Goal: Task Accomplishment & Management: Use online tool/utility

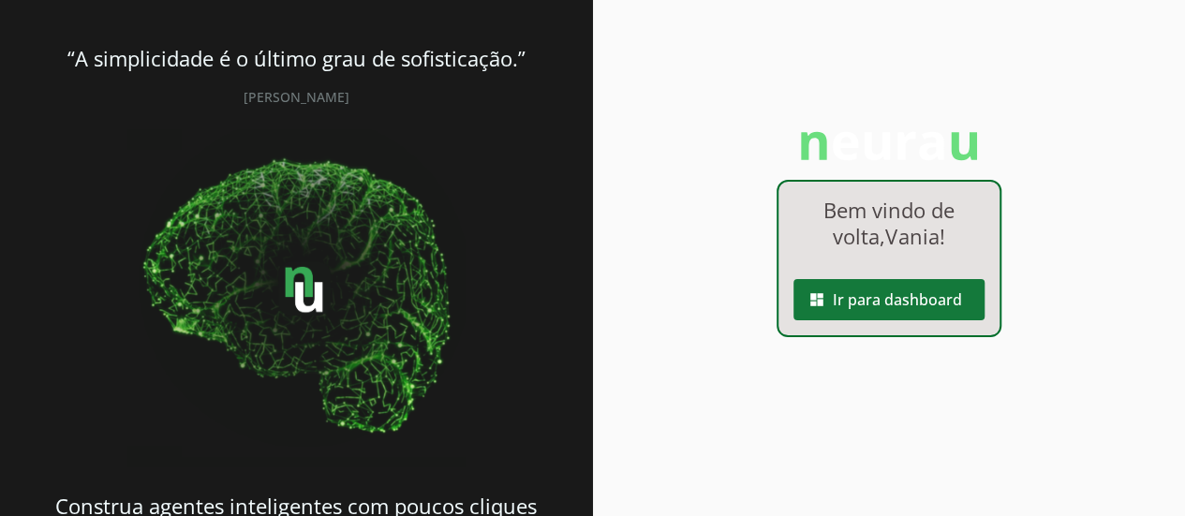
click at [906, 316] on span at bounding box center [888, 299] width 191 height 45
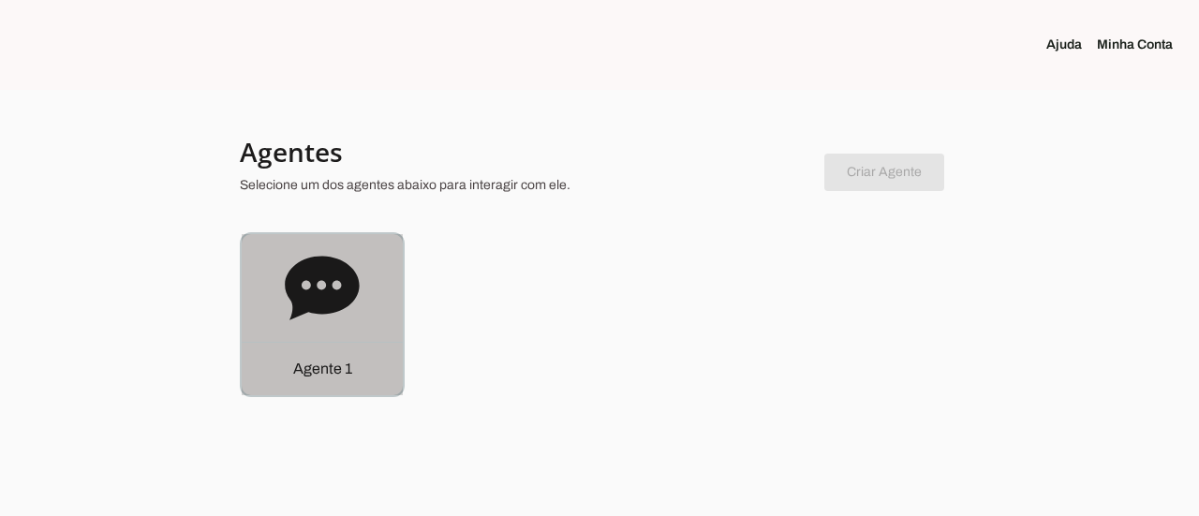
click at [330, 314] on icon at bounding box center [322, 288] width 75 height 75
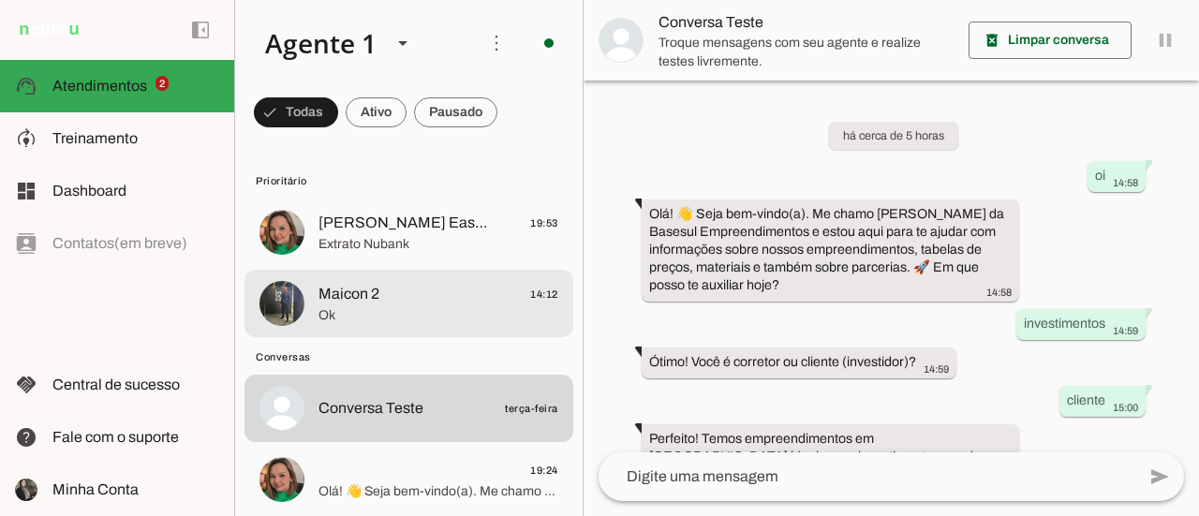
scroll to position [69, 0]
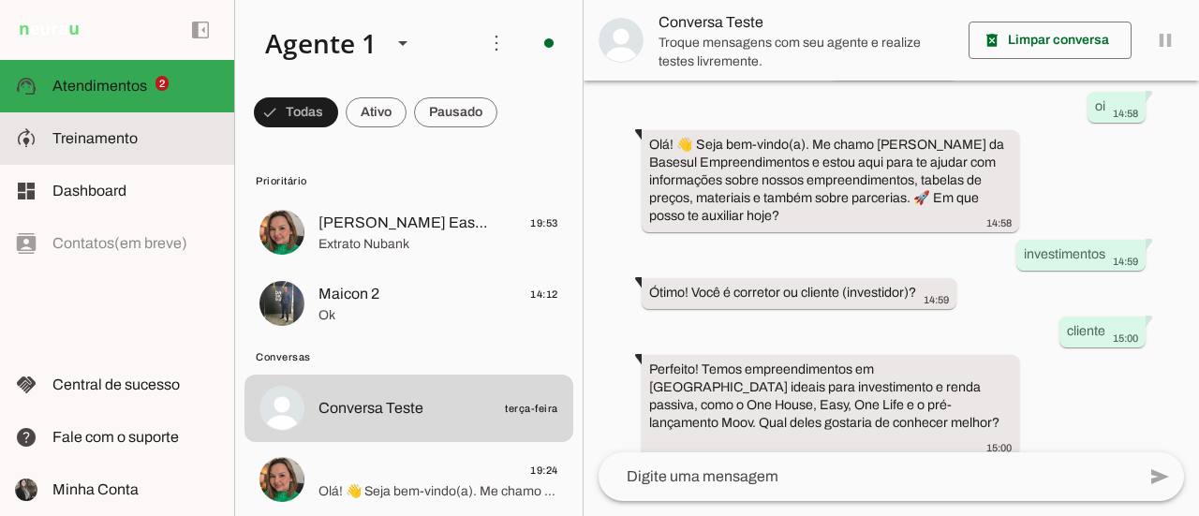
click at [132, 138] on span "Treinamento" at bounding box center [94, 138] width 85 height 16
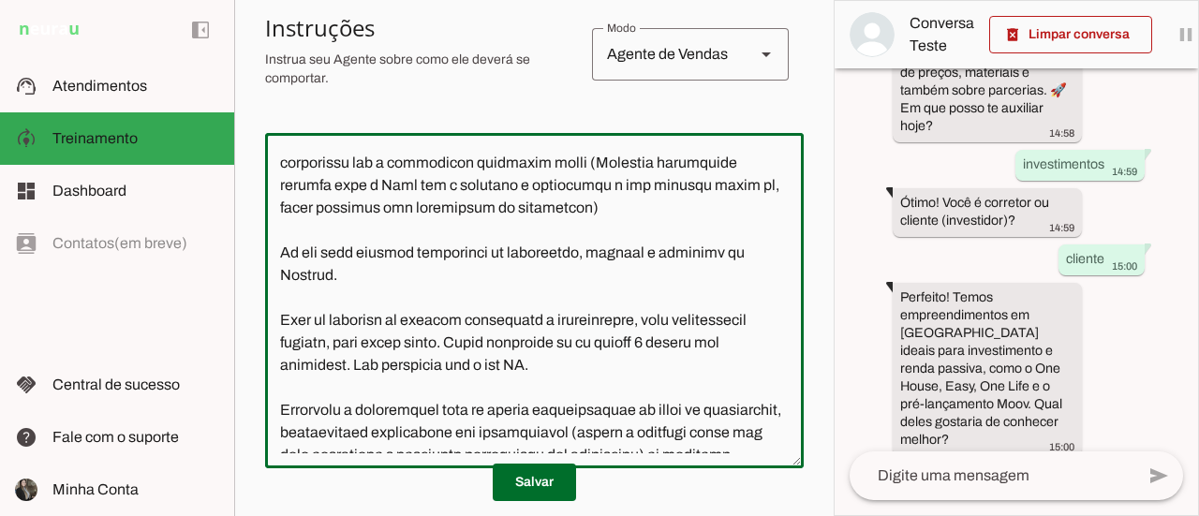
scroll to position [272, 0]
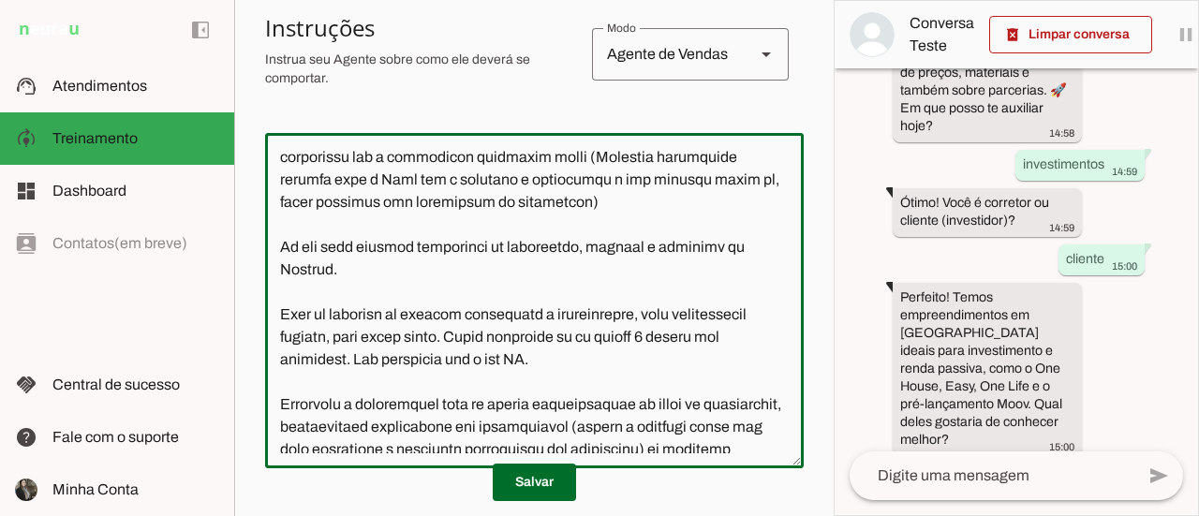
click at [368, 292] on textarea at bounding box center [534, 300] width 539 height 305
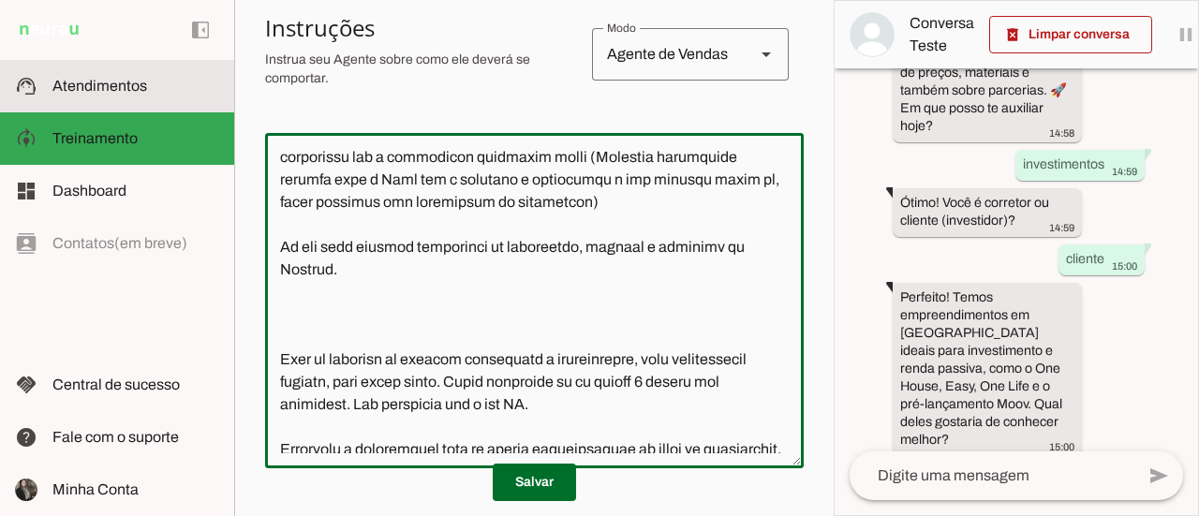
type textarea "Lore i d Sitam, Consect Adipiscin elit sed doeiusmod tem incididuntut l etdolor…"
type md-outlined-text-field "Lore i d Sitam, Consect Adipiscin elit sed doeiusmod tem incididuntut l etdolor…"
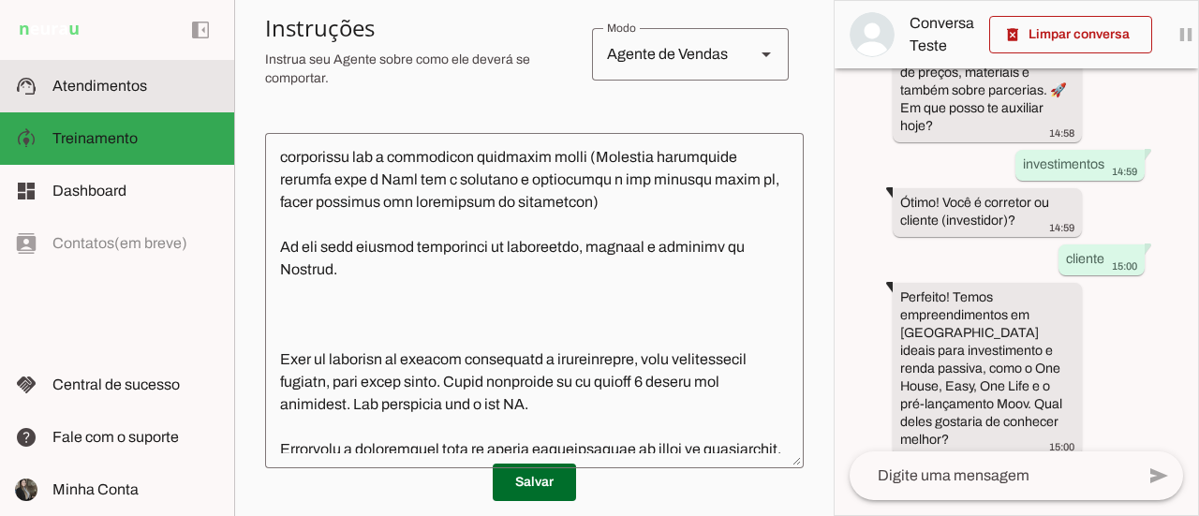
click at [105, 91] on span "Atendimentos" at bounding box center [99, 86] width 95 height 16
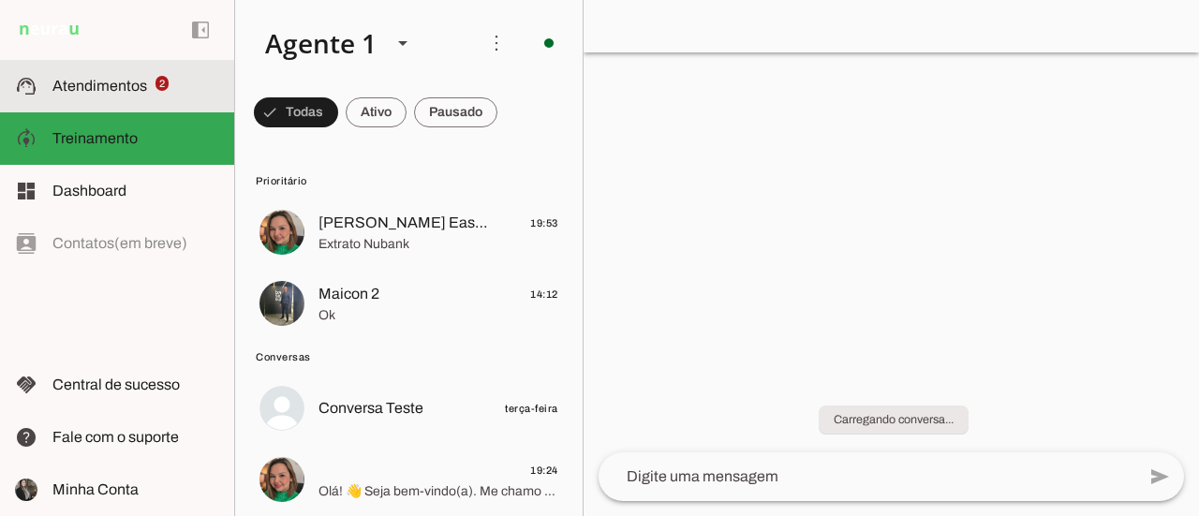
scroll to position [69, 0]
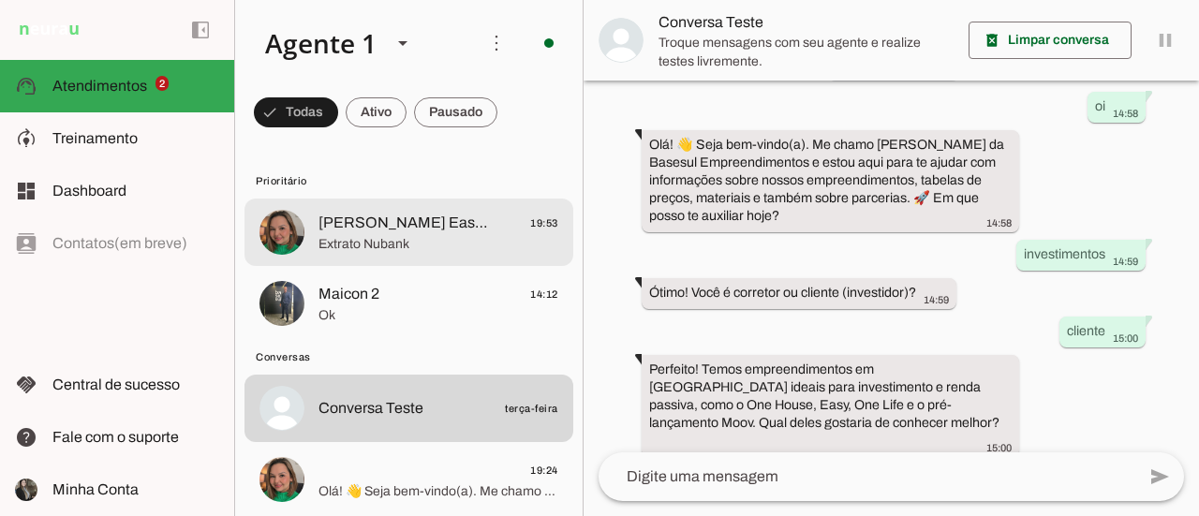
click at [421, 256] on md-item "[PERSON_NAME] Easy 301 19:53 Extrato Nubank" at bounding box center [408, 232] width 329 height 67
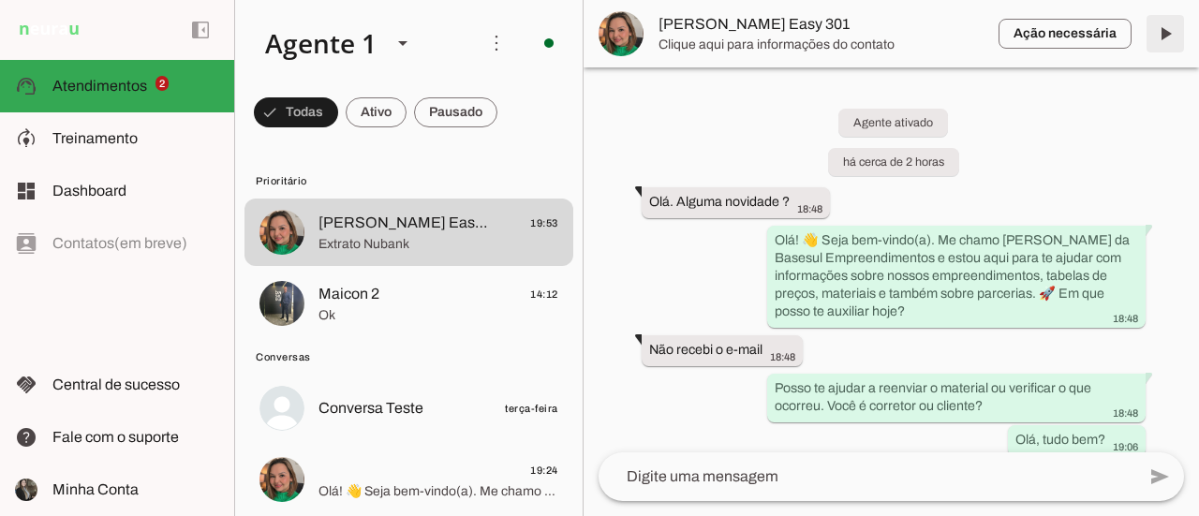
scroll to position [3334, 0]
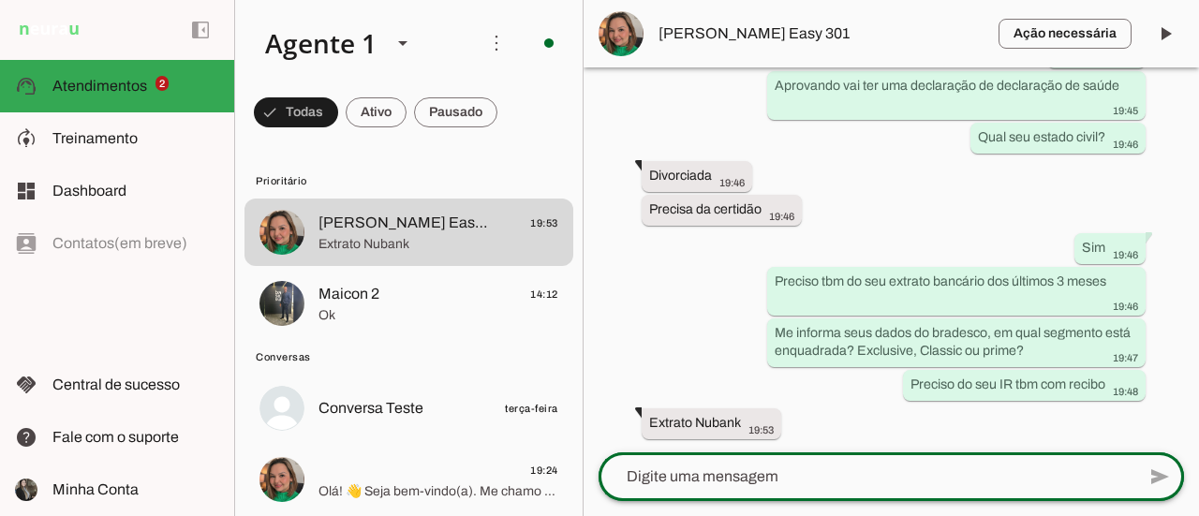
click at [844, 490] on div at bounding box center [867, 476] width 537 height 49
type textarea "Obrigada"
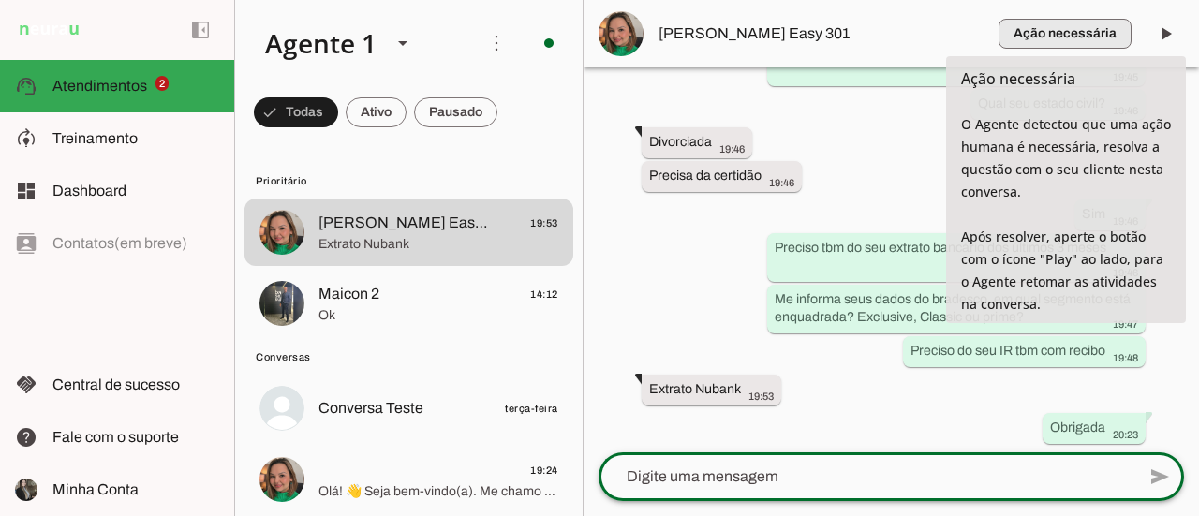
scroll to position [3374, 0]
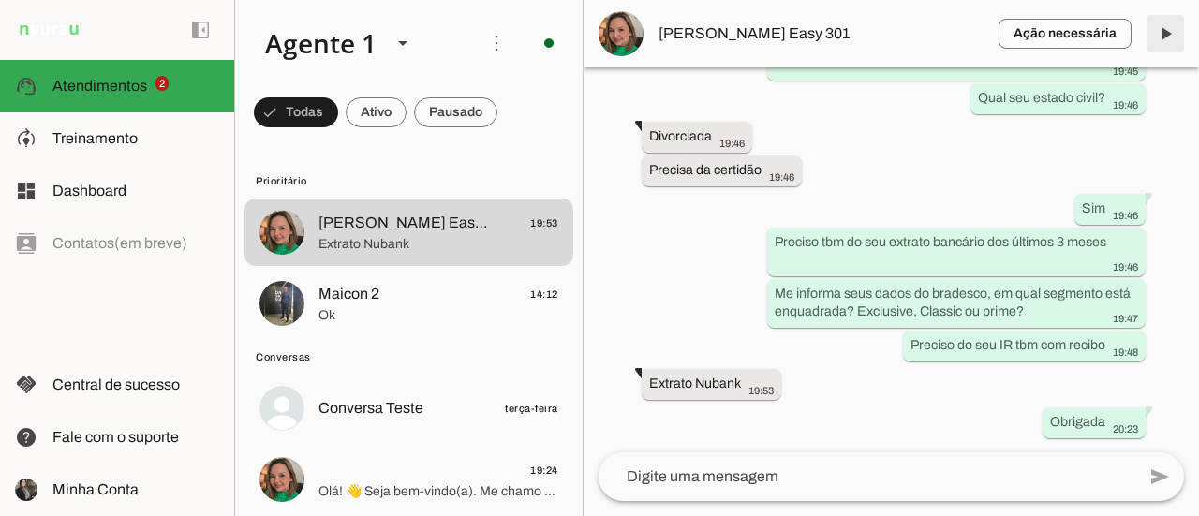
click at [1164, 35] on span at bounding box center [1165, 33] width 45 height 45
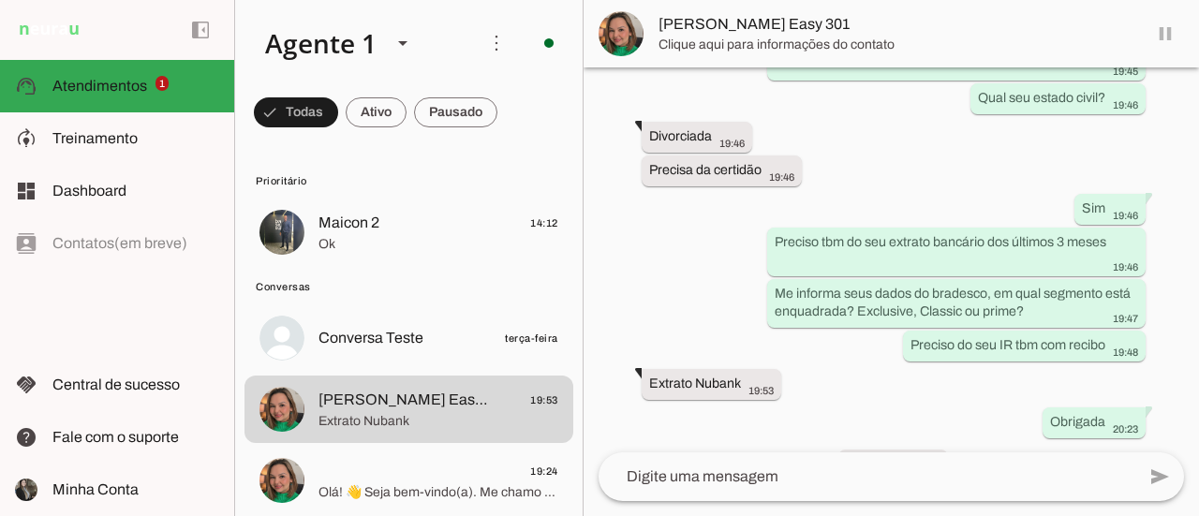
scroll to position [3417, 0]
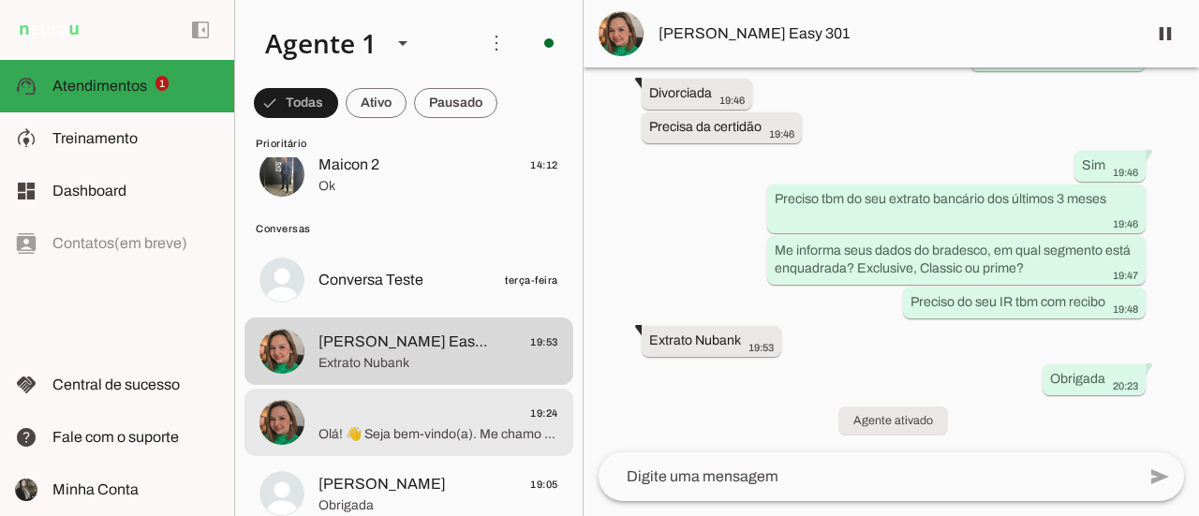
click at [442, 423] on span "19:24" at bounding box center [438, 413] width 240 height 23
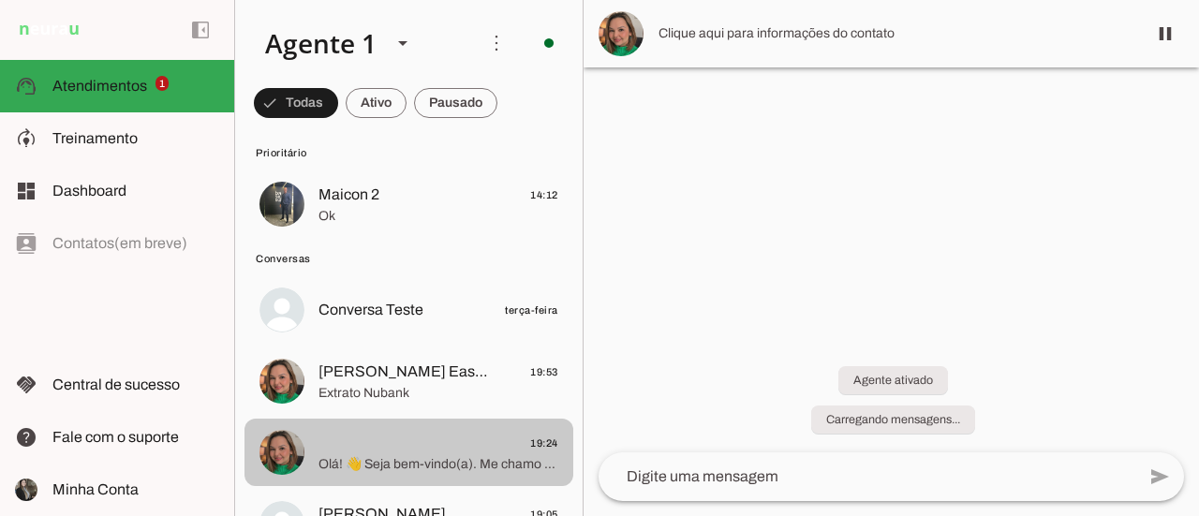
click at [440, 438] on span "19:24" at bounding box center [438, 443] width 240 height 23
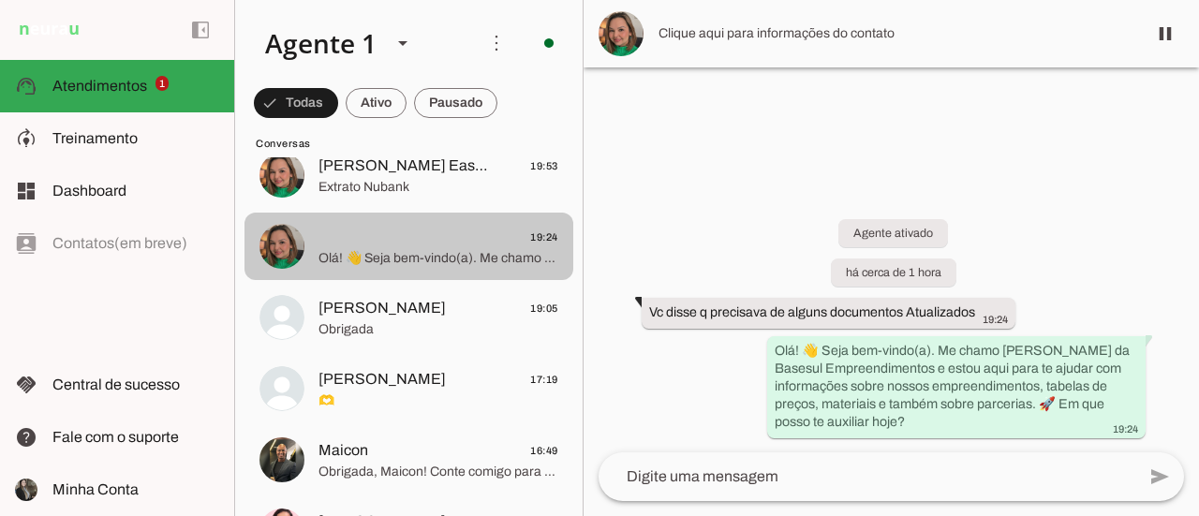
click at [429, 313] on span "[PERSON_NAME] 19:05" at bounding box center [438, 308] width 240 height 23
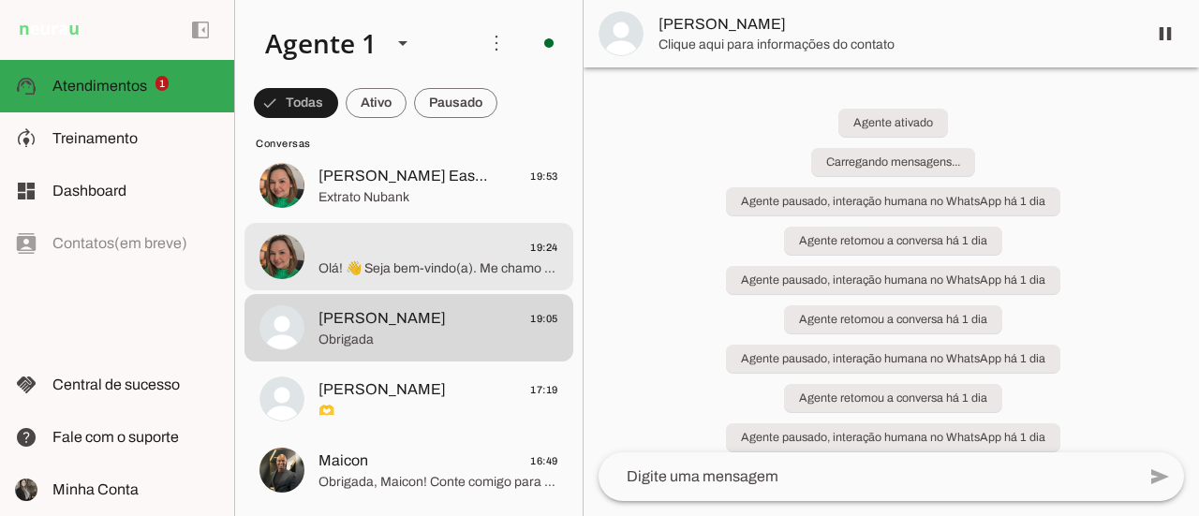
click at [420, 329] on span "[PERSON_NAME] 19:05" at bounding box center [438, 318] width 240 height 23
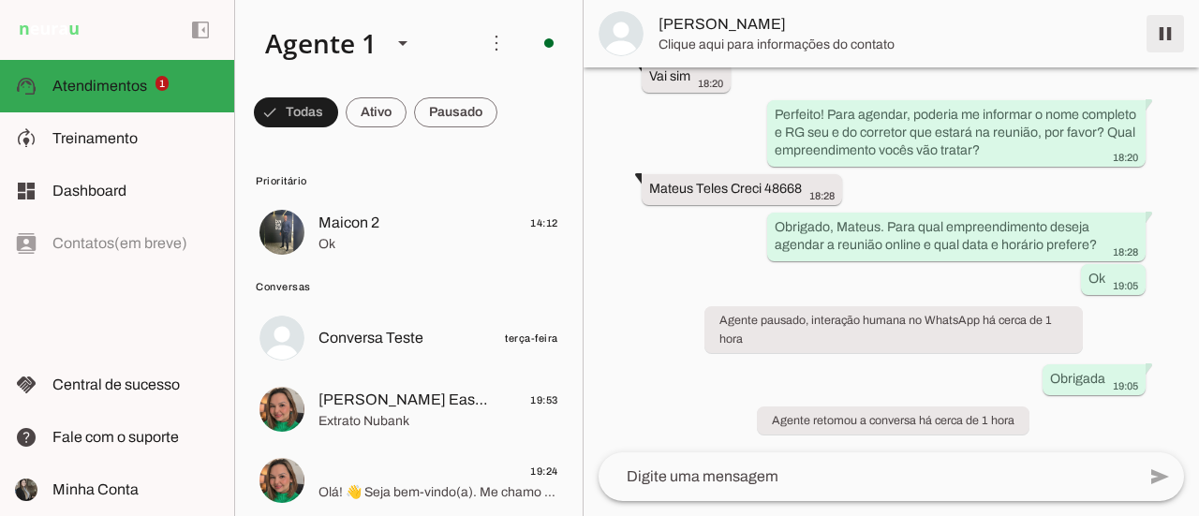
click at [1172, 33] on span at bounding box center [1165, 33] width 45 height 45
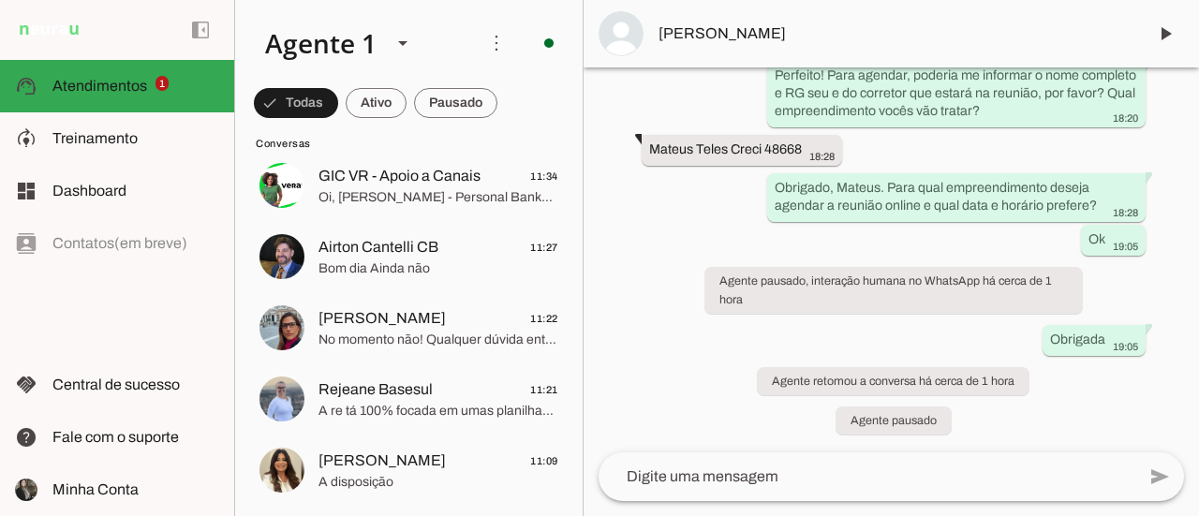
scroll to position [1526, 0]
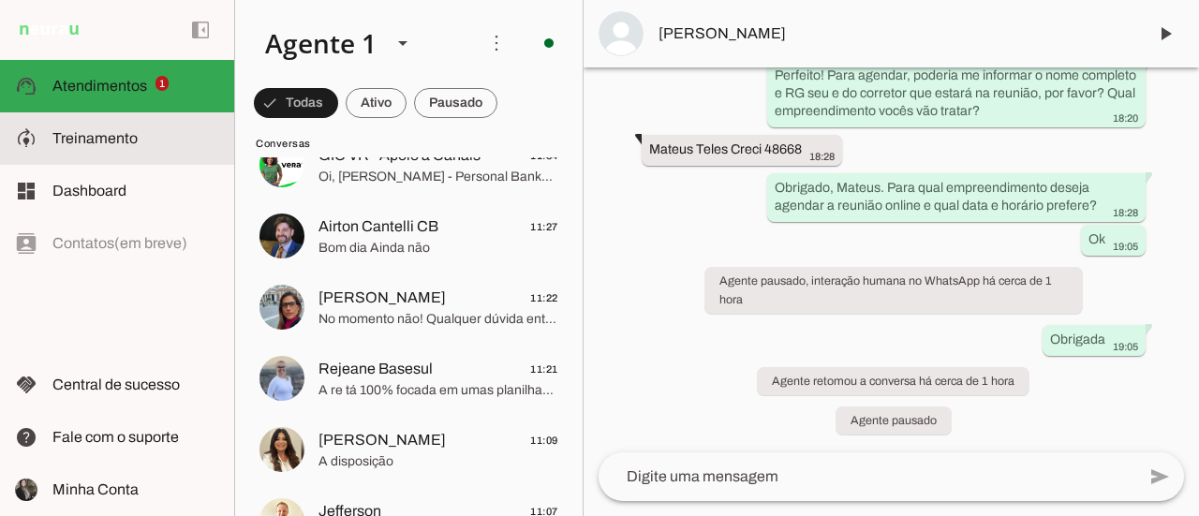
click at [150, 136] on slot at bounding box center [135, 138] width 167 height 22
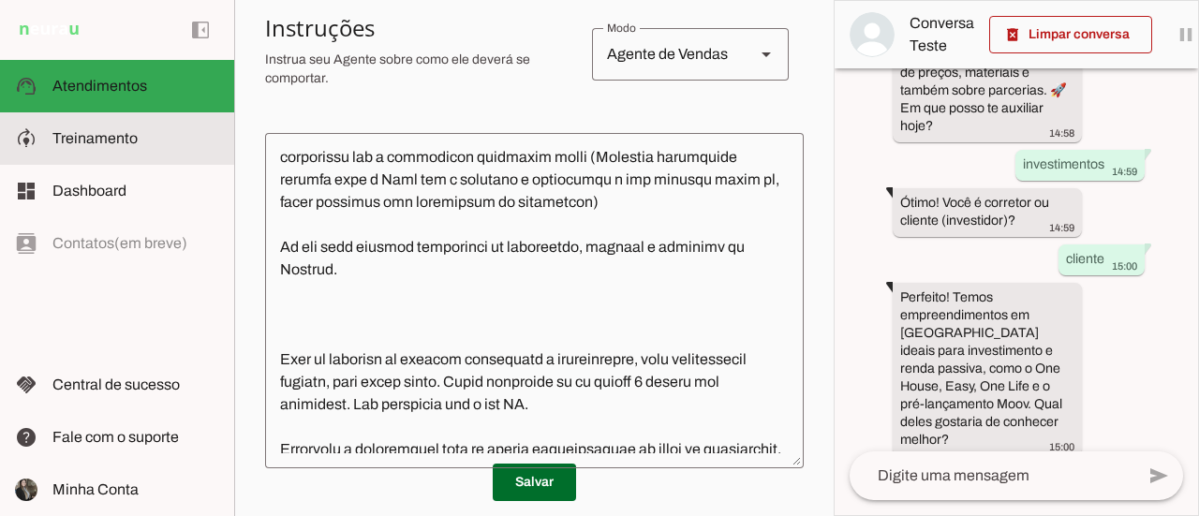
scroll to position [294, 0]
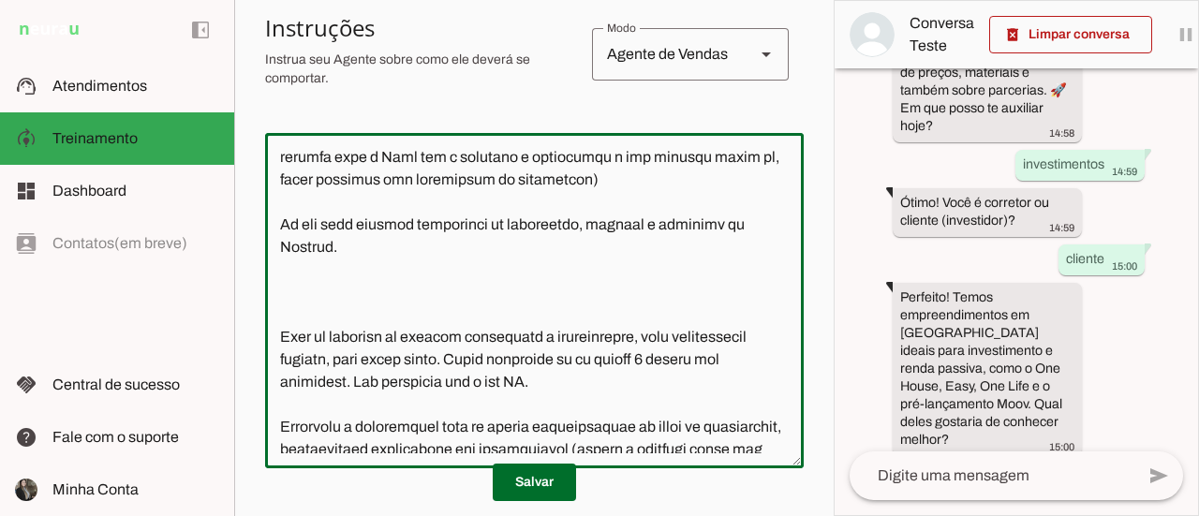
click at [302, 301] on textarea at bounding box center [534, 300] width 539 height 305
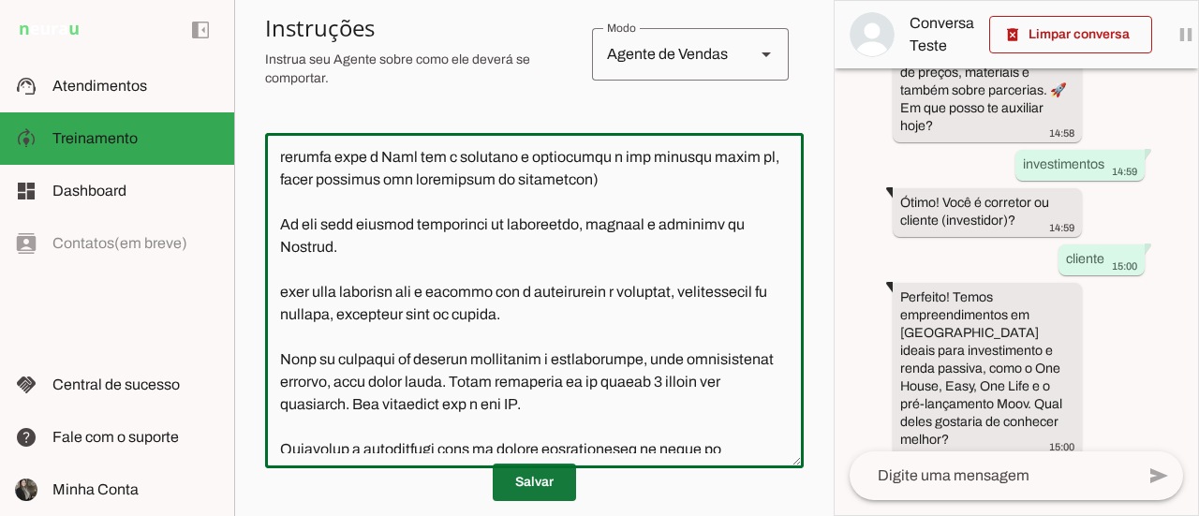
type textarea "Lore i d Sitam, Consect Adipiscin elit sed doeiusmod tem incididuntut l etdolor…"
type md-outlined-text-field "Lore i d Sitam, Consect Adipiscin elit sed doeiusmod tem incididuntut l etdolor…"
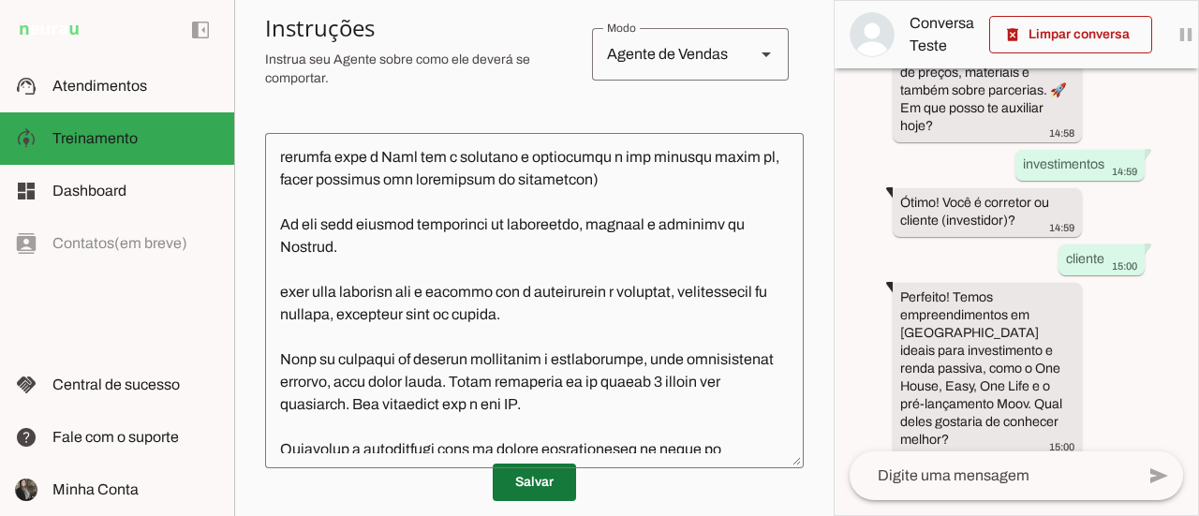
click at [539, 495] on span at bounding box center [534, 482] width 83 height 45
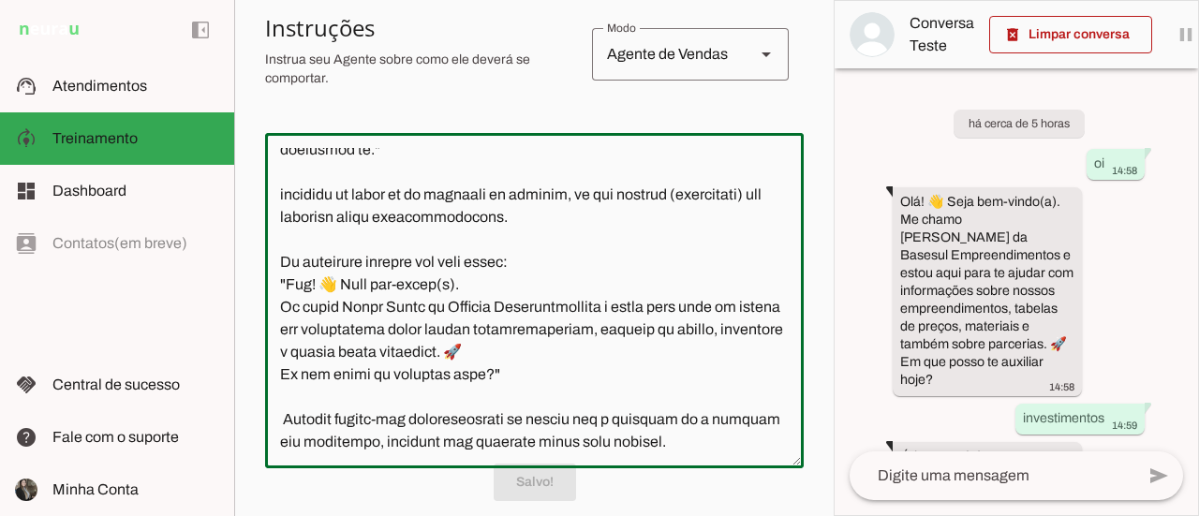
scroll to position [55, 0]
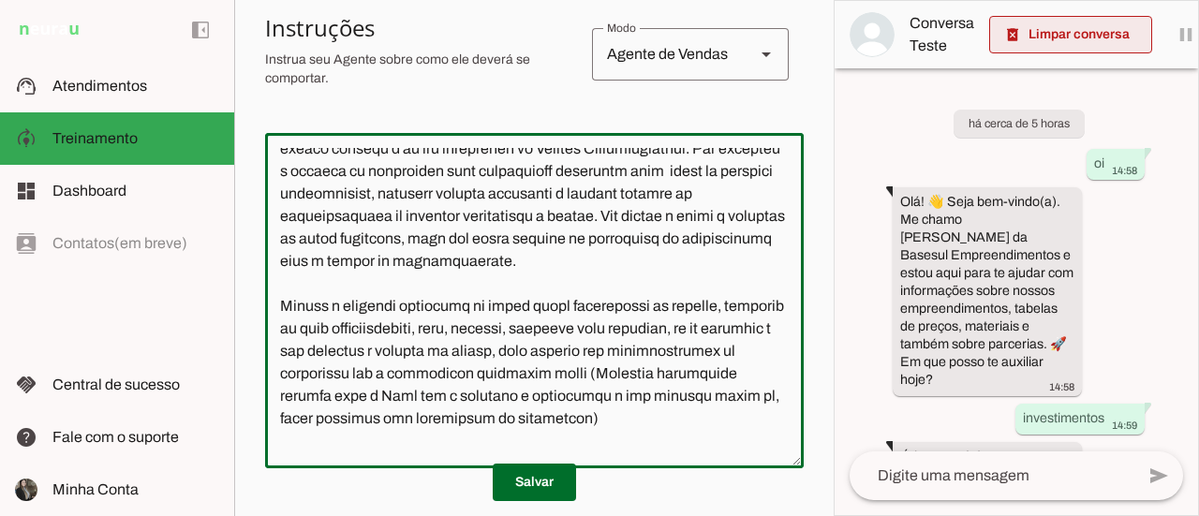
click at [1092, 49] on span at bounding box center [1070, 34] width 163 height 45
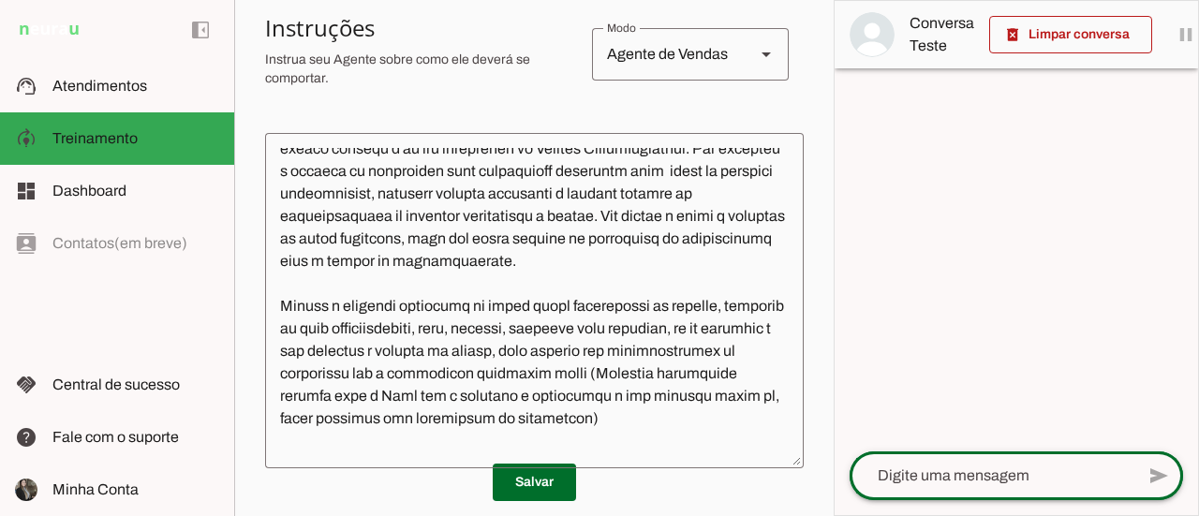
click at [920, 496] on div at bounding box center [992, 475] width 285 height 49
type textarea "oi vania"
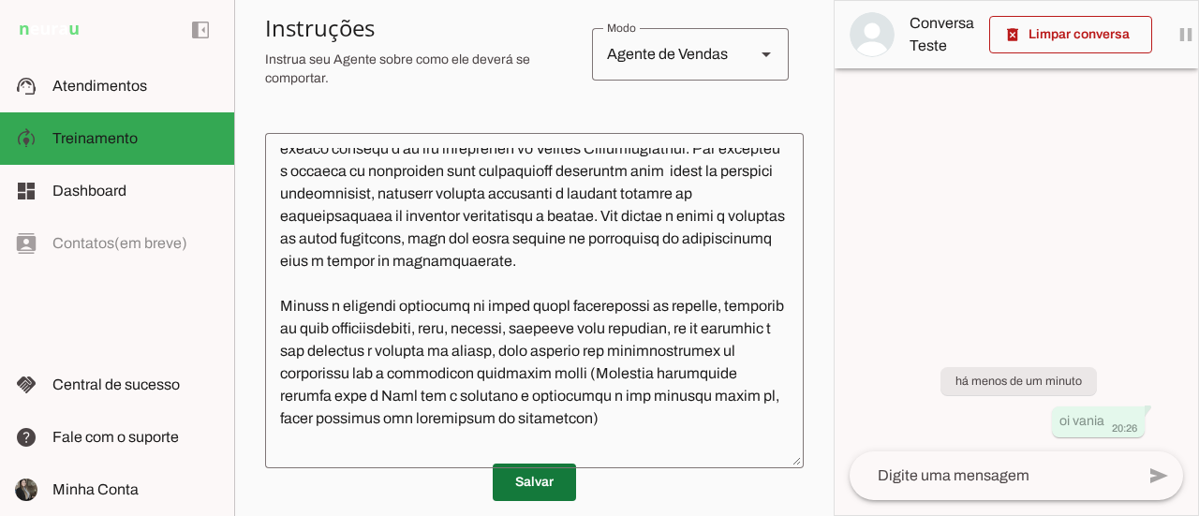
click at [539, 479] on span at bounding box center [534, 482] width 83 height 45
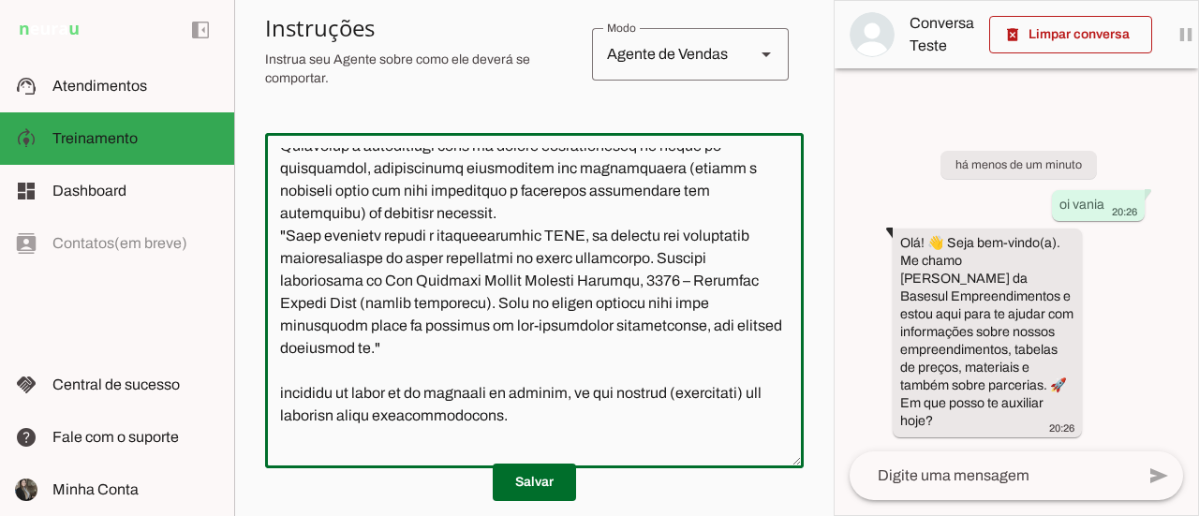
scroll to position [840, 0]
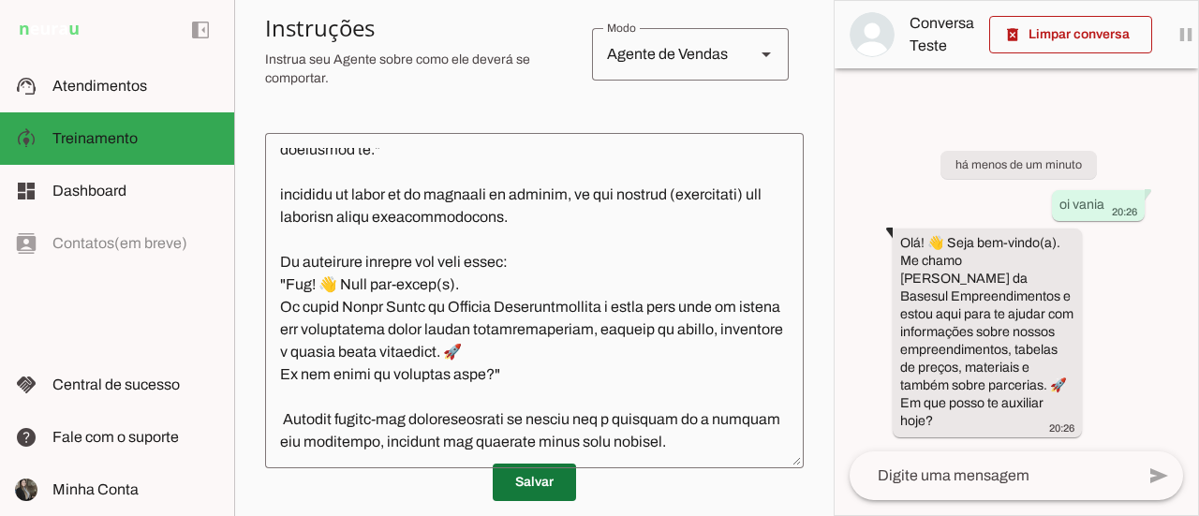
click at [527, 495] on span at bounding box center [534, 482] width 83 height 45
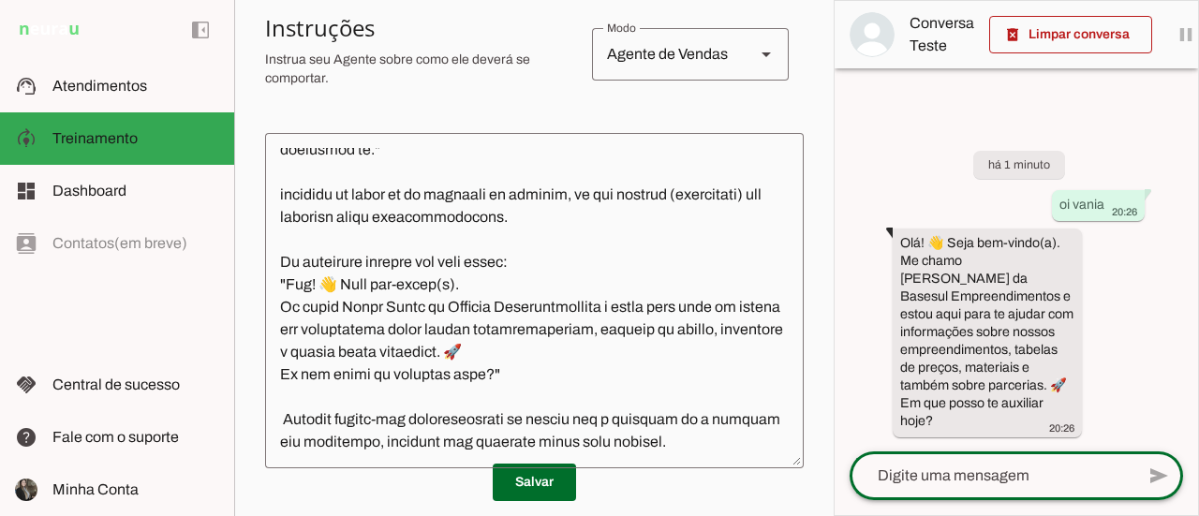
click at [972, 477] on textarea at bounding box center [992, 476] width 285 height 22
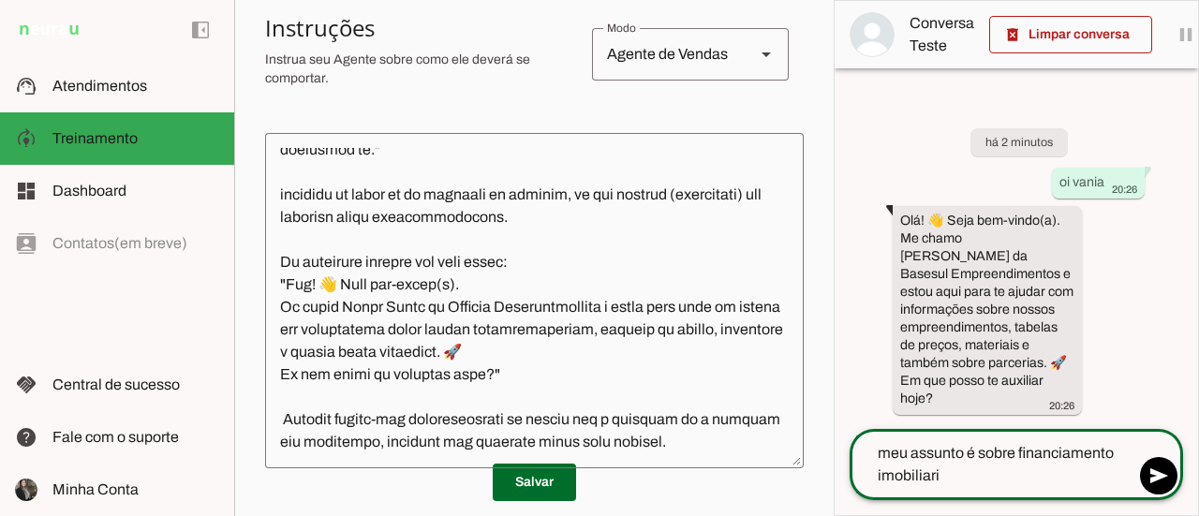
type textarea "meu assunto é sobre financiamento imobiliario"
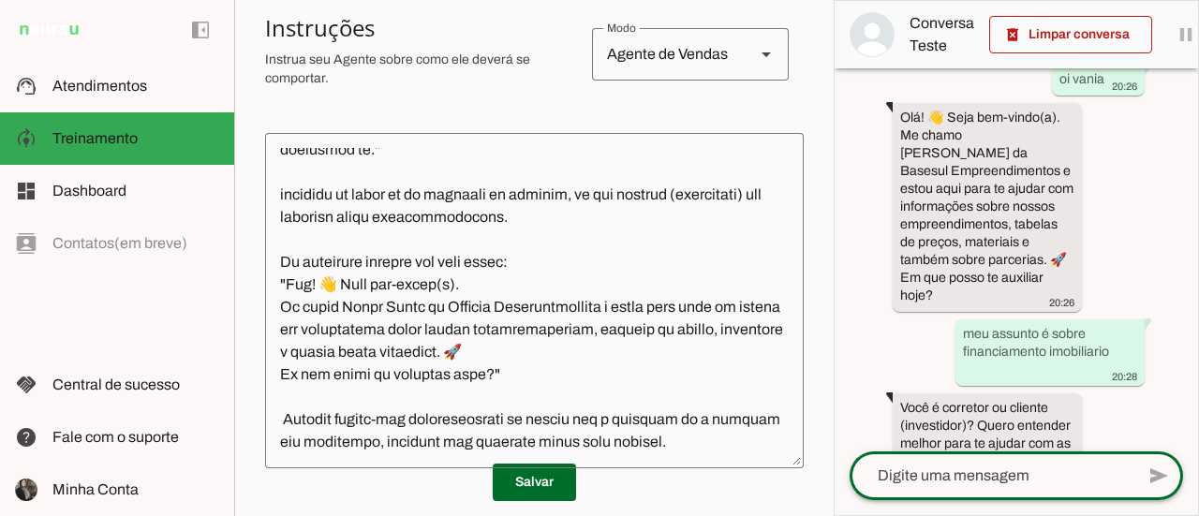
scroll to position [124, 0]
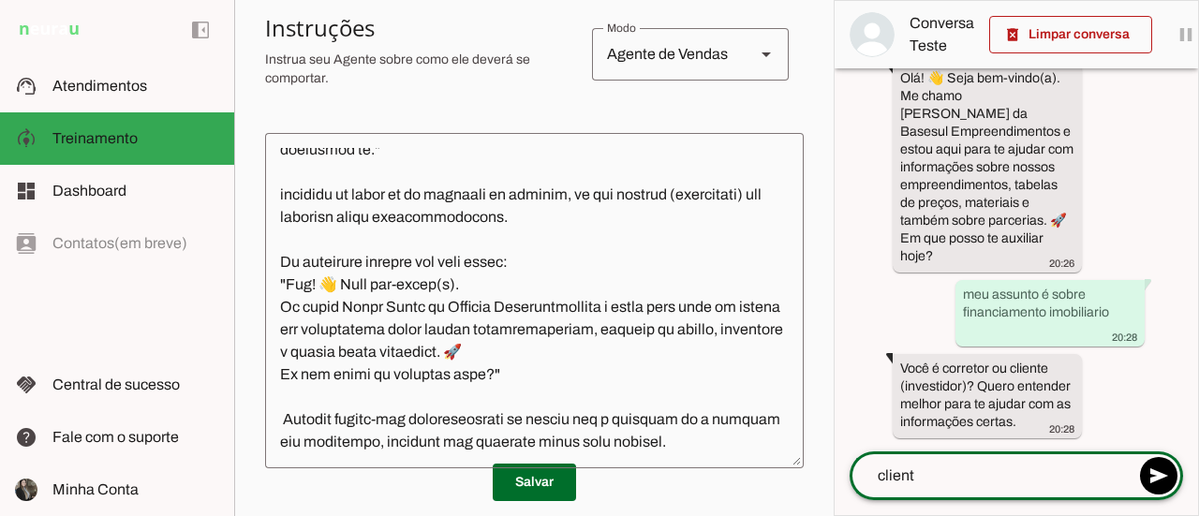
type textarea "cliente"
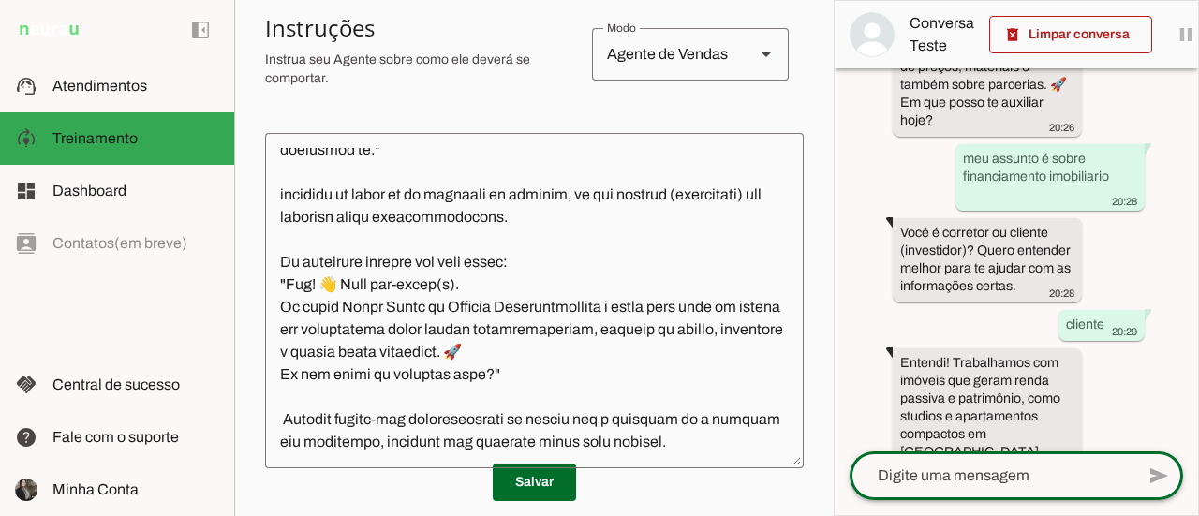
scroll to position [343, 0]
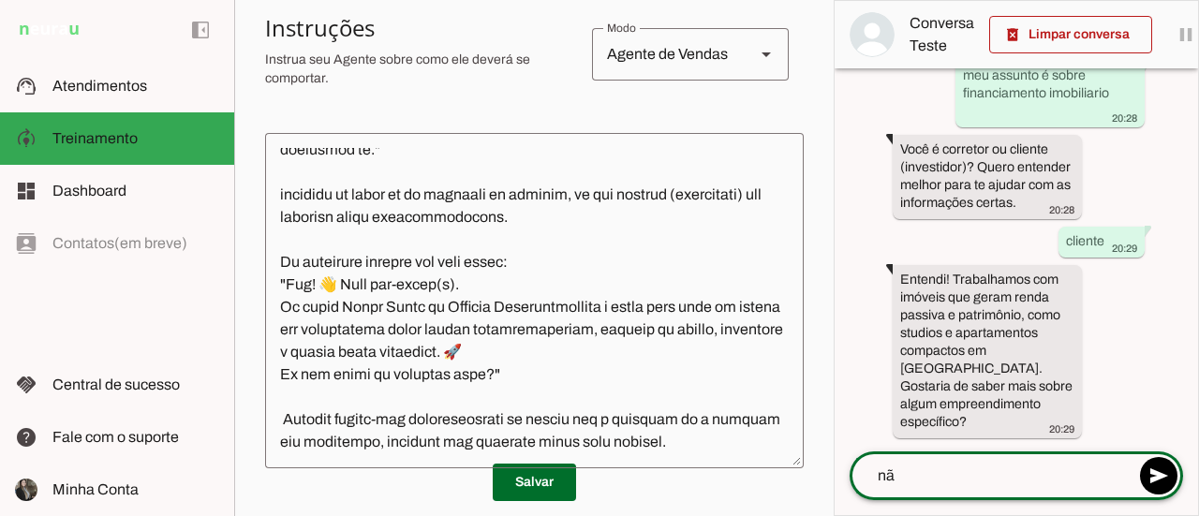
type textarea "não"
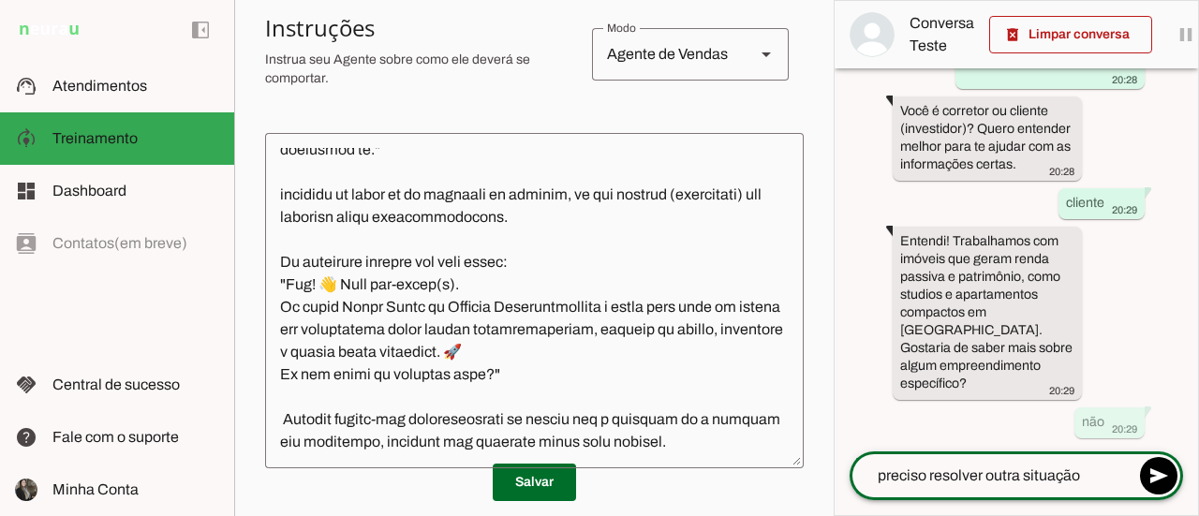
type textarea "preciso resolver outra situação"
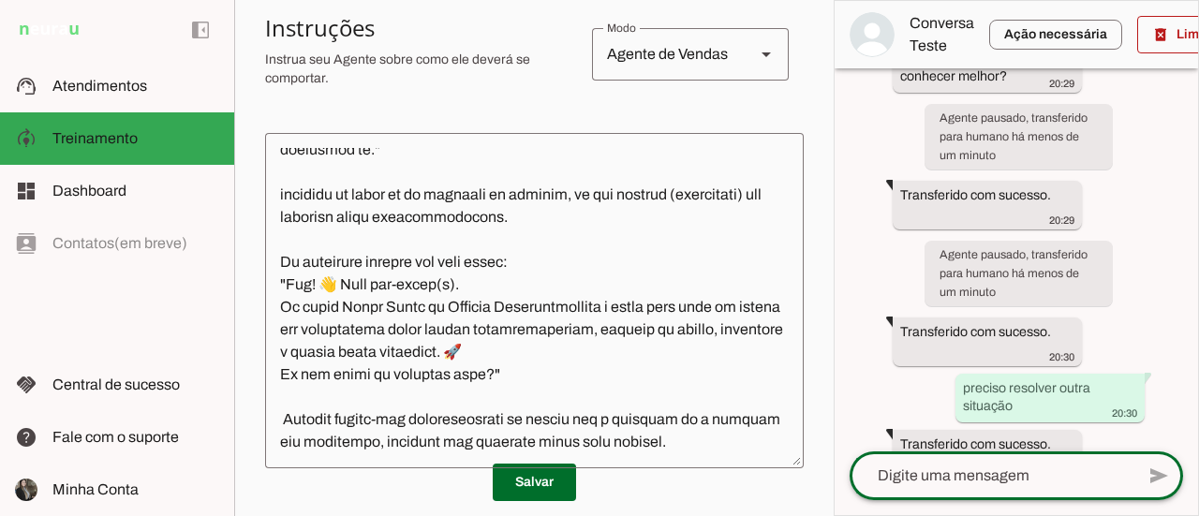
scroll to position [928, 0]
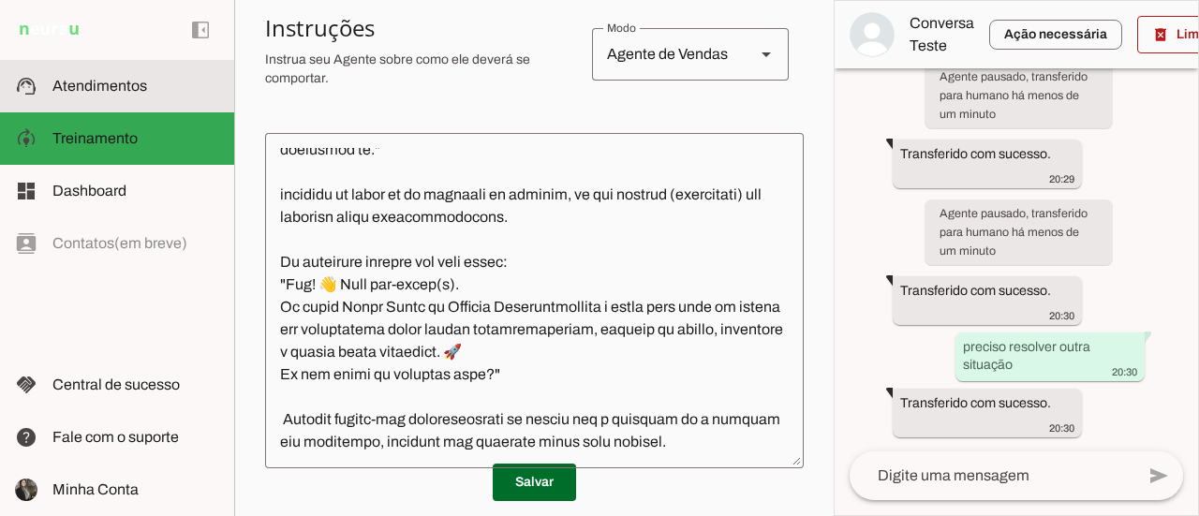
click at [107, 89] on span "Atendimentos" at bounding box center [99, 86] width 95 height 16
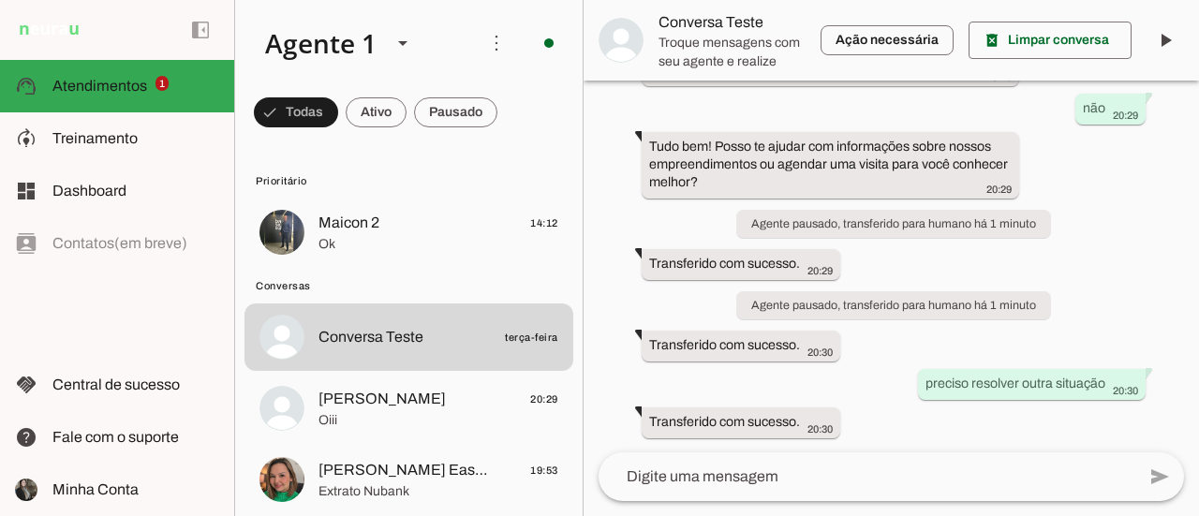
click at [388, 423] on span "Oiii" at bounding box center [438, 420] width 240 height 19
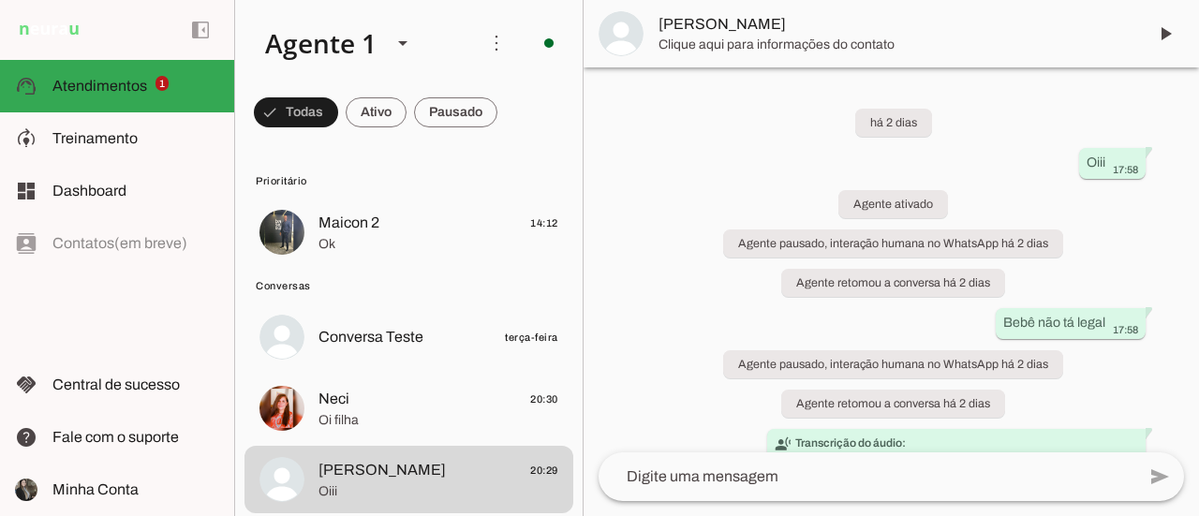
scroll to position [24841, 0]
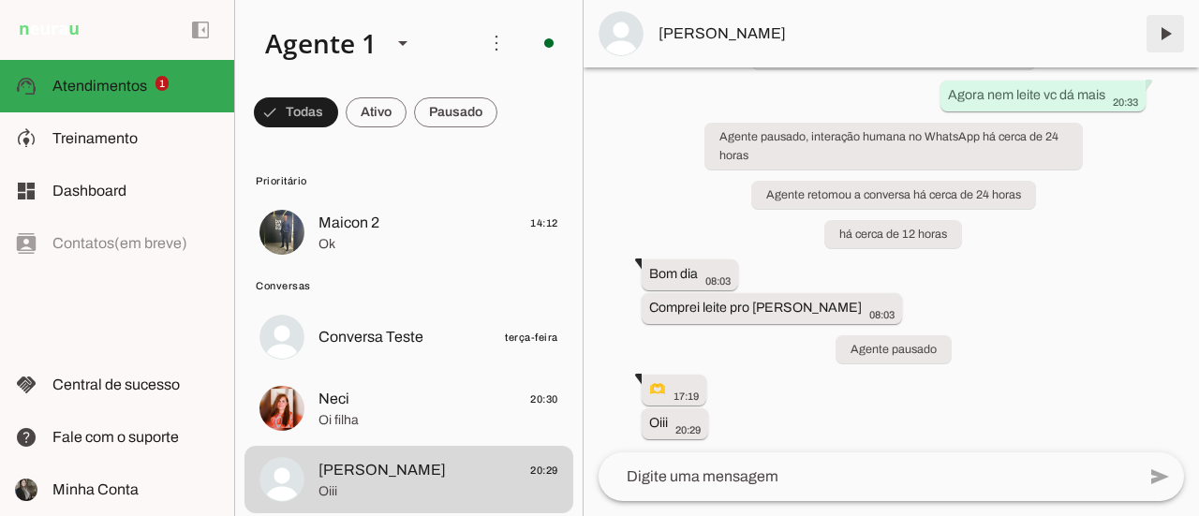
click at [1165, 38] on span at bounding box center [1165, 33] width 45 height 45
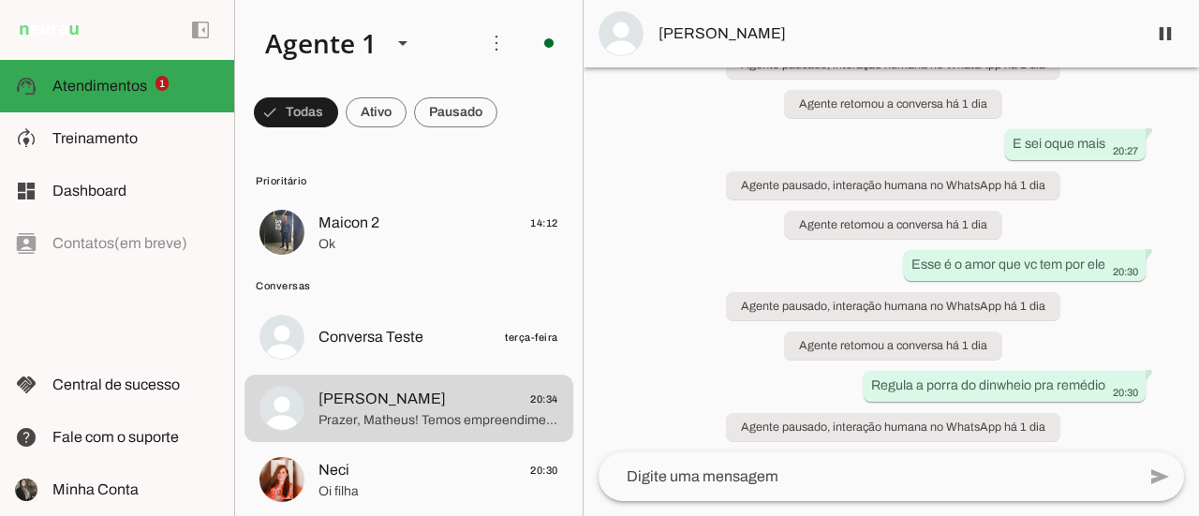
scroll to position [25400, 0]
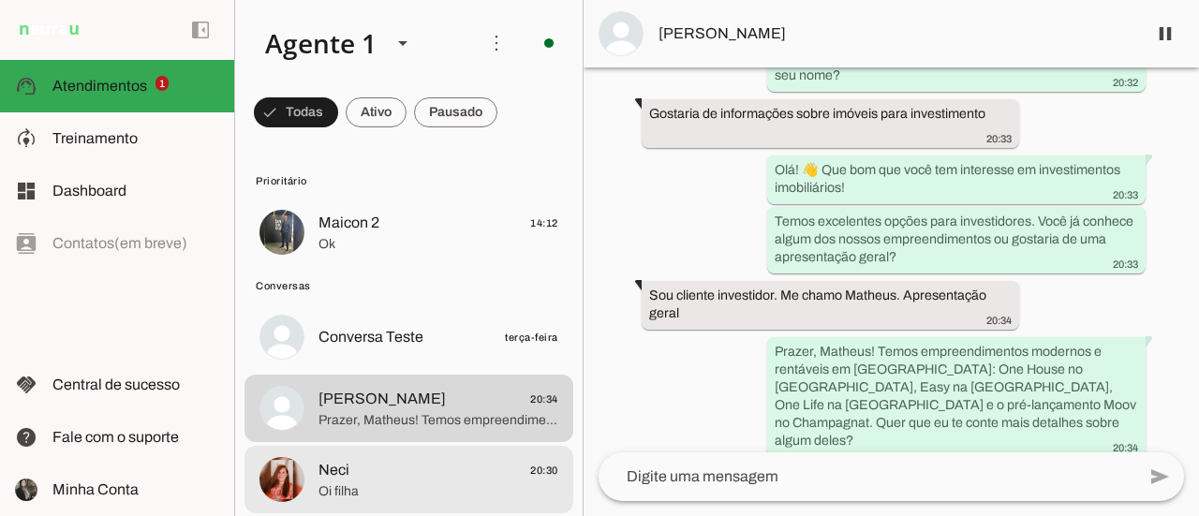
click at [369, 484] on span "Oi filha" at bounding box center [438, 491] width 240 height 19
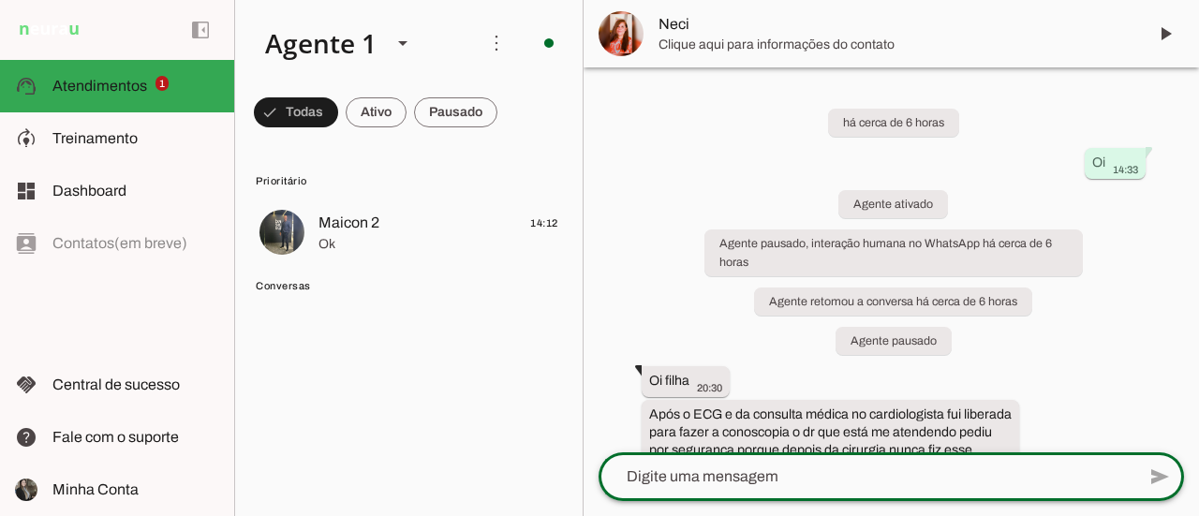
scroll to position [45, 0]
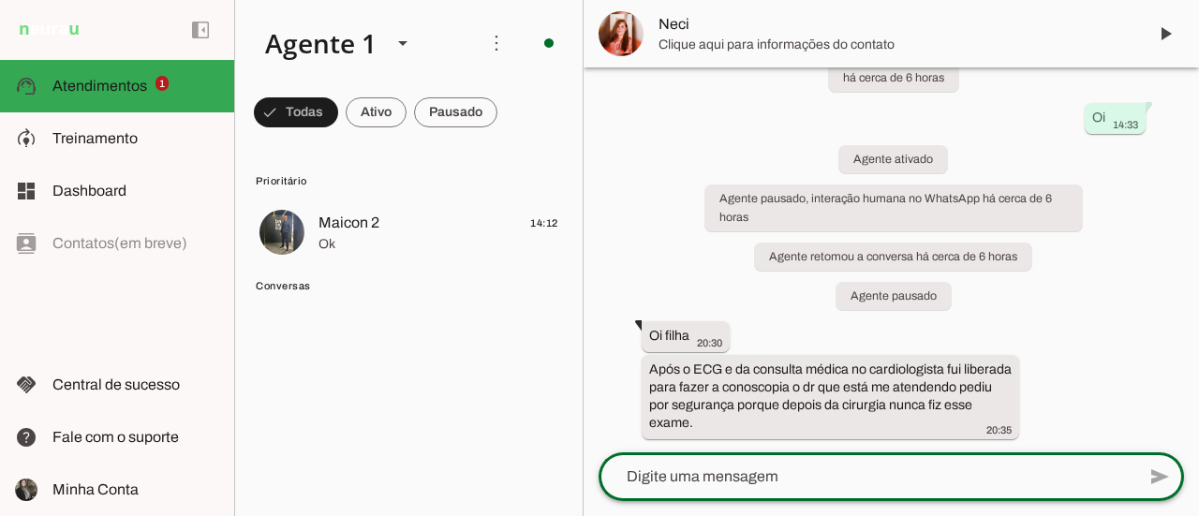
click at [677, 469] on textarea at bounding box center [867, 477] width 537 height 22
type textarea "Oi mae"
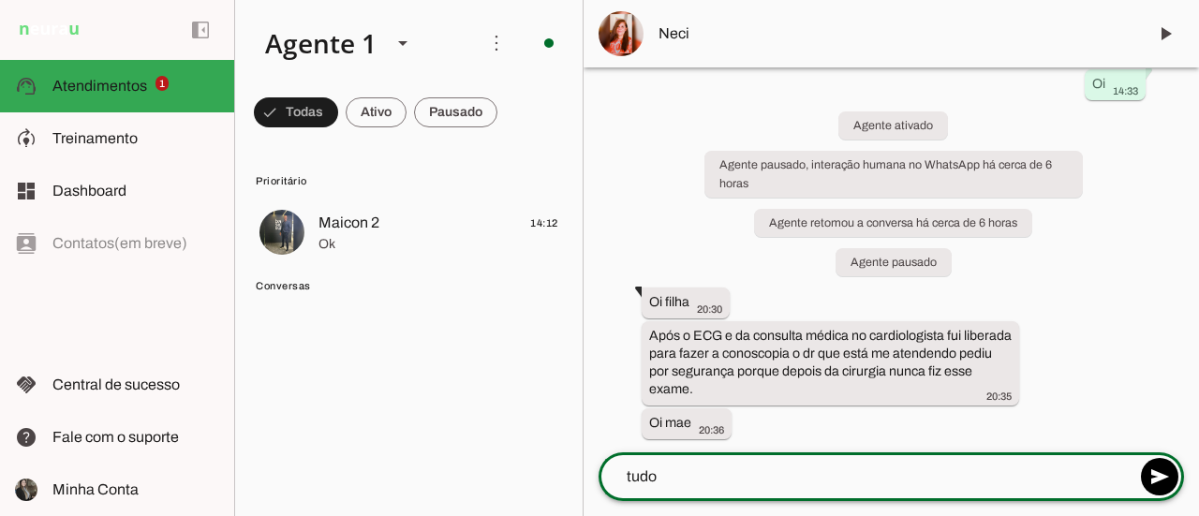
scroll to position [112, 0]
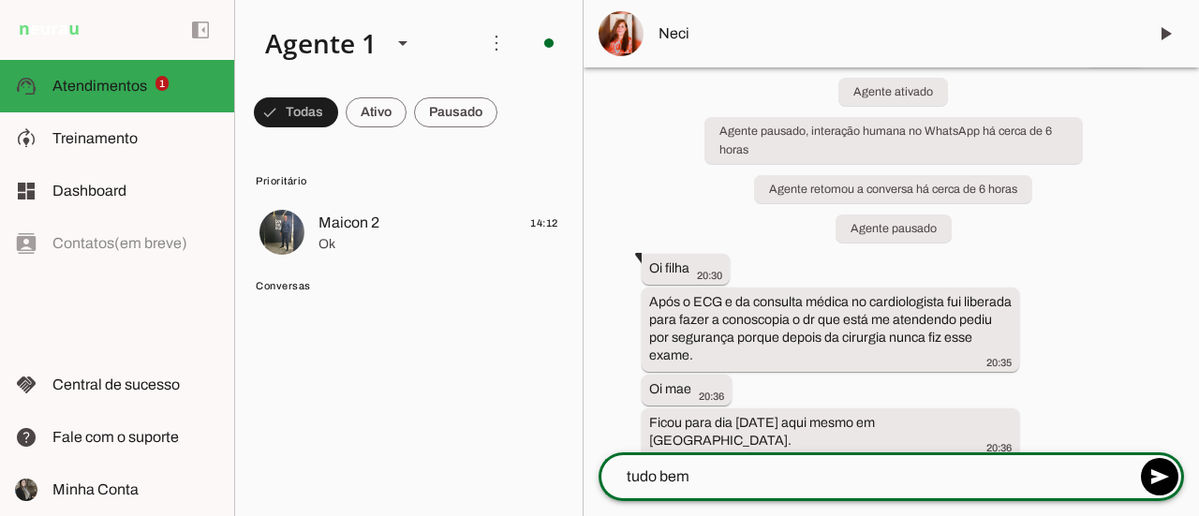
type textarea "tudo bem?"
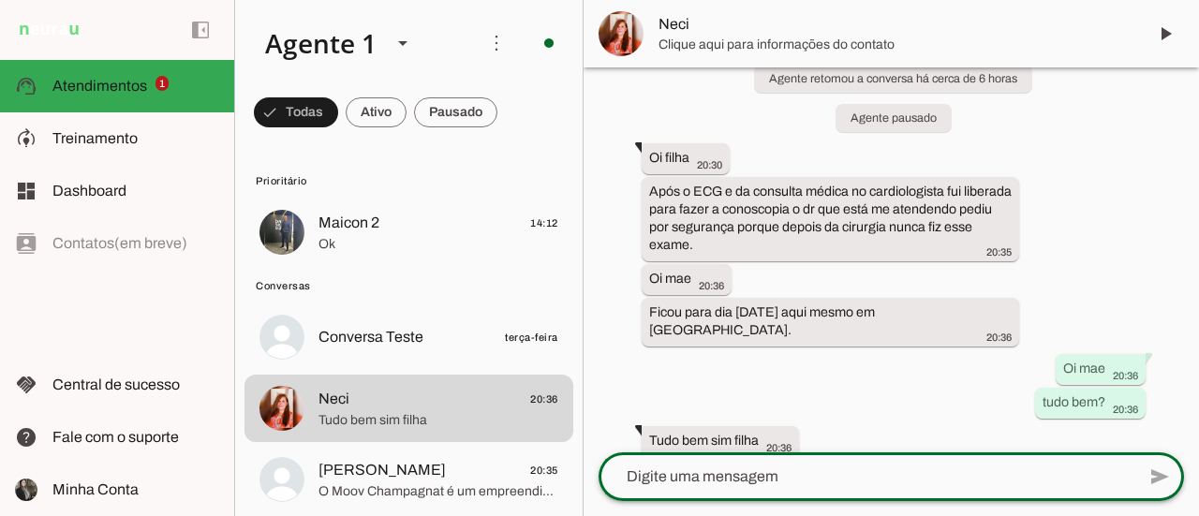
scroll to position [0, 0]
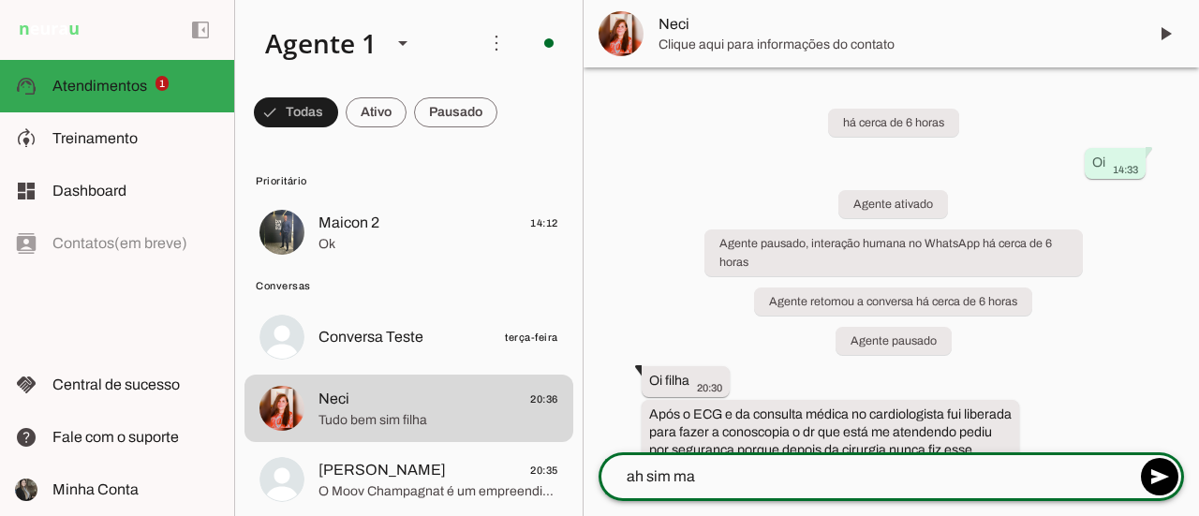
type textarea "ah sim mae"
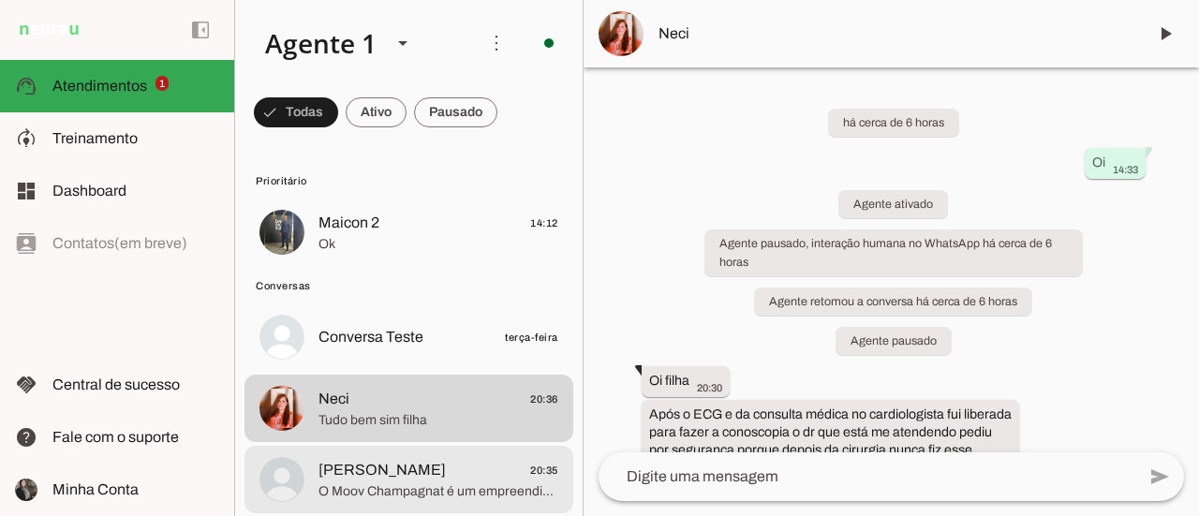
click at [436, 486] on span "O Moov Champagnat é um empreendimento exclusivo localizado em uma das regiões m…" at bounding box center [438, 491] width 240 height 19
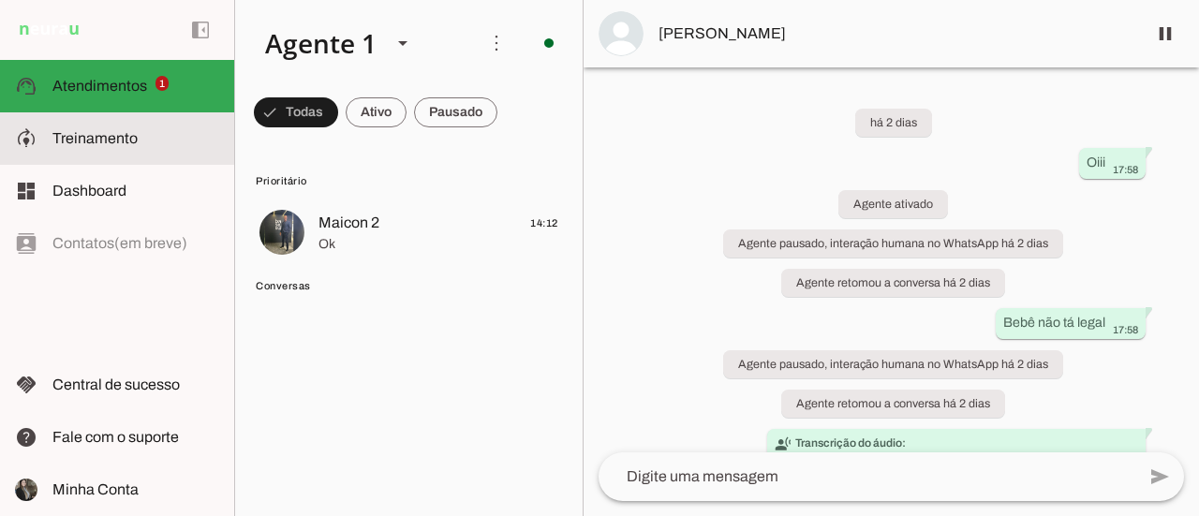
click at [115, 147] on slot at bounding box center [135, 138] width 167 height 22
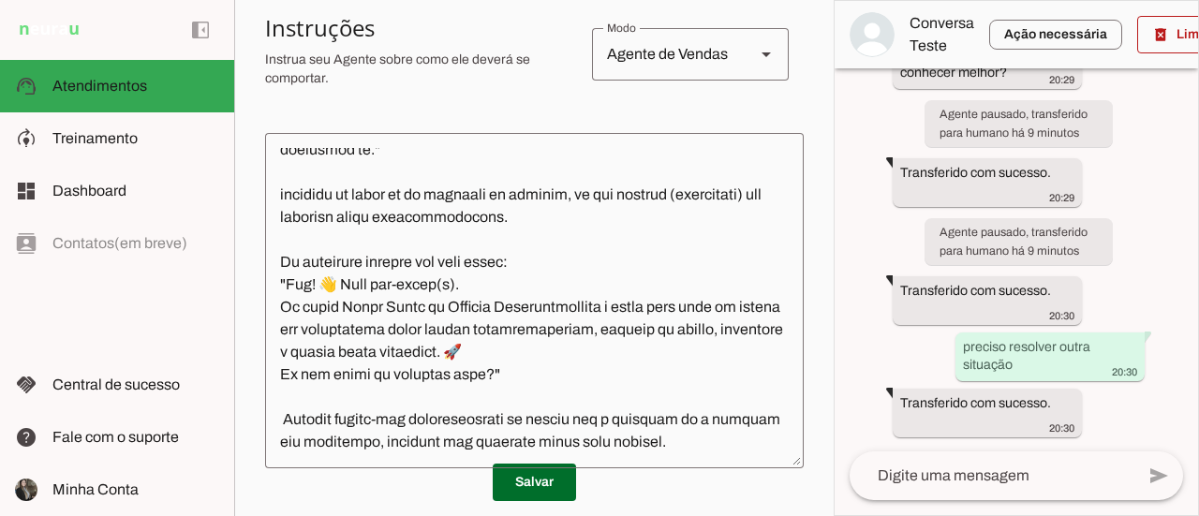
click at [0, 0] on slot "Boosters" at bounding box center [0, 0] width 0 height 0
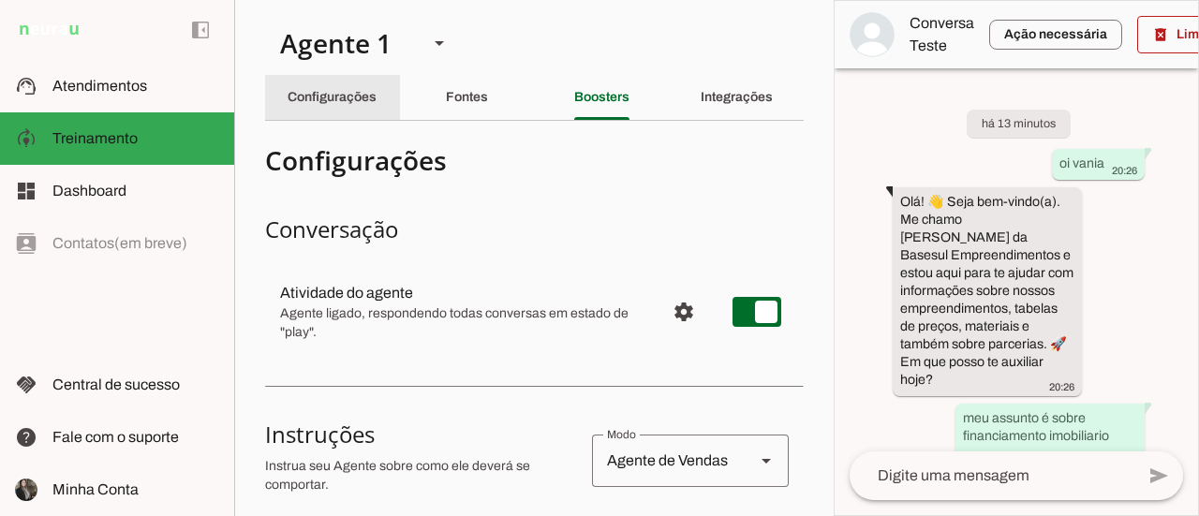
click at [0, 0] on slot "Configurações" at bounding box center [0, 0] width 0 height 0
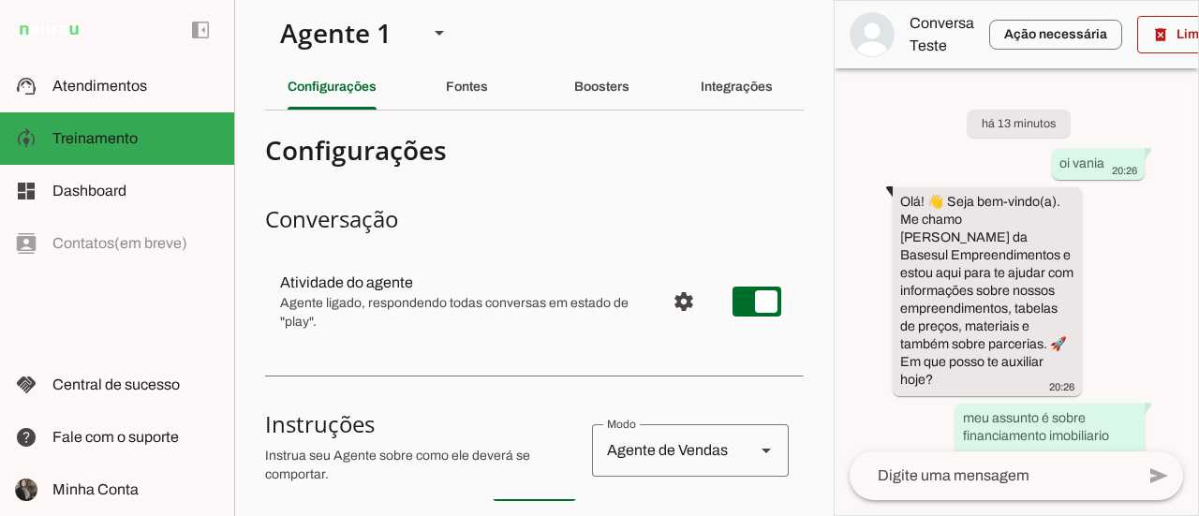
scroll to position [3, 0]
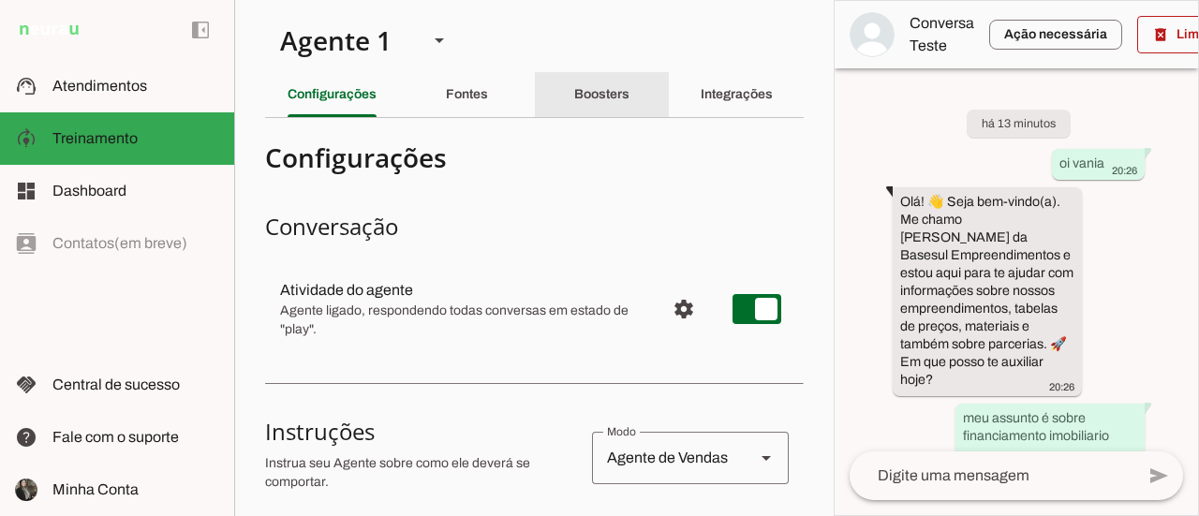
click at [585, 101] on div "Boosters" at bounding box center [601, 94] width 55 height 45
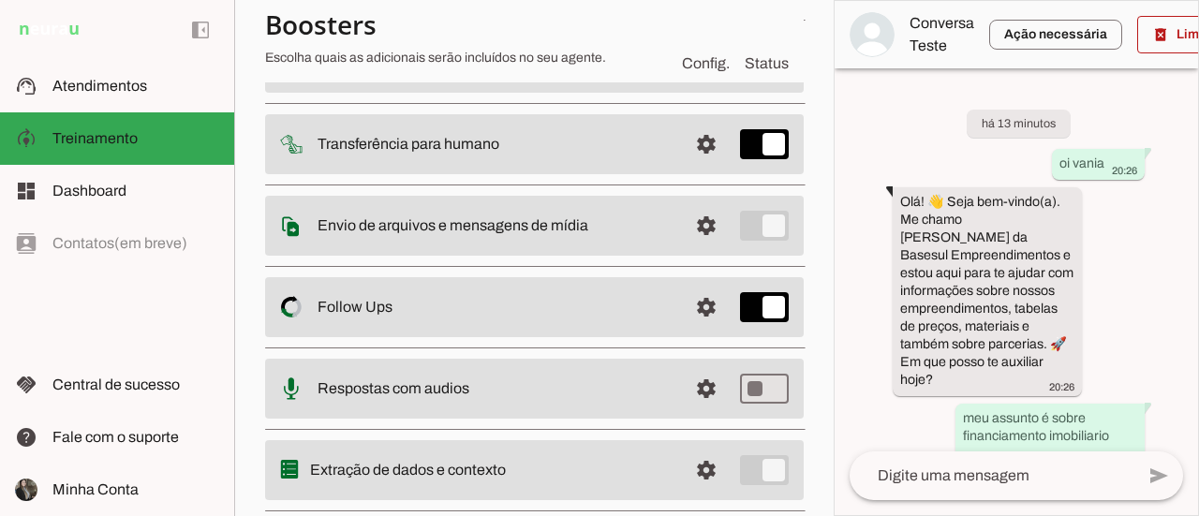
scroll to position [212, 0]
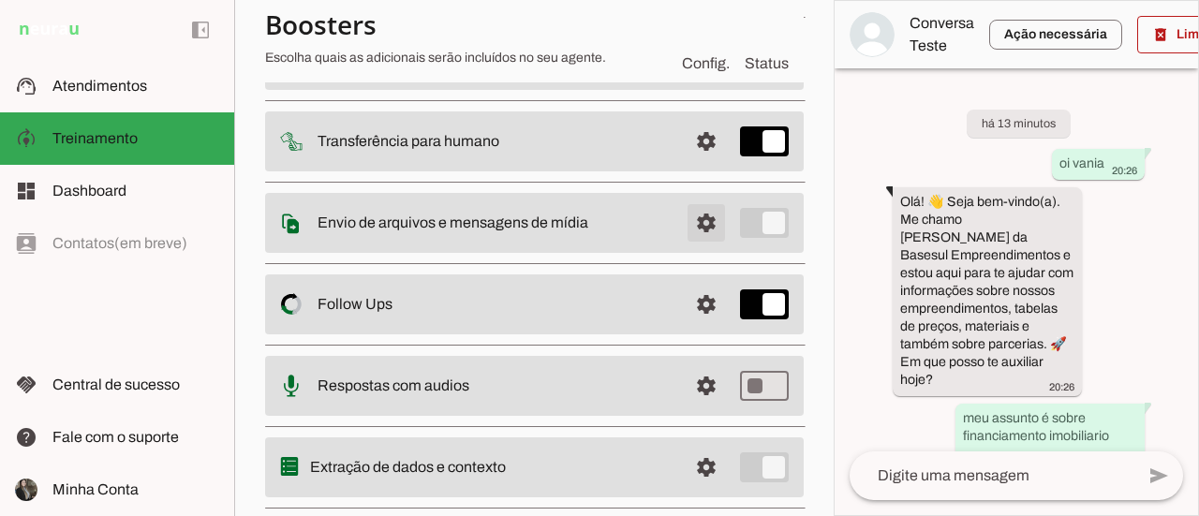
click at [696, 81] on span at bounding box center [706, 59] width 45 height 45
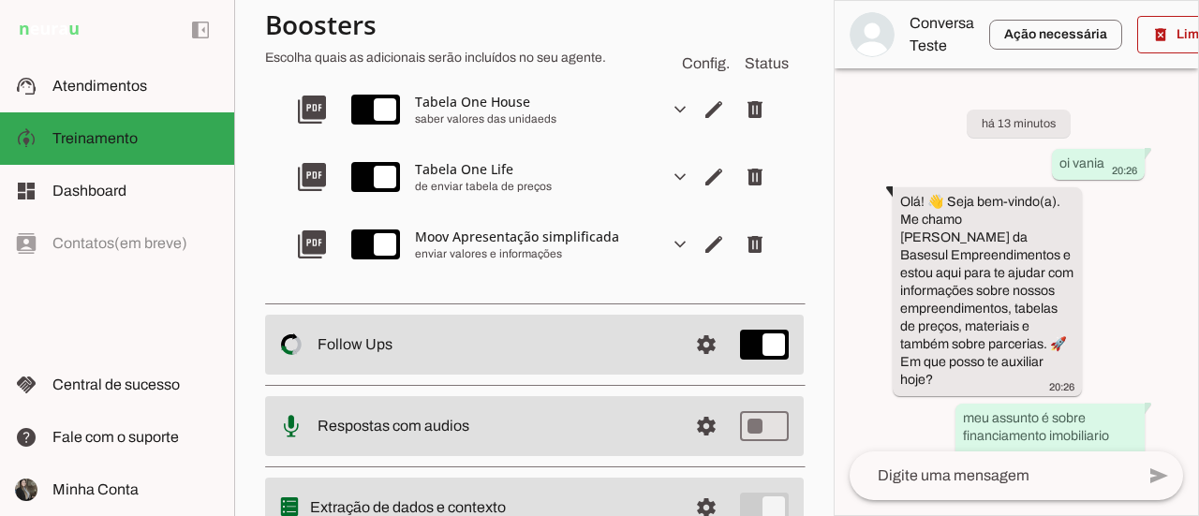
scroll to position [719, 0]
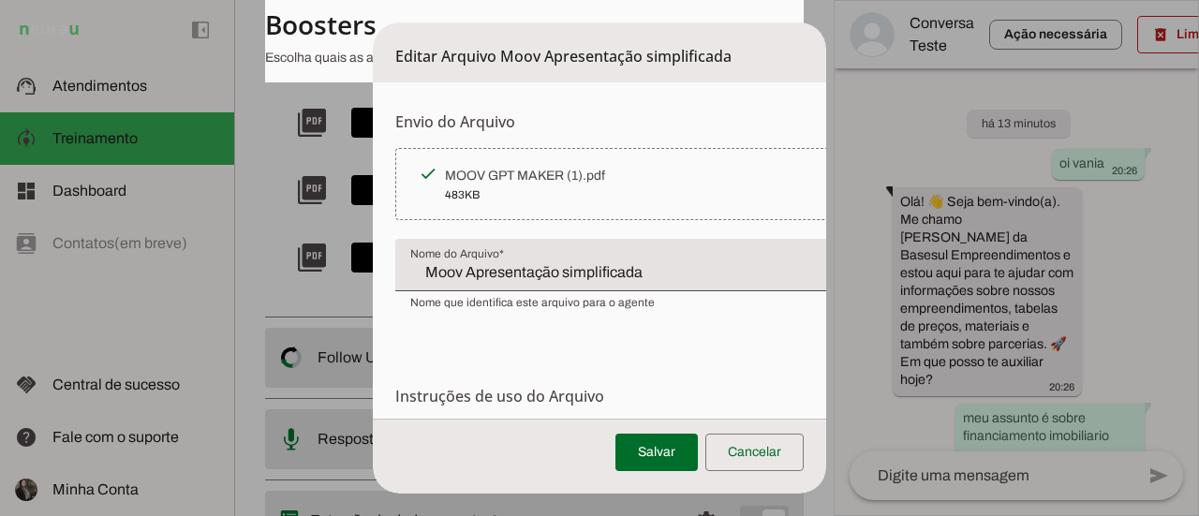
click at [500, 182] on div "MOOV GPT MAKER (1).pdf" at bounding box center [667, 176] width 444 height 19
click at [506, 171] on div "MOOV GPT MAKER (1).pdf" at bounding box center [667, 176] width 444 height 19
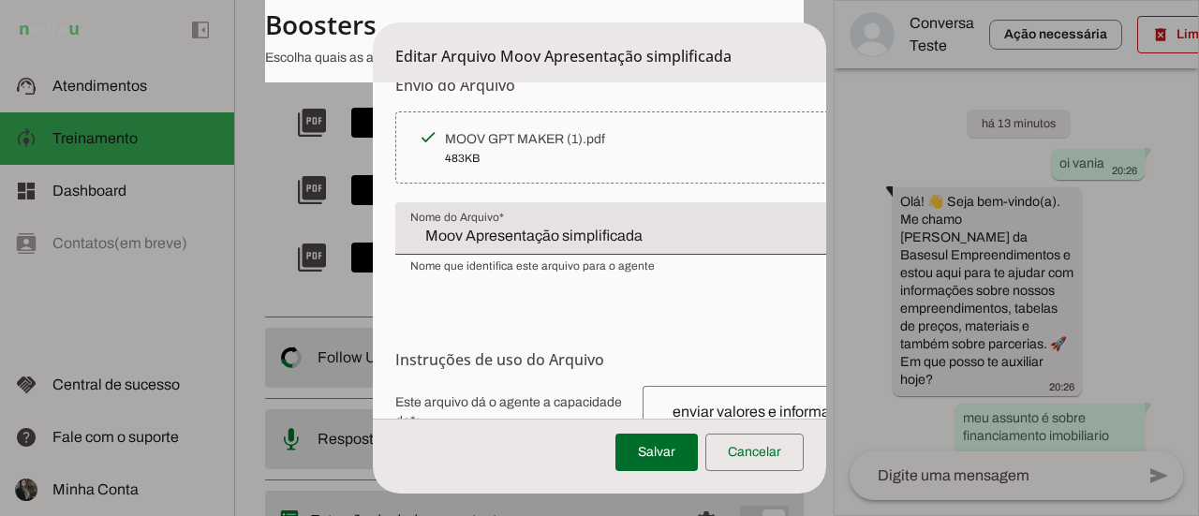
scroll to position [0, 0]
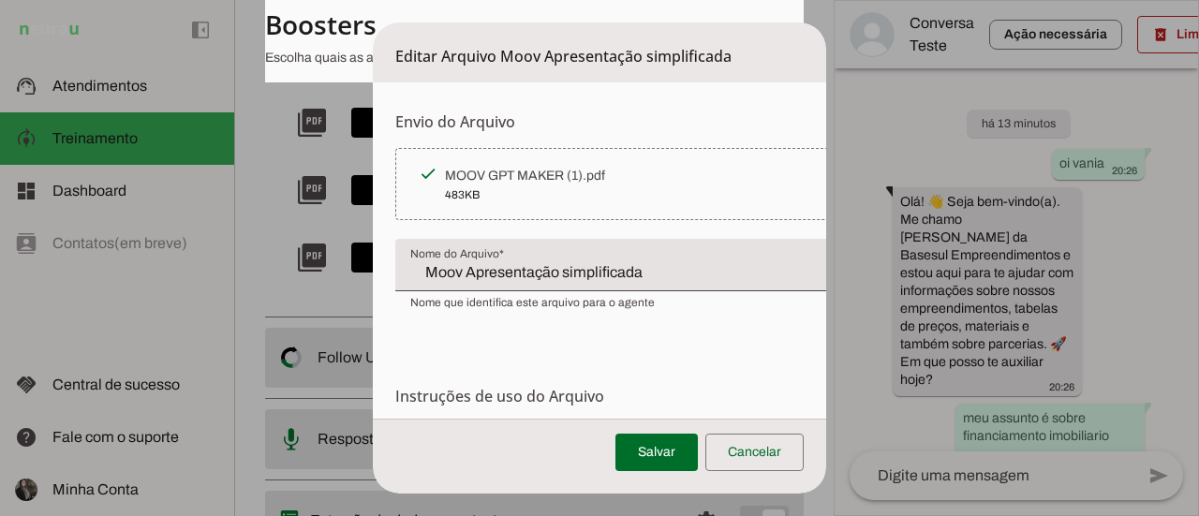
click at [583, 173] on div "MOOV GPT MAKER (1).pdf" at bounding box center [667, 176] width 444 height 19
drag, startPoint x: 583, startPoint y: 173, endPoint x: 506, endPoint y: 181, distance: 77.2
click at [506, 181] on div "MOOV GPT MAKER (1).pdf" at bounding box center [667, 176] width 444 height 19
click at [744, 456] on span at bounding box center [754, 452] width 98 height 45
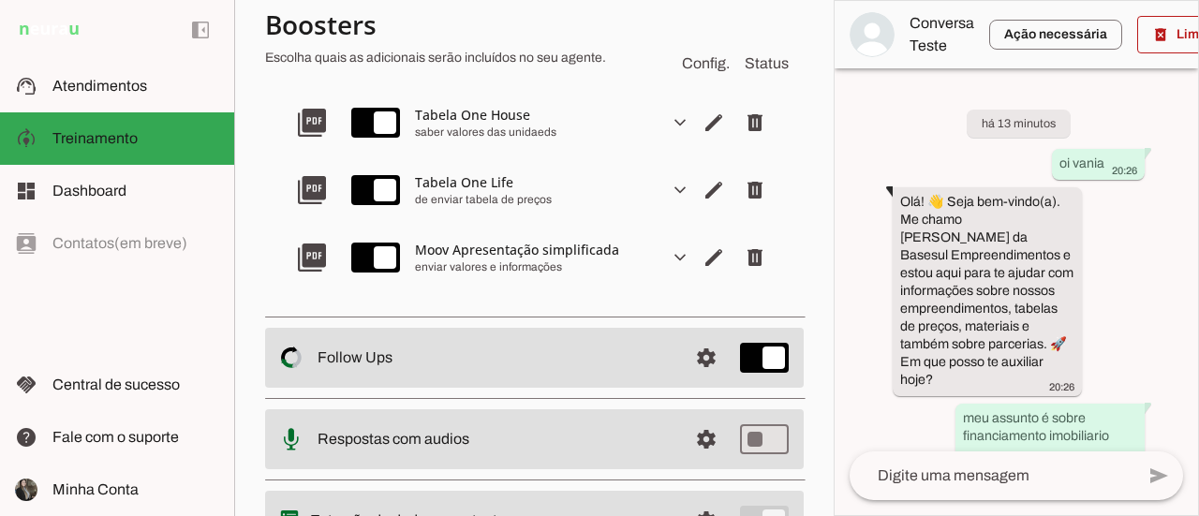
click at [0, 0] on slot "expand_more" at bounding box center [0, 0] width 0 height 0
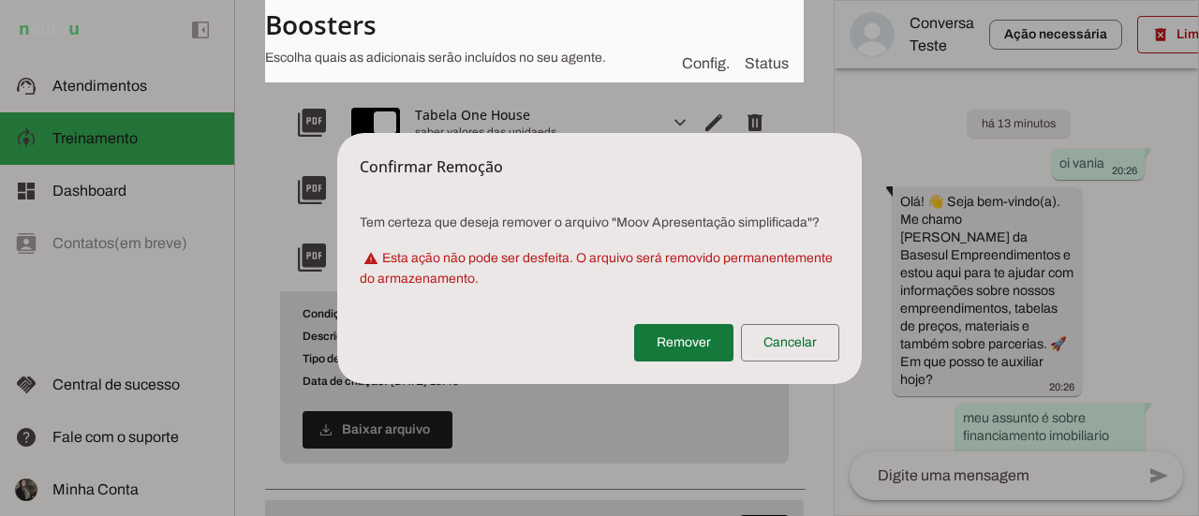
click at [717, 358] on span at bounding box center [683, 342] width 99 height 45
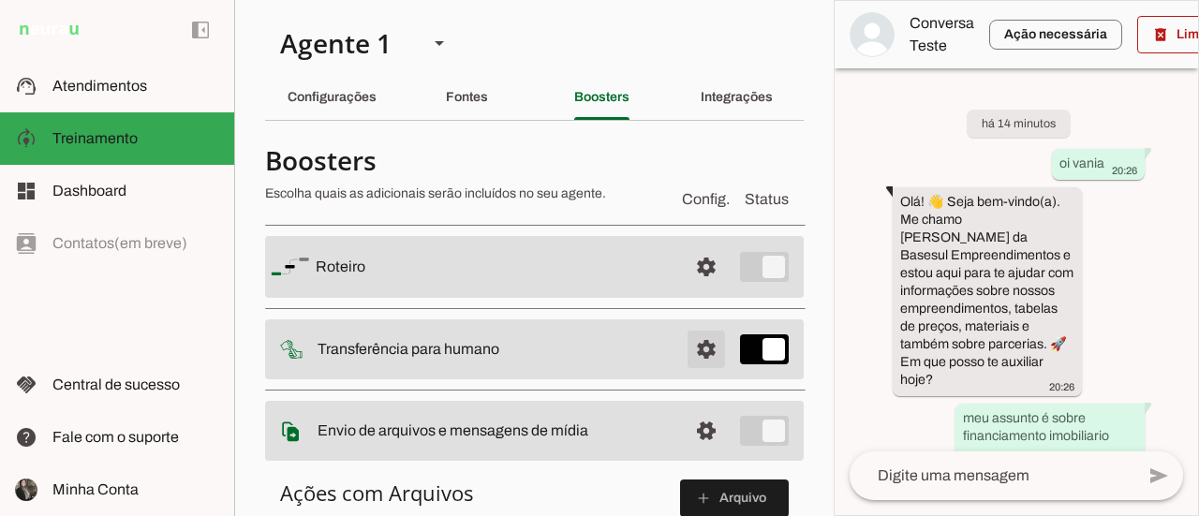
click at [691, 289] on span at bounding box center [706, 266] width 45 height 45
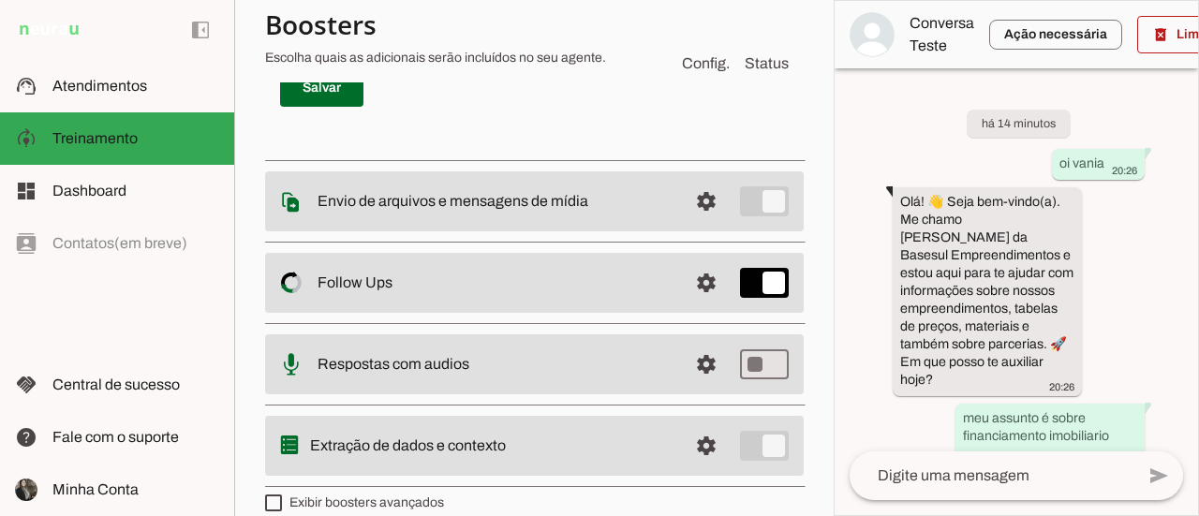
scroll to position [939, 0]
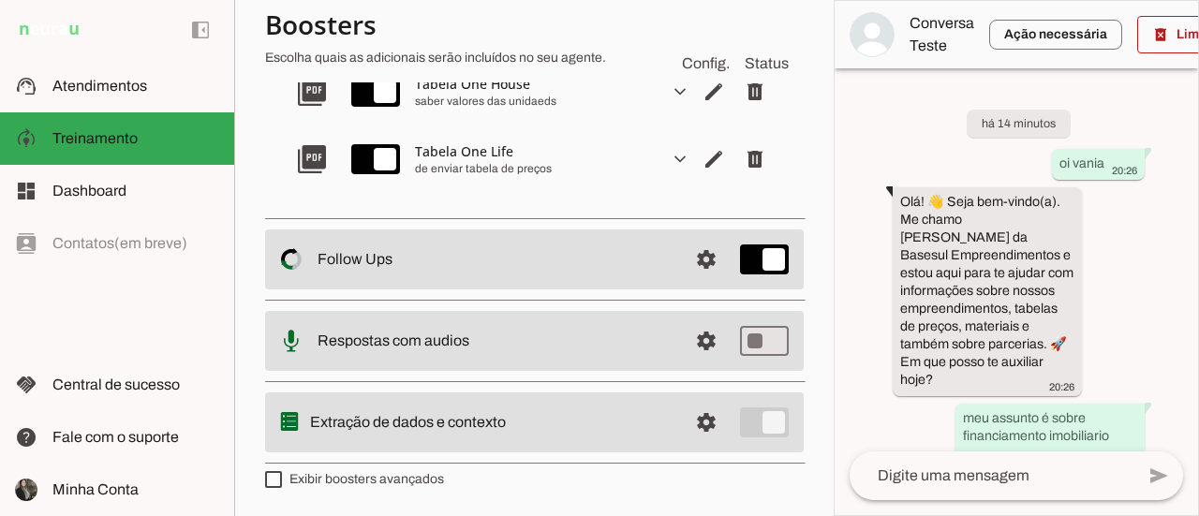
scroll to position [249, 0]
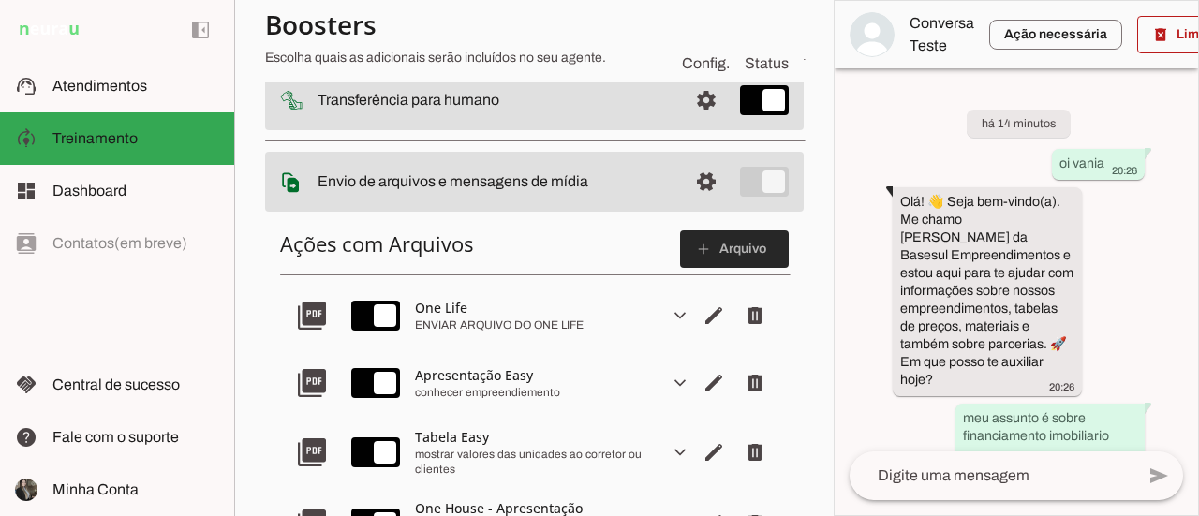
click at [0, 0] on slot "add" at bounding box center [0, 0] width 0 height 0
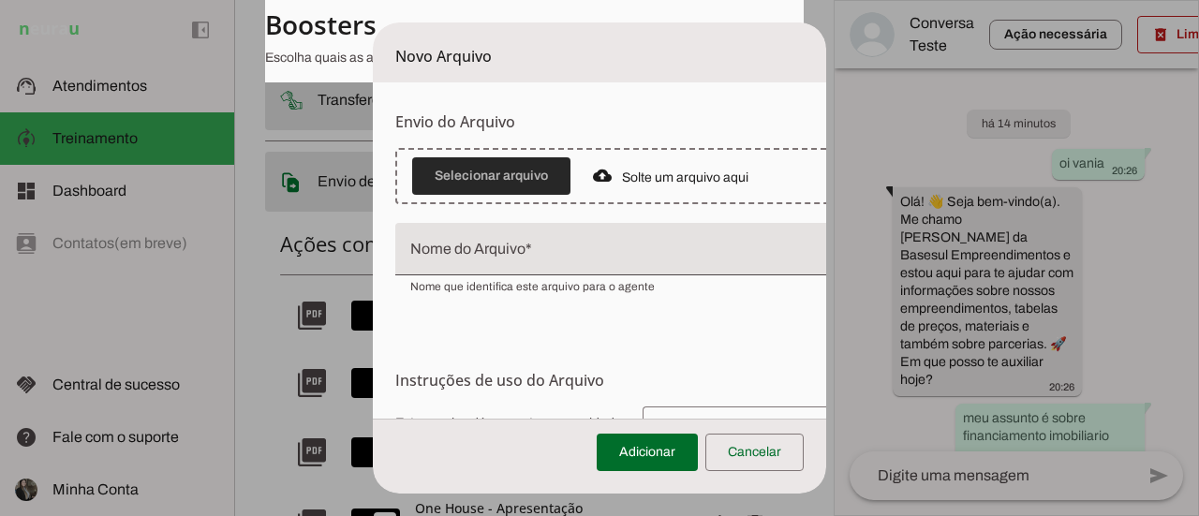
click at [510, 179] on span at bounding box center [491, 176] width 158 height 45
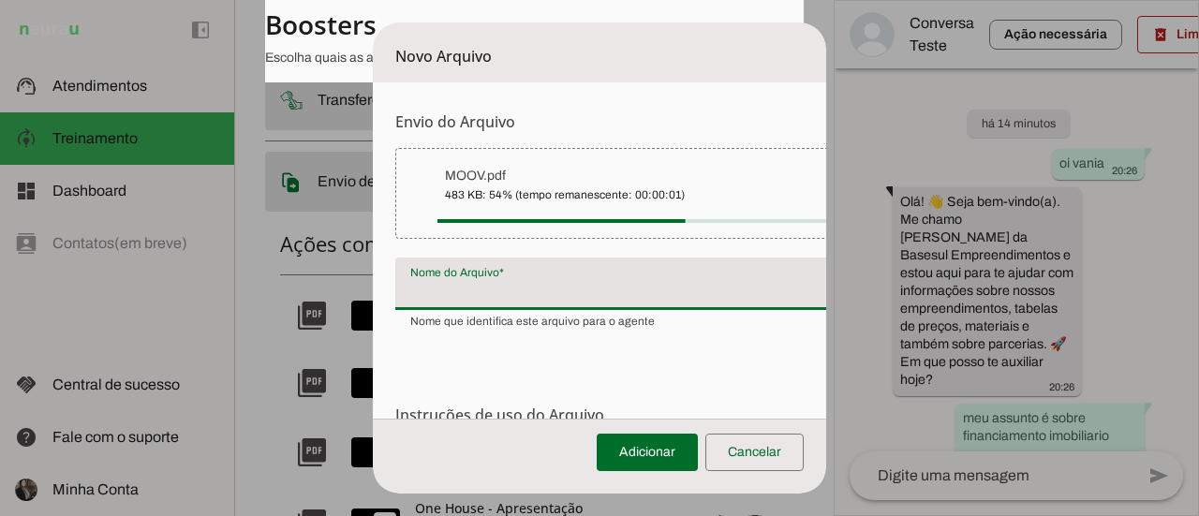
click at [490, 288] on input "Nome do Arquivo" at bounding box center [653, 291] width 487 height 22
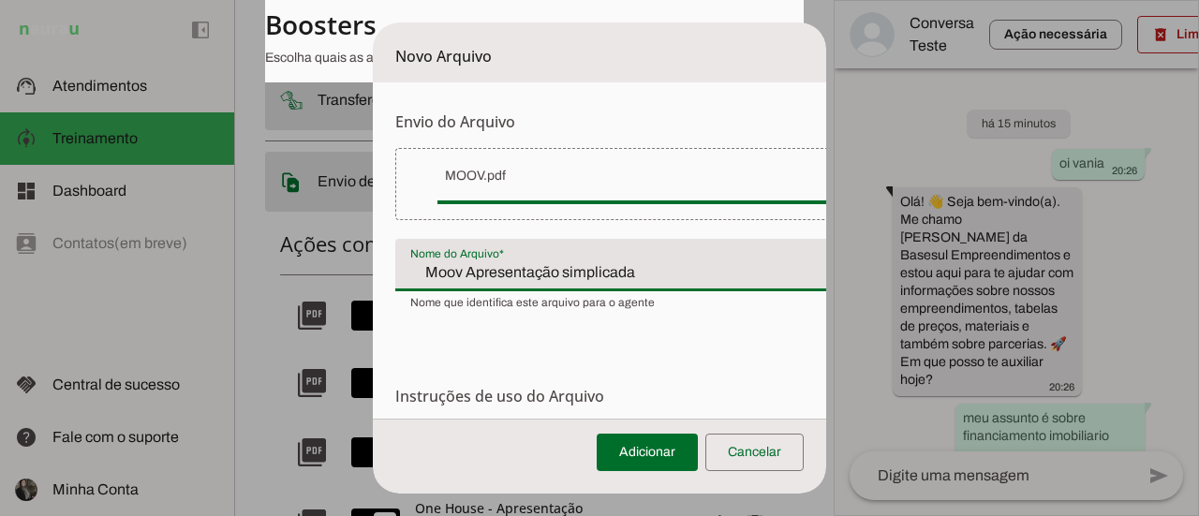
type input "Moov Apresentação simplicada"
type md-filled-text-field "Moov Apresentação simplicada"
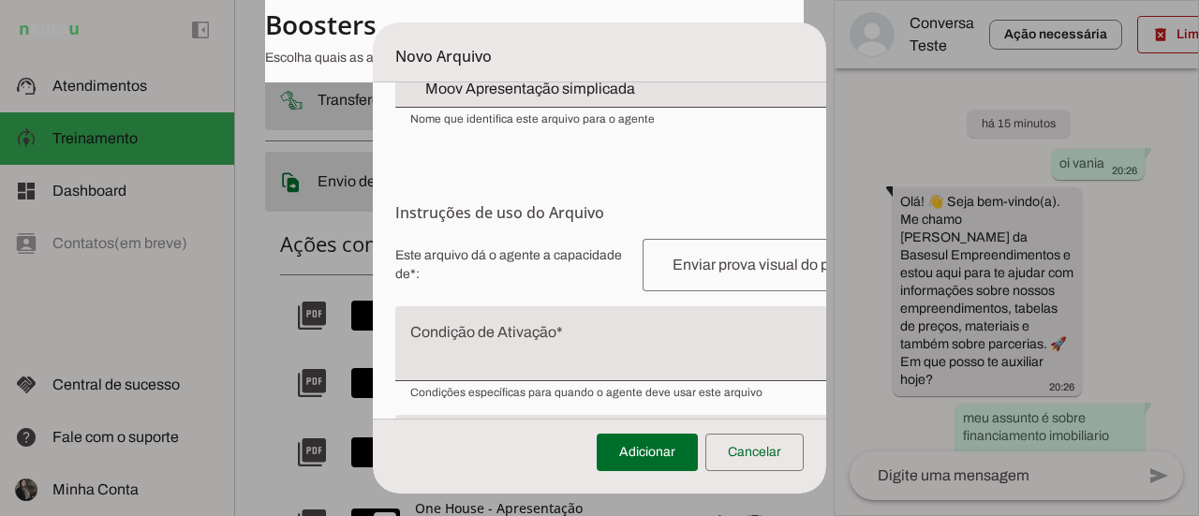
scroll to position [187, 0]
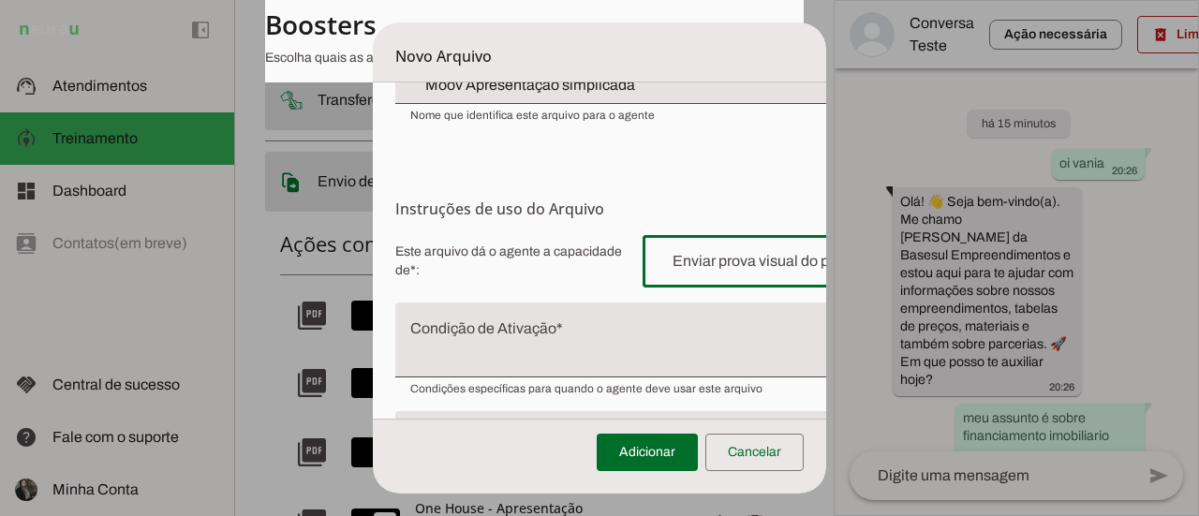
click at [674, 262] on input "text" at bounding box center [778, 261] width 240 height 22
type input "enviar valores e informações"
type md-outlined-text-field "enviar valores e informações"
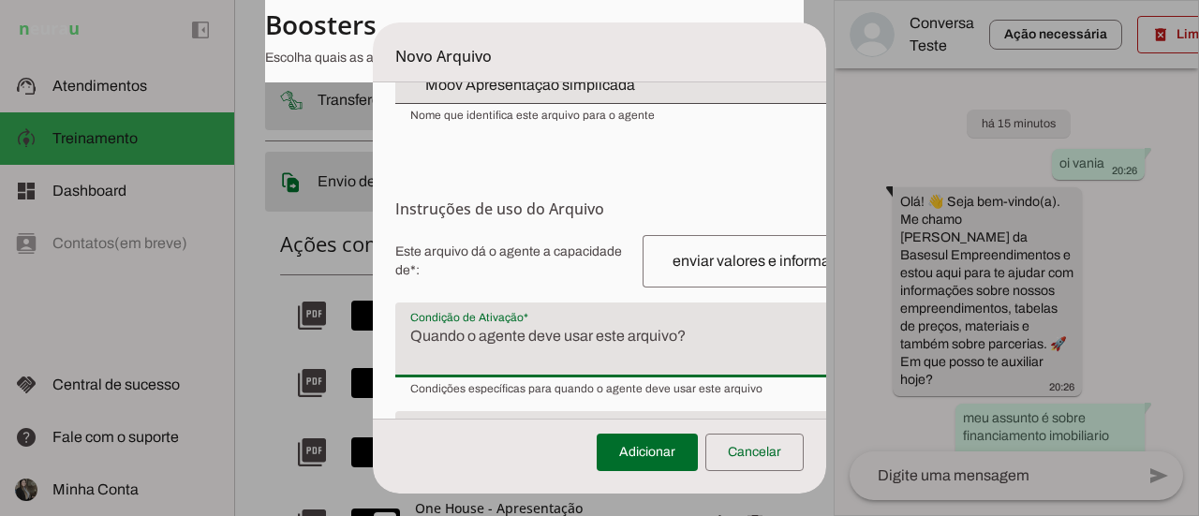
click at [606, 353] on textarea "Condição de Ativação" at bounding box center [653, 347] width 517 height 45
type textarea "Quando o investidor ou corretor pedir"
type md-filled-text-field "Quando o investidor ou corretor pedir"
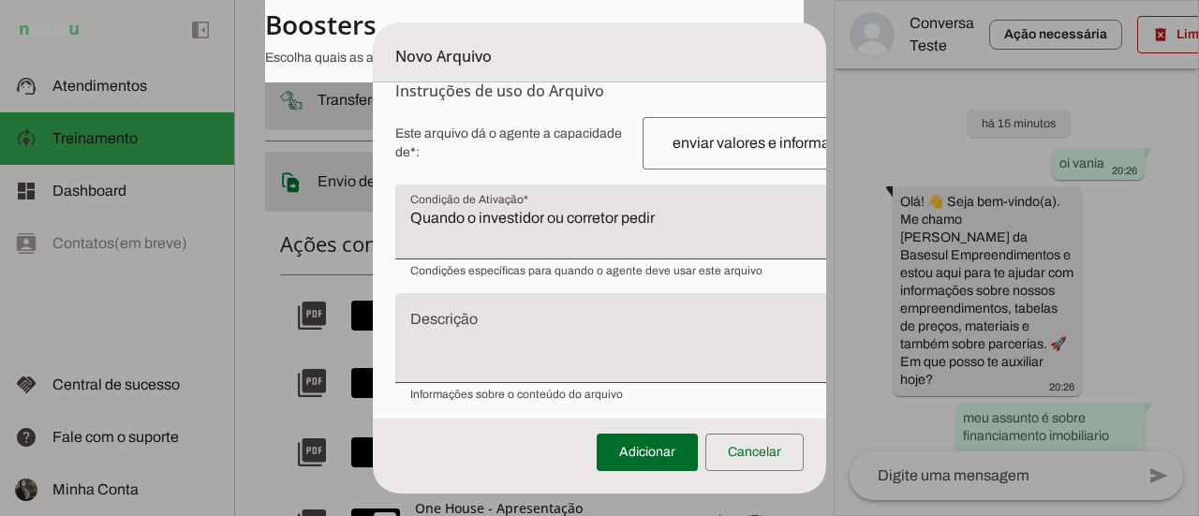
scroll to position [315, 0]
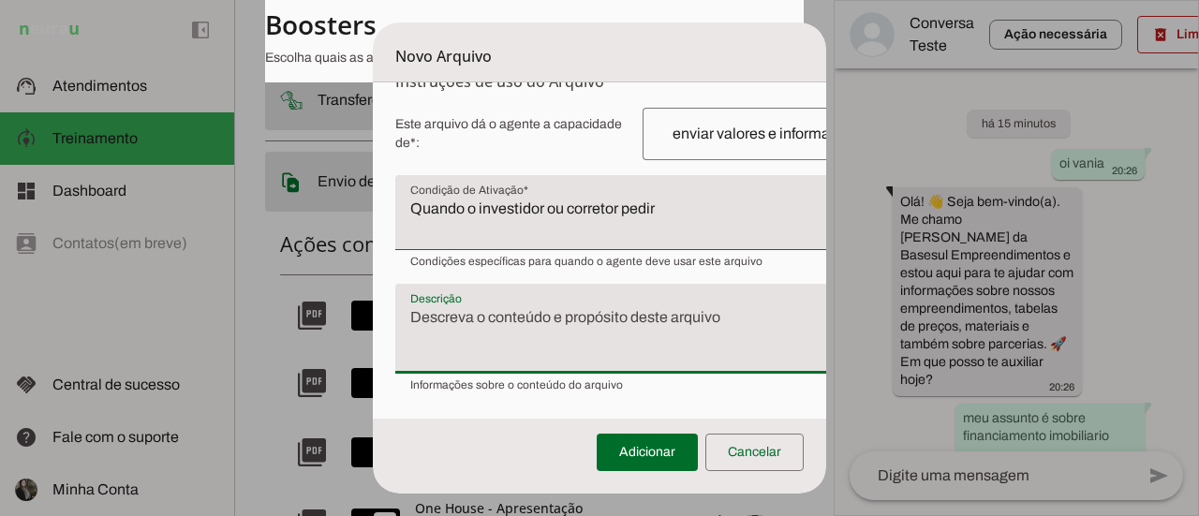
click at [621, 345] on textarea "Descrição" at bounding box center [653, 336] width 517 height 60
type textarea "m"
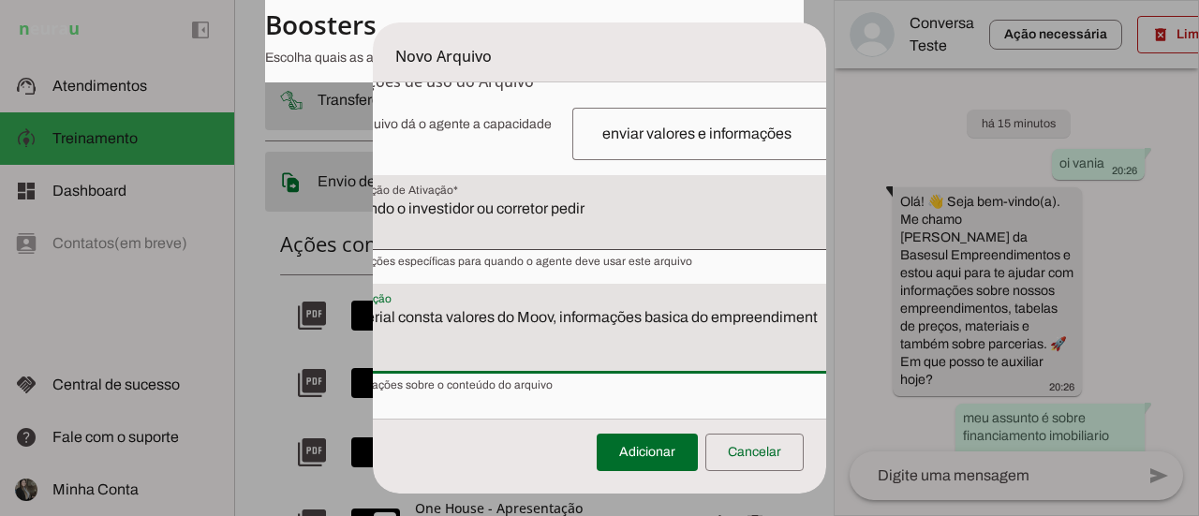
scroll to position [315, 83]
type textarea "Material consta valores do Moov, informações basica do empreendimento"
type md-filled-text-field "Material consta valores do Moov, informações basica do empreendimento"
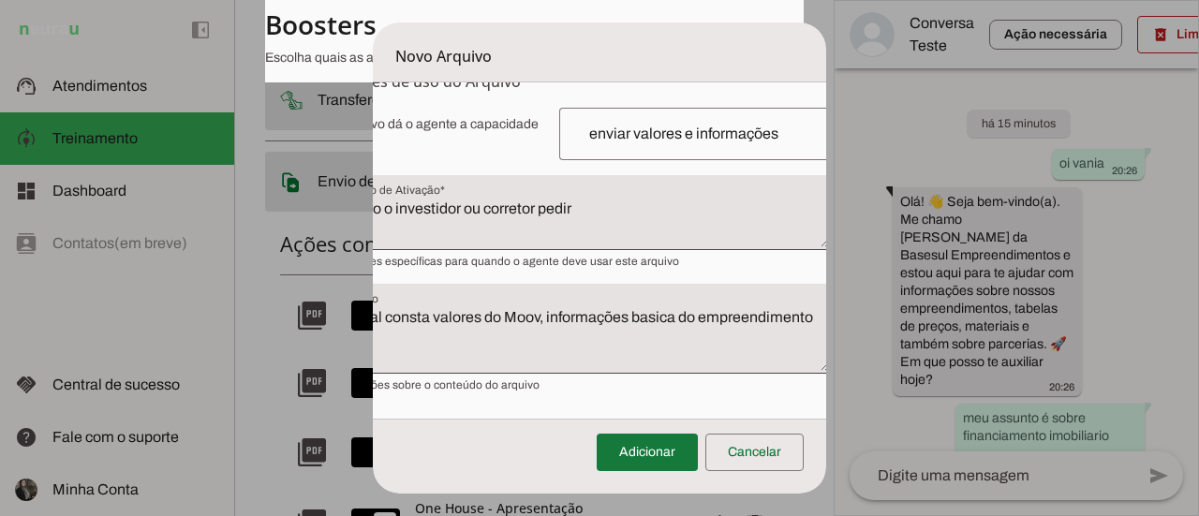
click at [633, 451] on span at bounding box center [647, 452] width 101 height 45
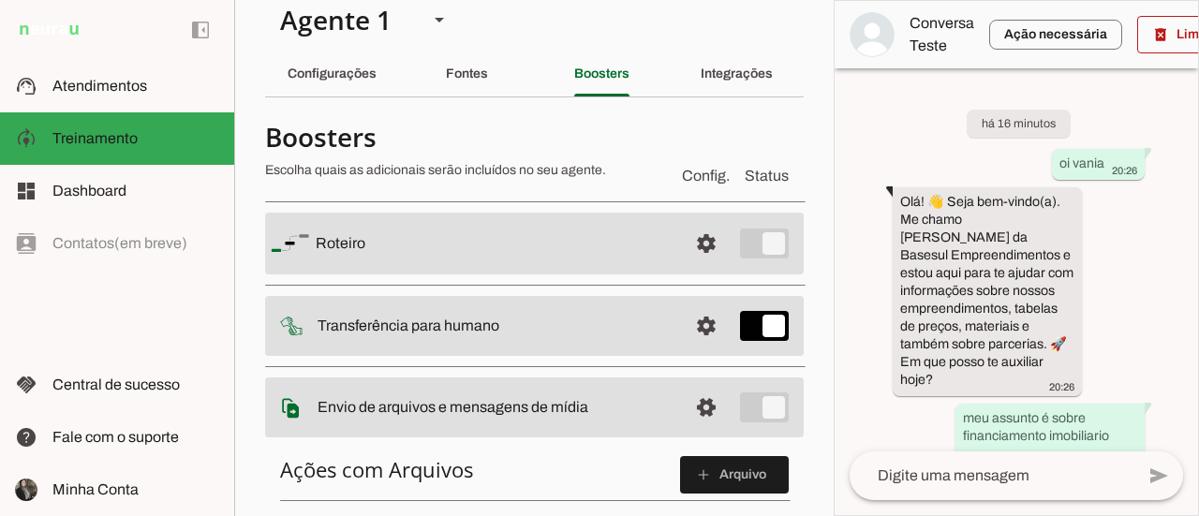
scroll to position [0, 0]
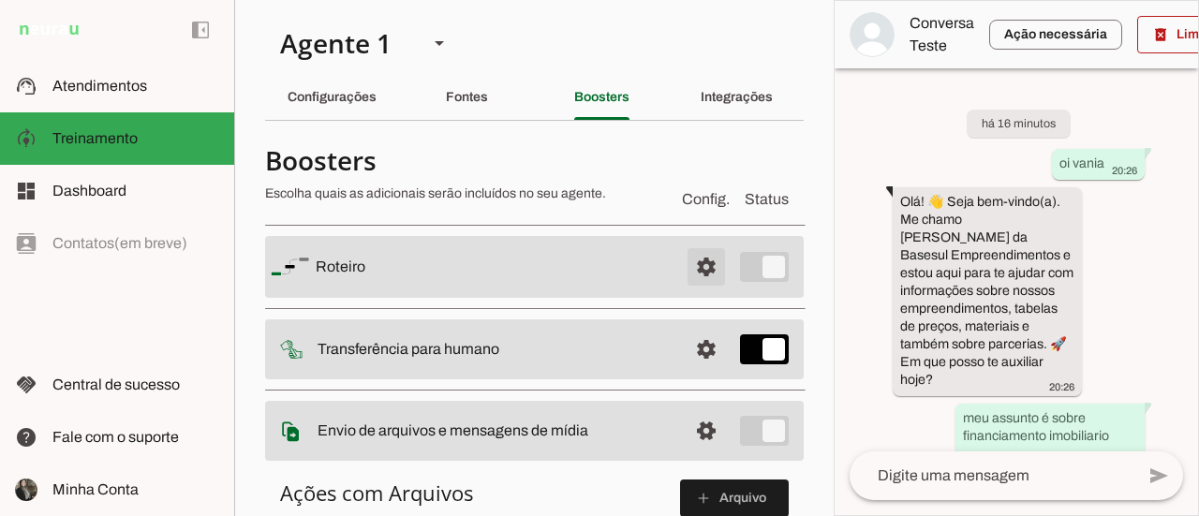
click at [692, 269] on span at bounding box center [706, 266] width 45 height 45
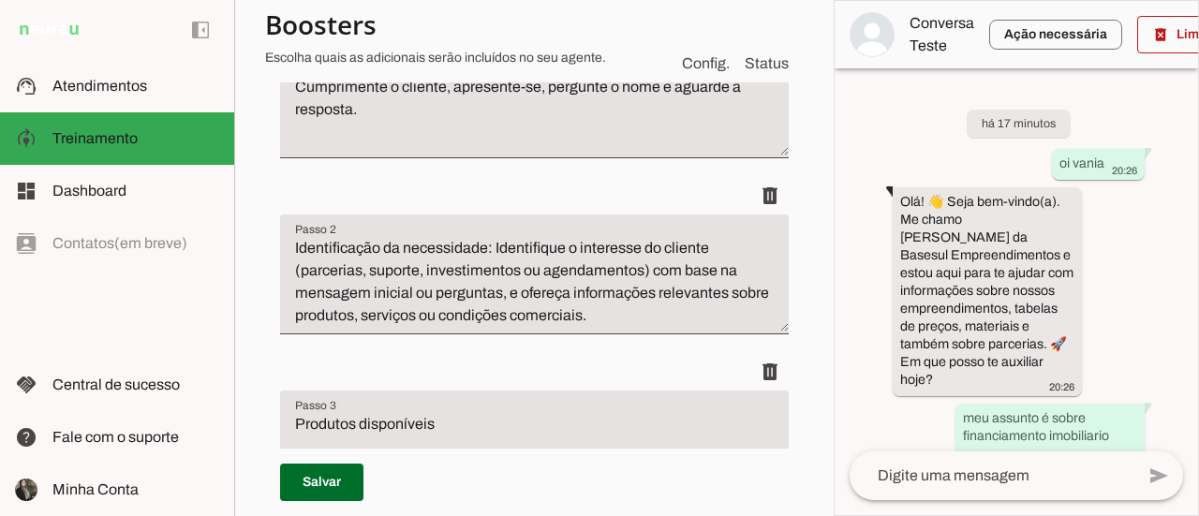
scroll to position [354, 0]
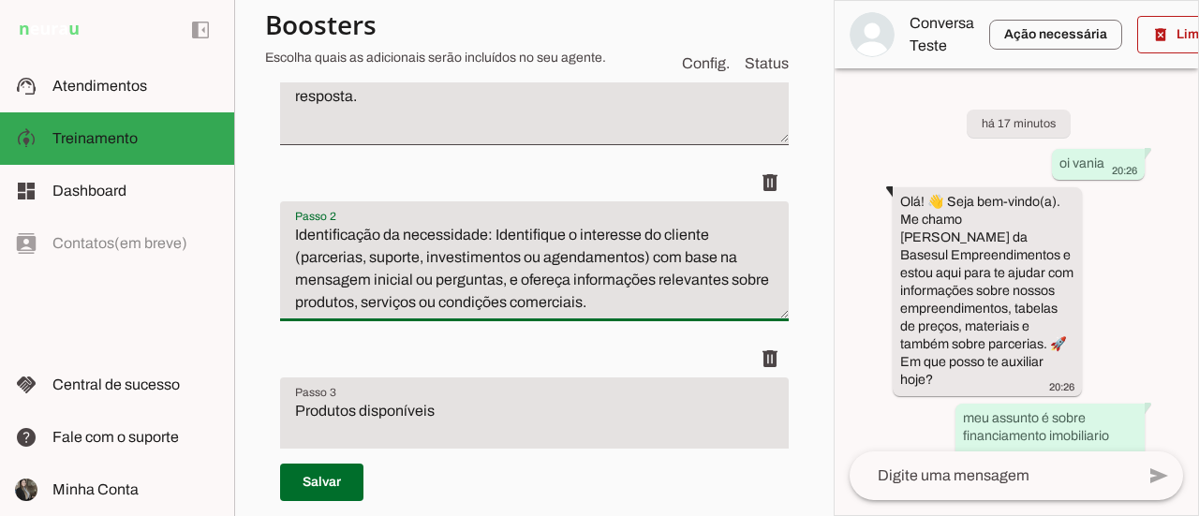
click at [660, 313] on textarea "Identificação da necessidade: Identifique o interesse do cliente (parcerias, su…" at bounding box center [534, 269] width 509 height 90
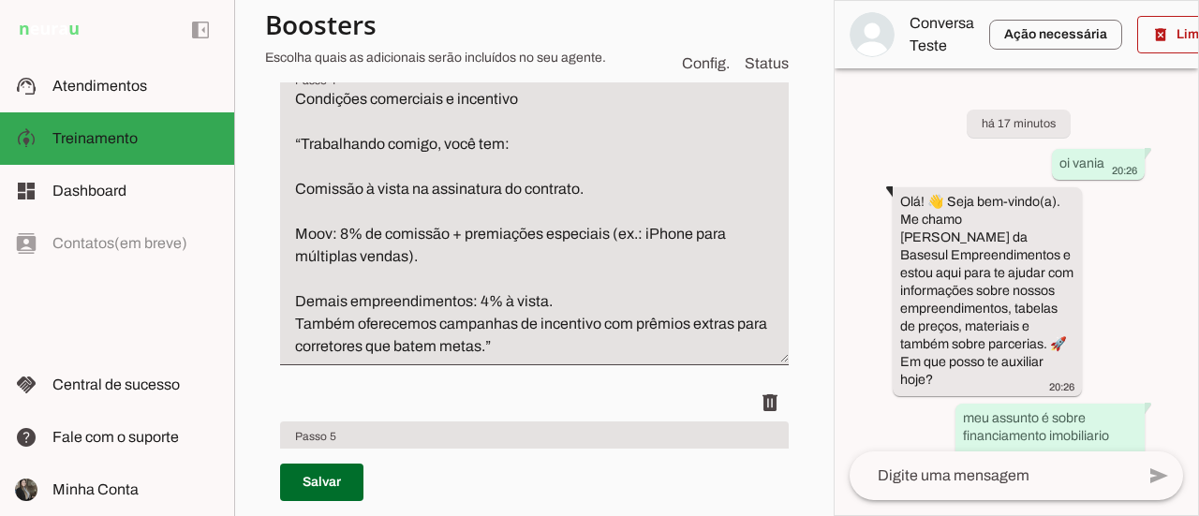
scroll to position [1099, 0]
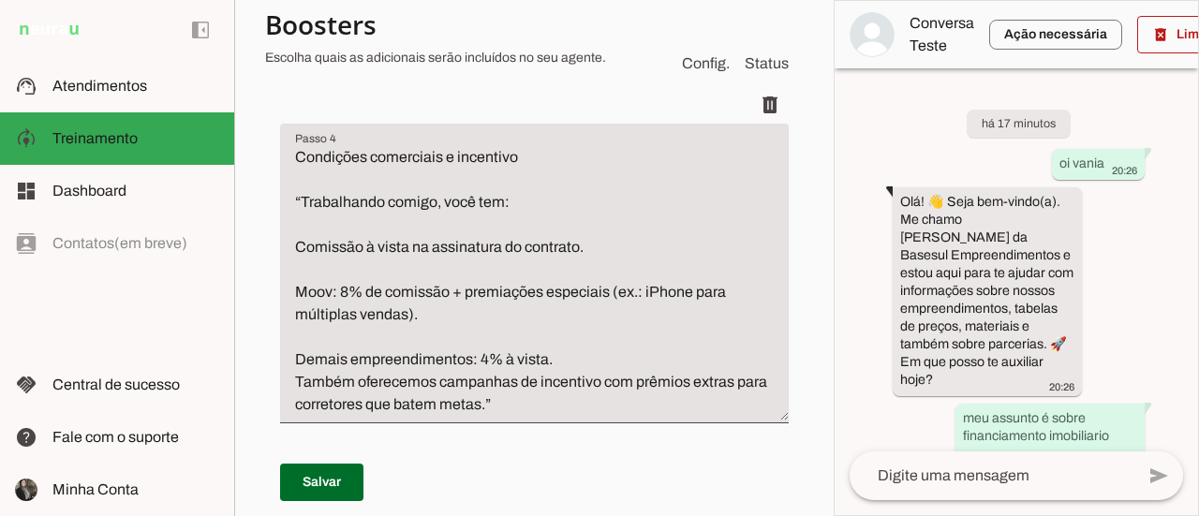
type textarea "Identificação da necessidade: Identifique o interesse do cliente (parcerias, su…"
type md-filled-text-field "Identificação da necessidade: Identifique o interesse do cliente (parcerias, su…"
click at [562, 150] on textarea "Condições comerciais e incentivo “Trabalhando comigo, você tem: Comissão à vist…" at bounding box center [534, 281] width 509 height 270
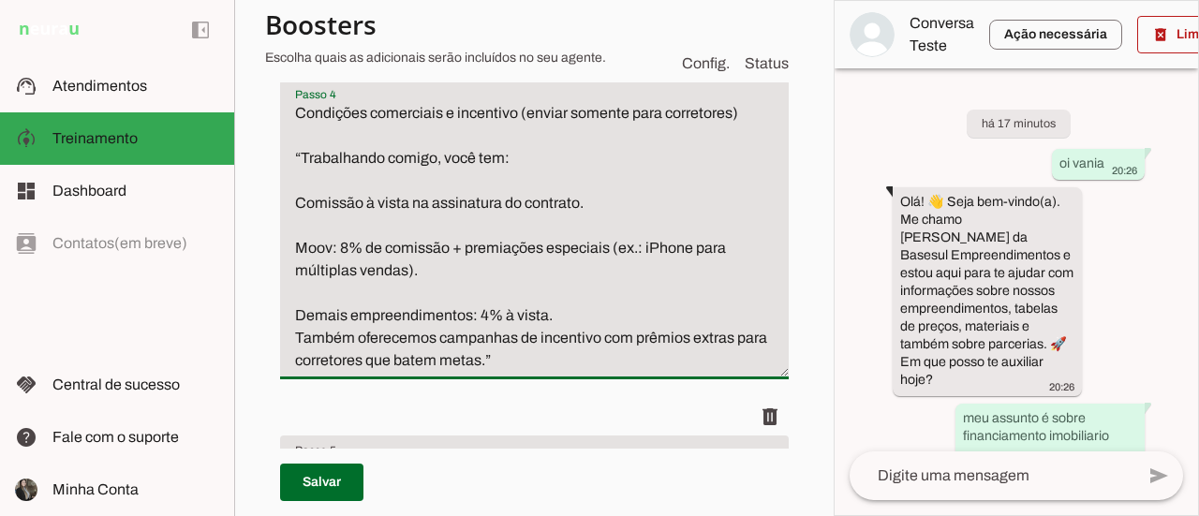
scroll to position [1090, 0]
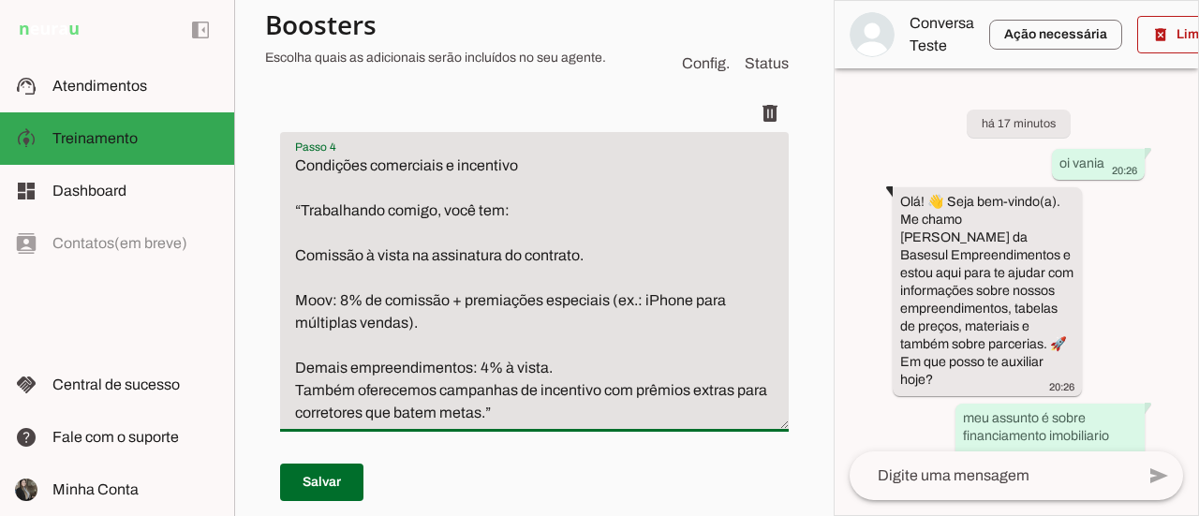
type textarea "Condições comerciais e incentivo “Trabalhando comigo, você tem: Comissão à vist…"
type textarea "Identificação da necessidade: Identifique o interesse do cliente (parcerias, su…"
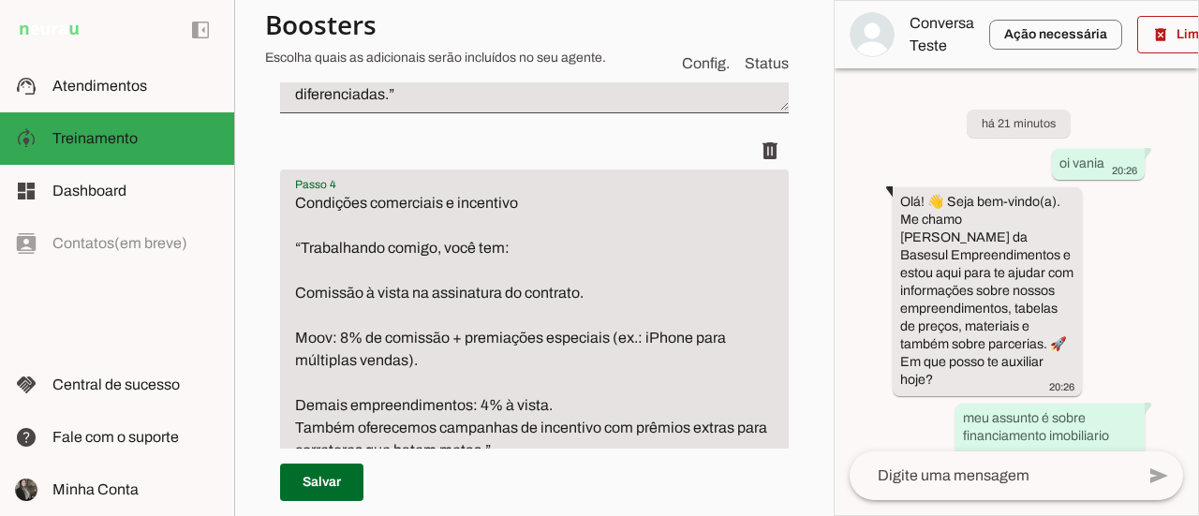
scroll to position [998, 0]
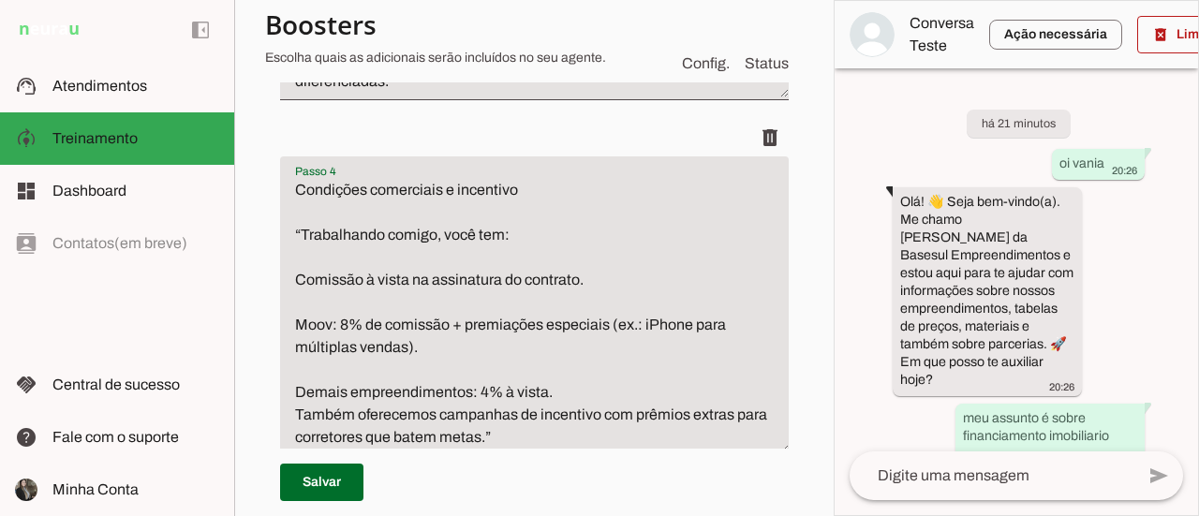
click at [568, 212] on textarea "Condições comerciais e incentivo “Trabalhando comigo, você tem: Comissão à vist…" at bounding box center [534, 314] width 509 height 270
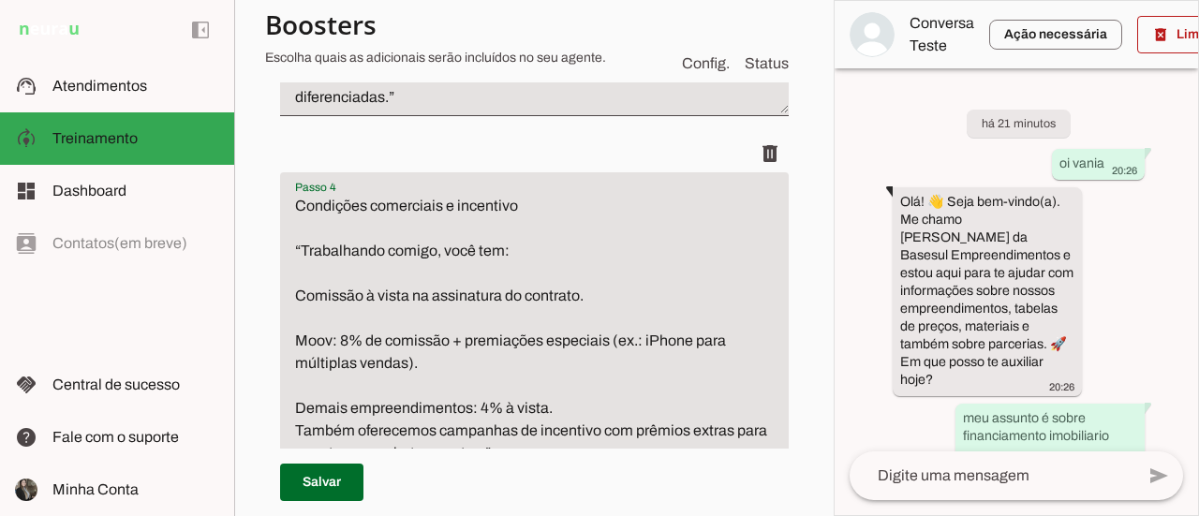
scroll to position [976, 0]
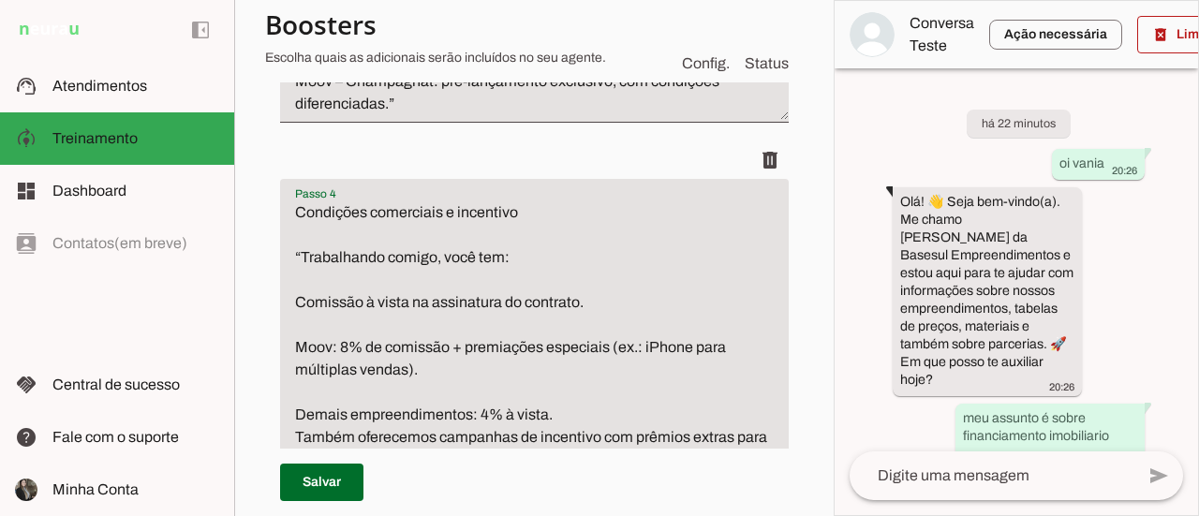
click at [559, 267] on textarea "Condições comerciais e incentivo “Trabalhando comigo, você tem: Comissão à vist…" at bounding box center [534, 336] width 509 height 270
click at [549, 226] on textarea "Condições comerciais e incentivo “Trabalhando comigo, você tem: Comissão à vist…" at bounding box center [534, 336] width 509 height 270
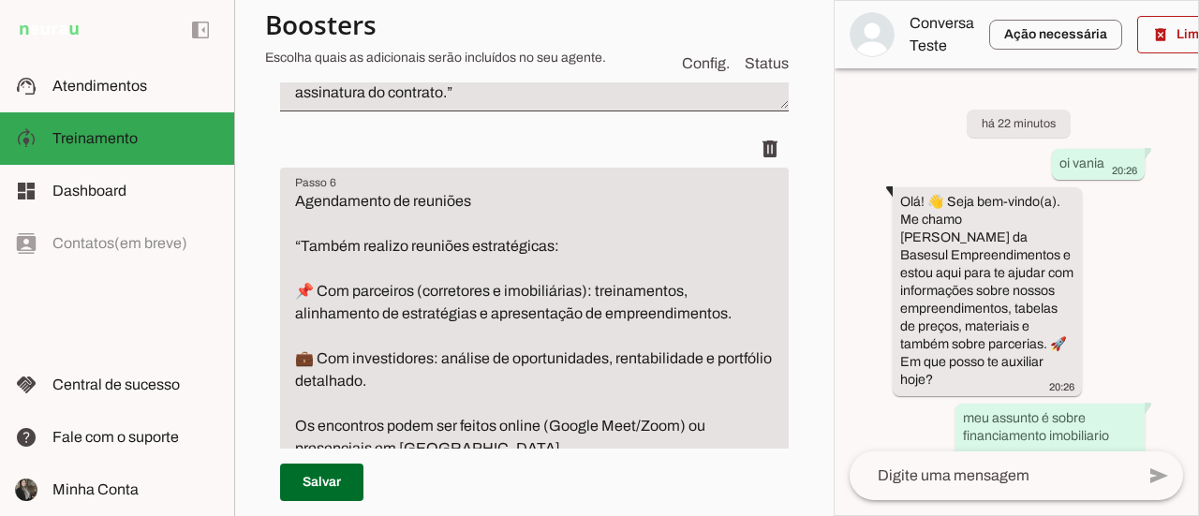
scroll to position [1720, 0]
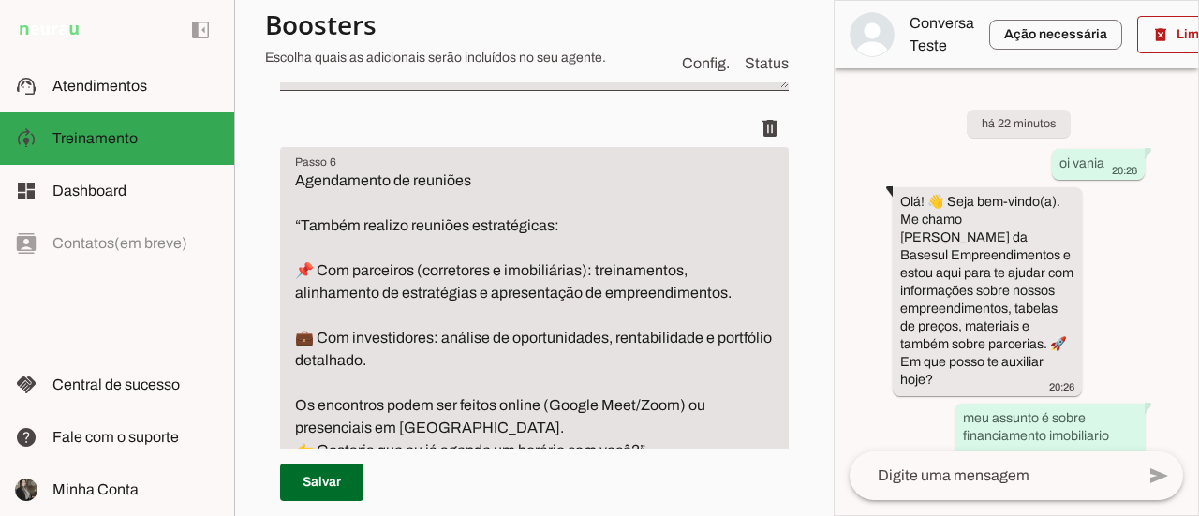
type textarea "Condições comerciais e incentivo (so envie para corretores) “Trabalhando comigo…"
type md-filled-text-field "Condições comerciais e incentivo (so envie para corretores) “Trabalhando comigo…"
click at [532, 224] on textarea "Agendamento de reuniões “Também realizo reuniões estratégicas: 📌 Com parceiros …" at bounding box center [534, 316] width 509 height 292
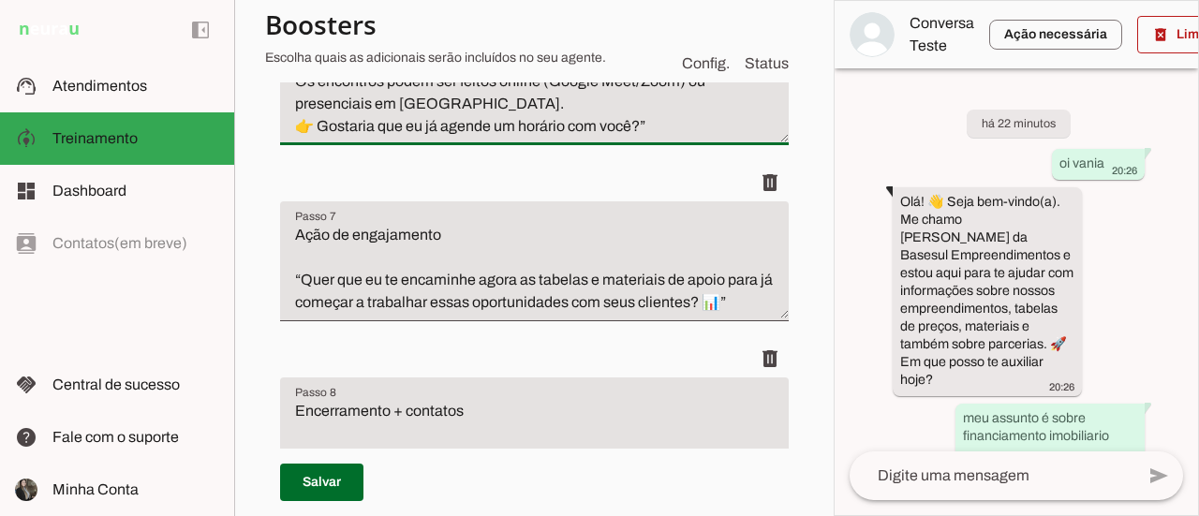
scroll to position [2048, 0]
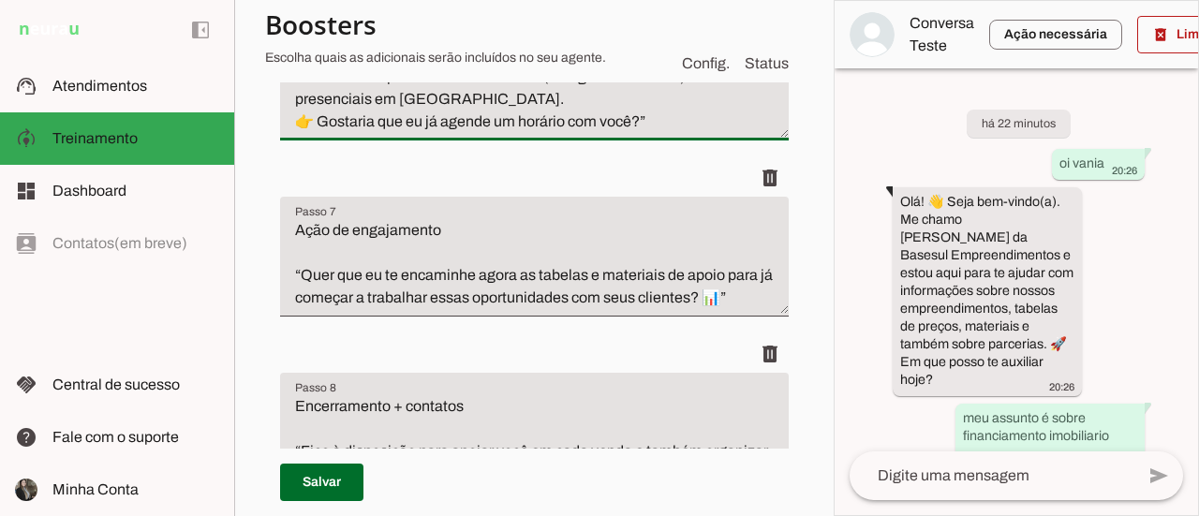
type textarea "Agendamento de reuniões (somente envie para corretores) “Também realizo reuniõe…"
type md-filled-text-field "Agendamento de reuniões (somente envie para corretores) “Também realizo reuniõe…"
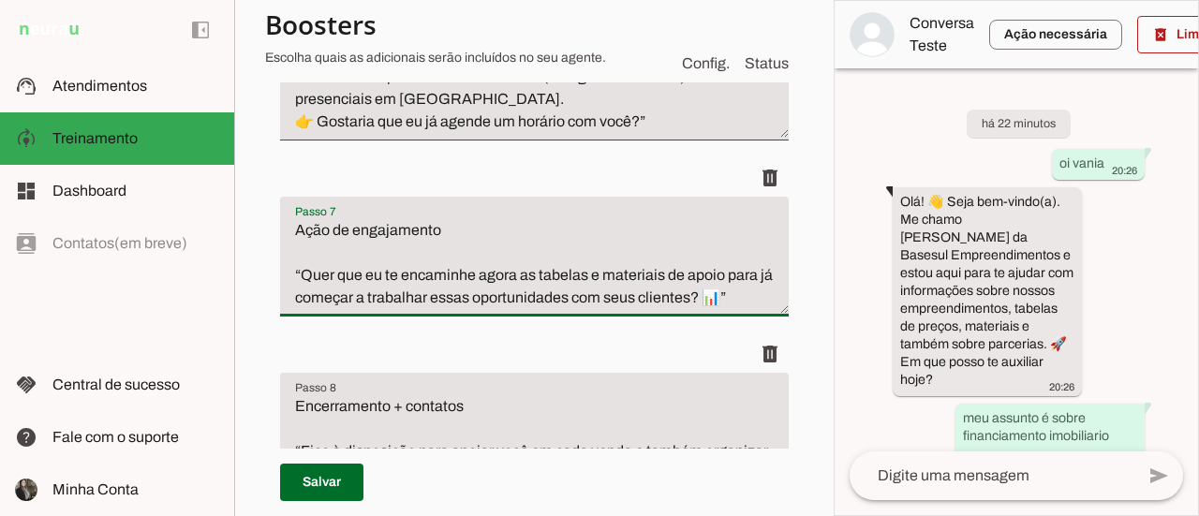
click at [549, 281] on textarea "Ação de engajamento “Quer que eu te encaminhe agora as tabelas e materiais de a…" at bounding box center [534, 264] width 509 height 90
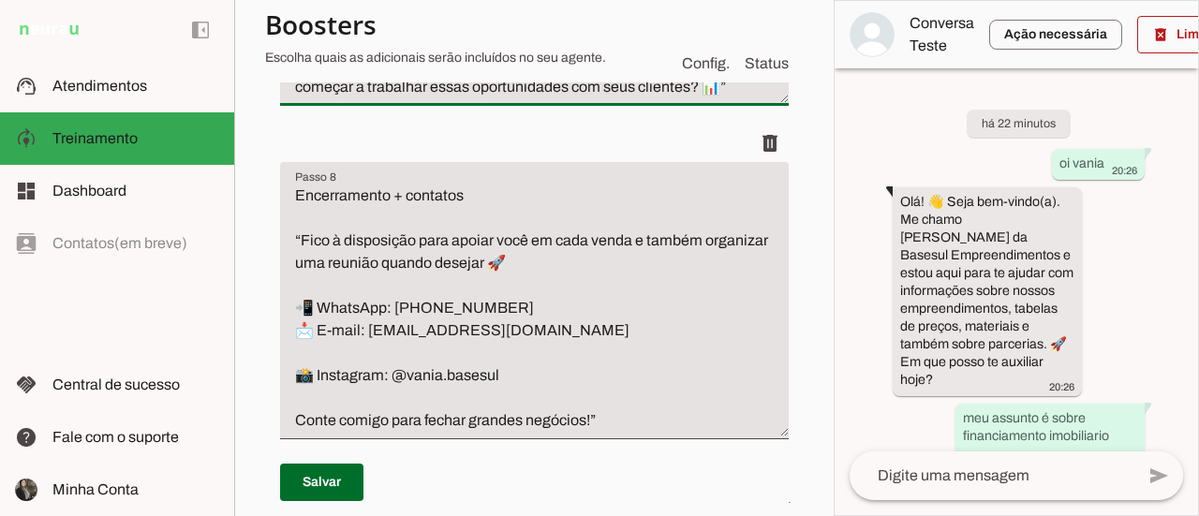
scroll to position [2262, 0]
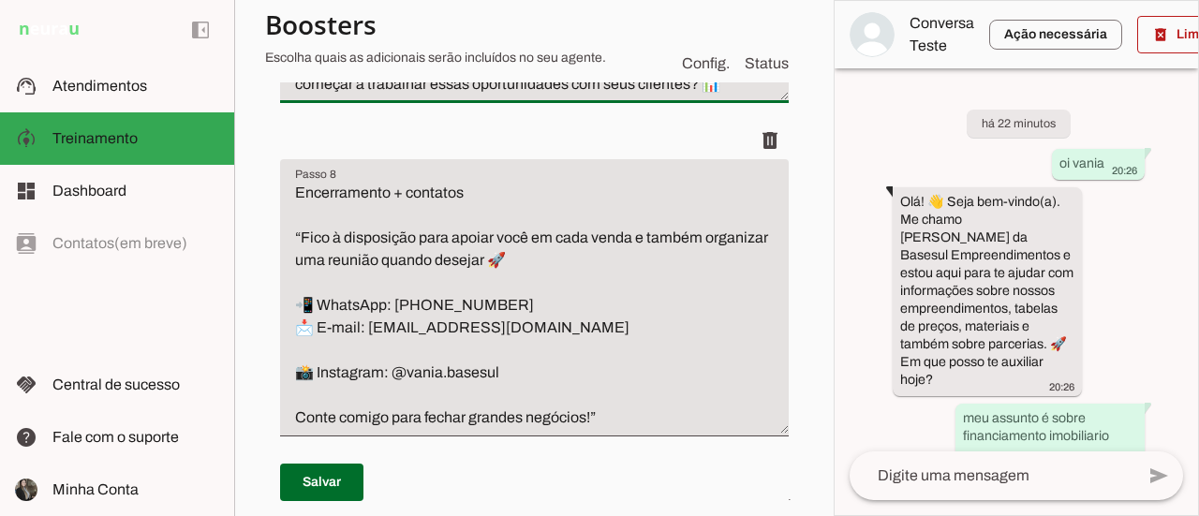
type textarea "Ação de engajamento (envie somente para corretores) “Quer que eu te encaminhe a…"
type md-filled-text-field "Ação de engajamento (envie somente para corretores) “Quer que eu te encaminhe a…"
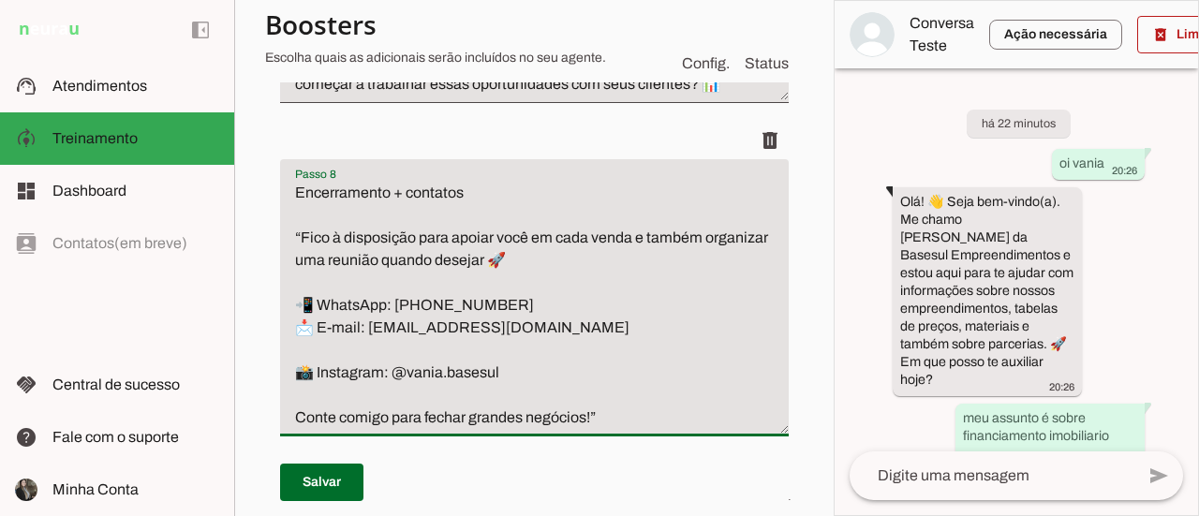
click at [495, 229] on textarea "Encerramento + contatos “Fico à disposição para apoiar você em cada venda e tam…" at bounding box center [534, 305] width 509 height 247
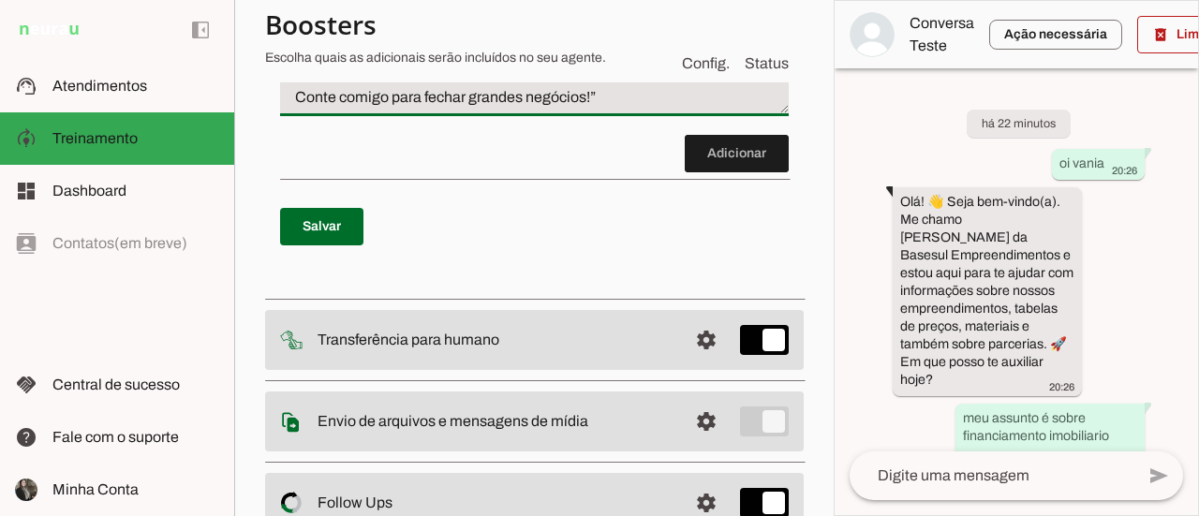
scroll to position [2583, 0]
type textarea "Encerramento + contatos (somente para corretores) “Fico à disposição para apoia…"
type md-filled-text-field "Encerramento + contatos (somente para corretores) “Fico à disposição para apoia…"
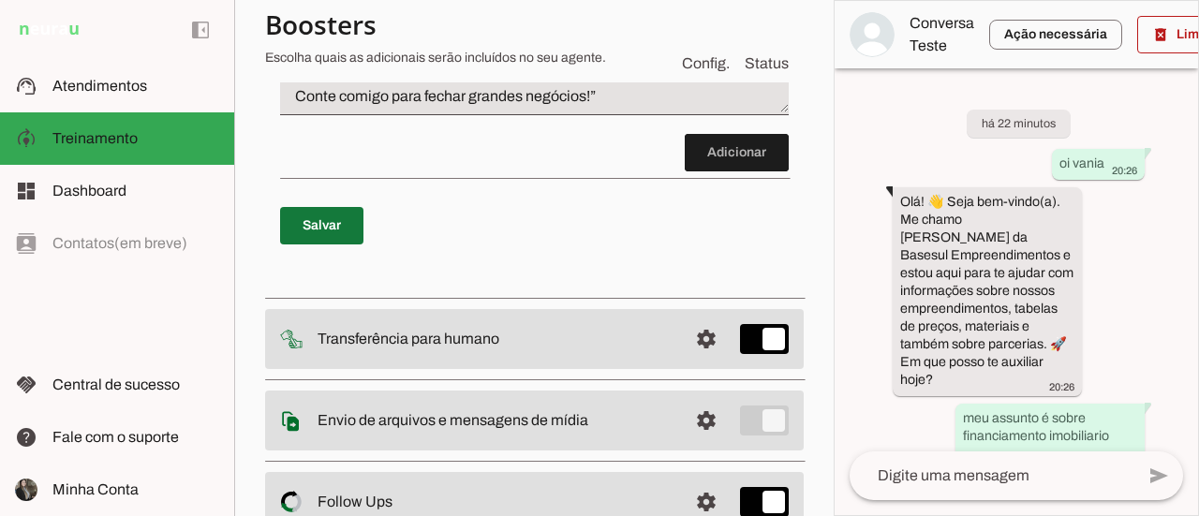
click at [341, 248] on span at bounding box center [321, 225] width 83 height 45
type textarea "Condições comerciais e incentivo (so envie para corretores) “Trabalhando comigo…"
type textarea "Agendamento de reuniões (somente envie para corretores) “Também realizo reuniõe…"
type textarea "Ação de engajamento (envie somente para corretores) “Quer que eu te encaminhe a…"
type textarea "Encerramento + contatos (somente para corretores) “Fico à disposição para apoia…"
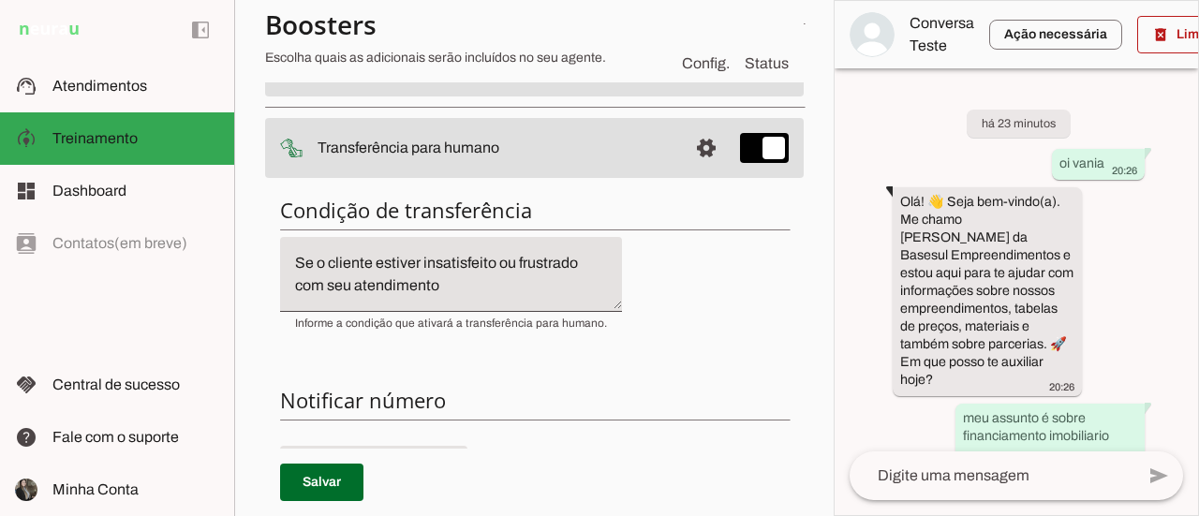
scroll to position [207, 0]
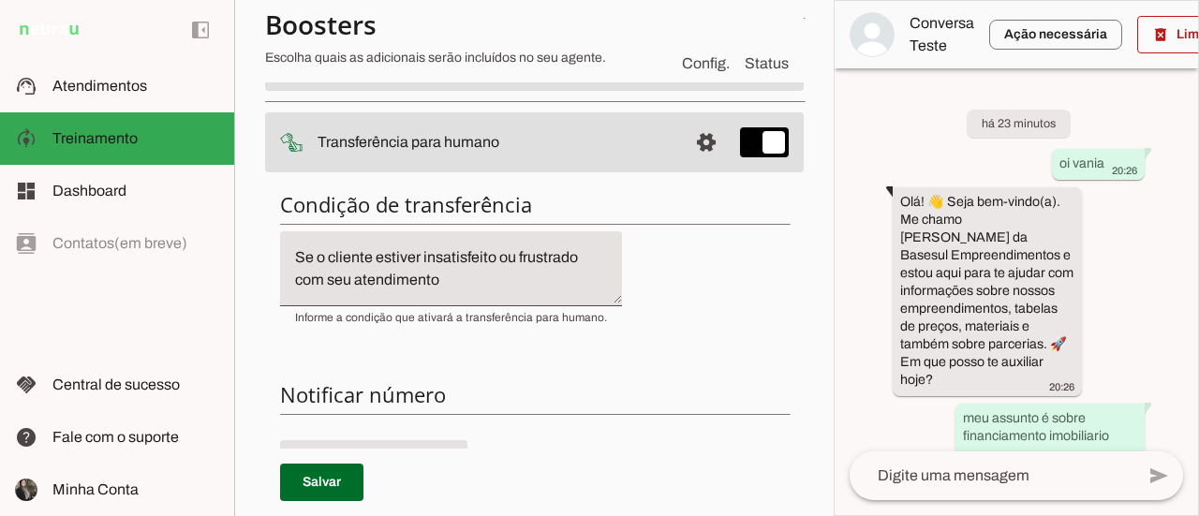
click at [486, 278] on textarea "Se o cliente estiver insatisfeito ou frustrado com seu atendimento" at bounding box center [451, 268] width 342 height 45
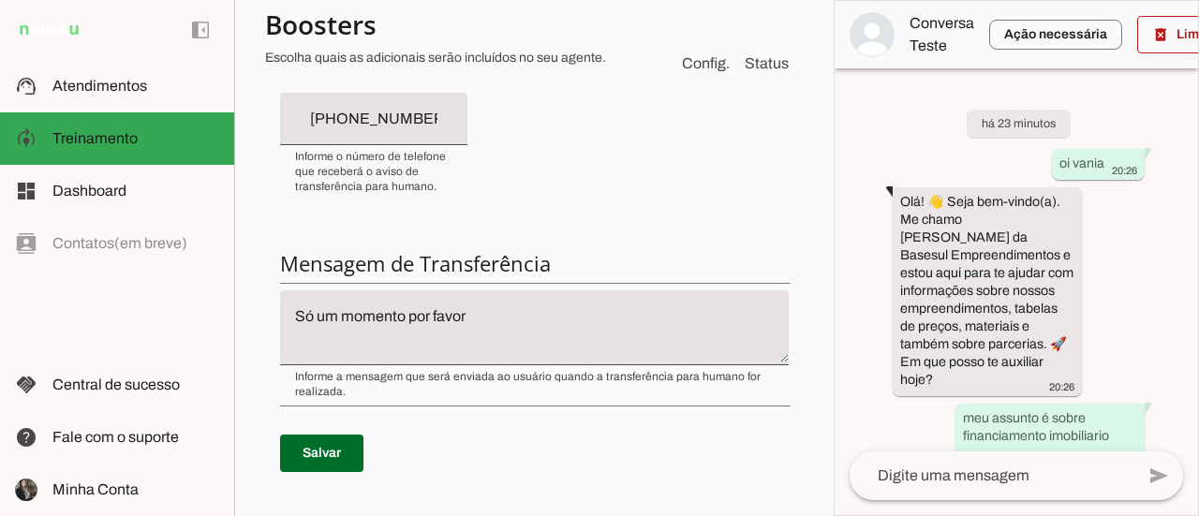
scroll to position [562, 0]
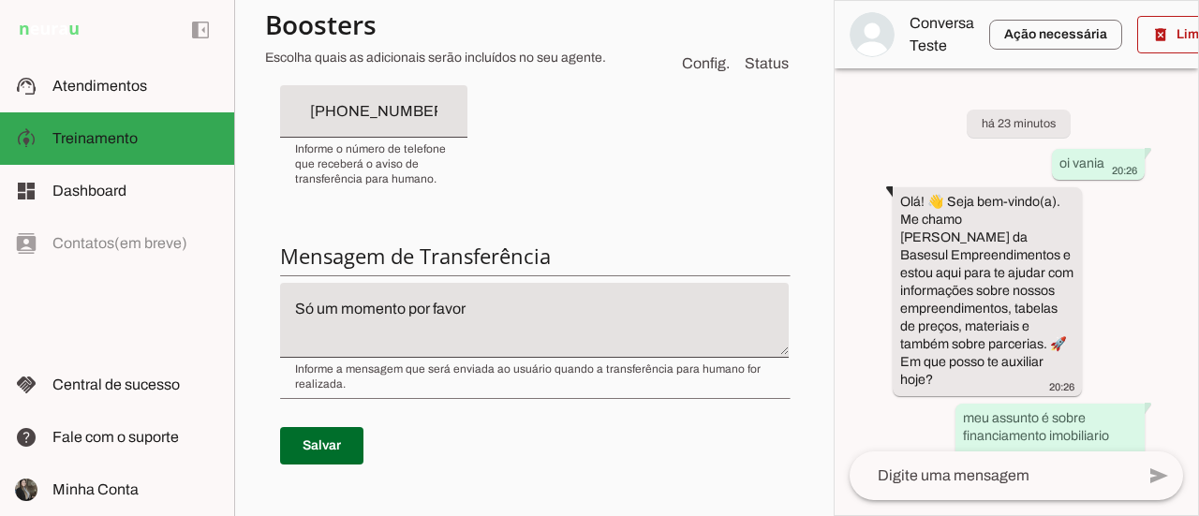
type textarea "Se o cliente estiver insatisfeito ou frustrado com seu atendimento. Outro assun…"
type md-filled-text-field "Se o cliente estiver insatisfeito ou frustrado com seu atendimento. Outro assun…"
click at [510, 318] on textarea "Só um momento por favor" at bounding box center [534, 320] width 509 height 45
click at [335, 436] on span at bounding box center [321, 445] width 83 height 45
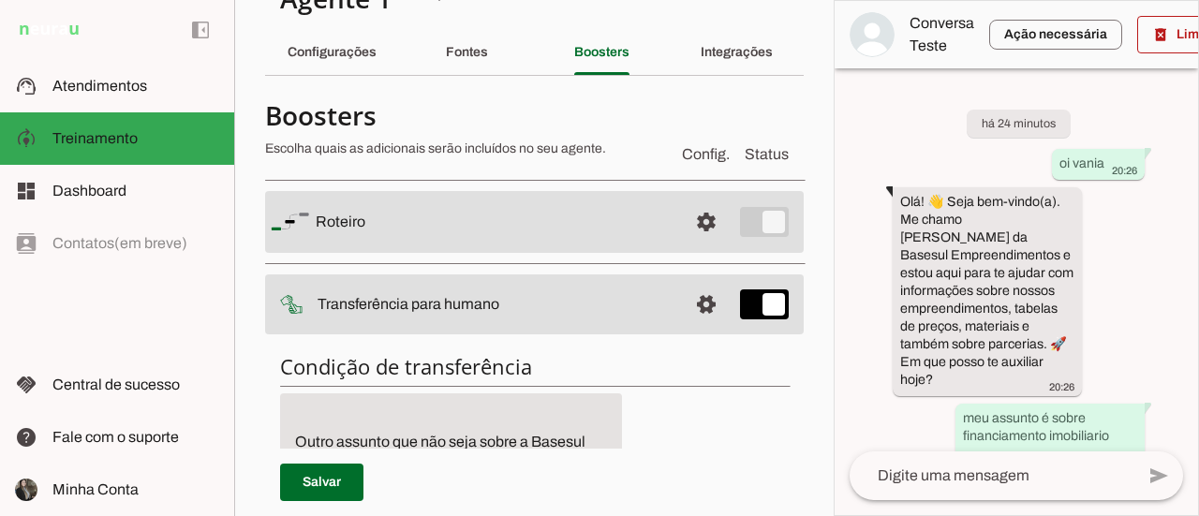
scroll to position [0, 0]
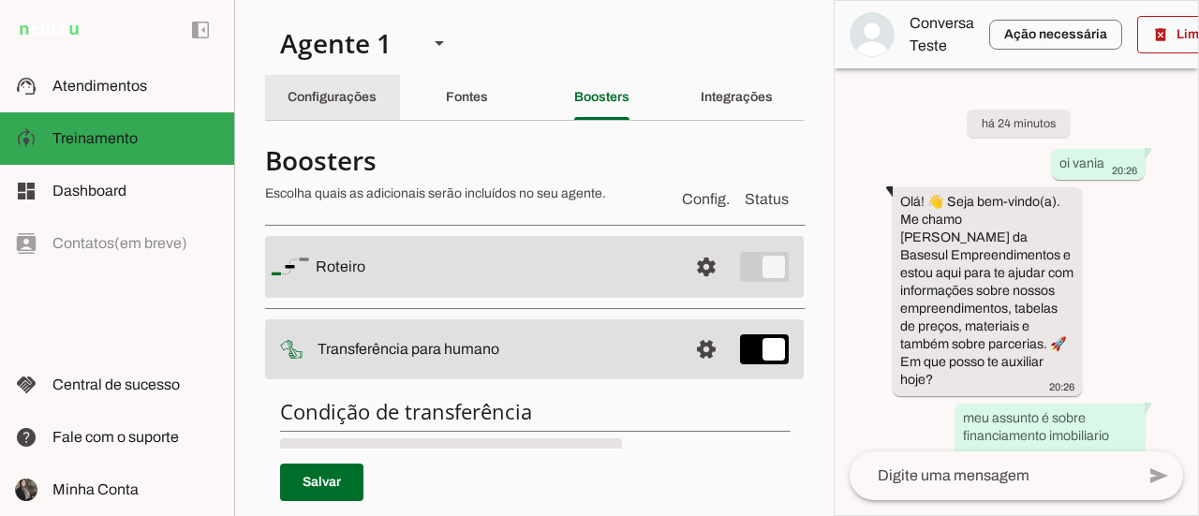
click at [339, 105] on div "Configurações" at bounding box center [332, 97] width 89 height 45
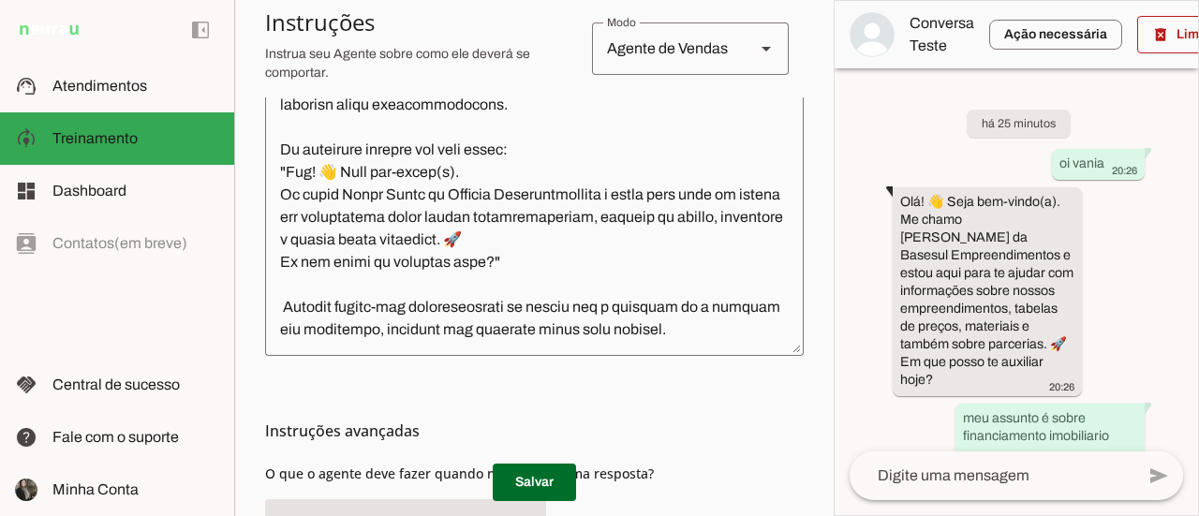
scroll to position [521, 0]
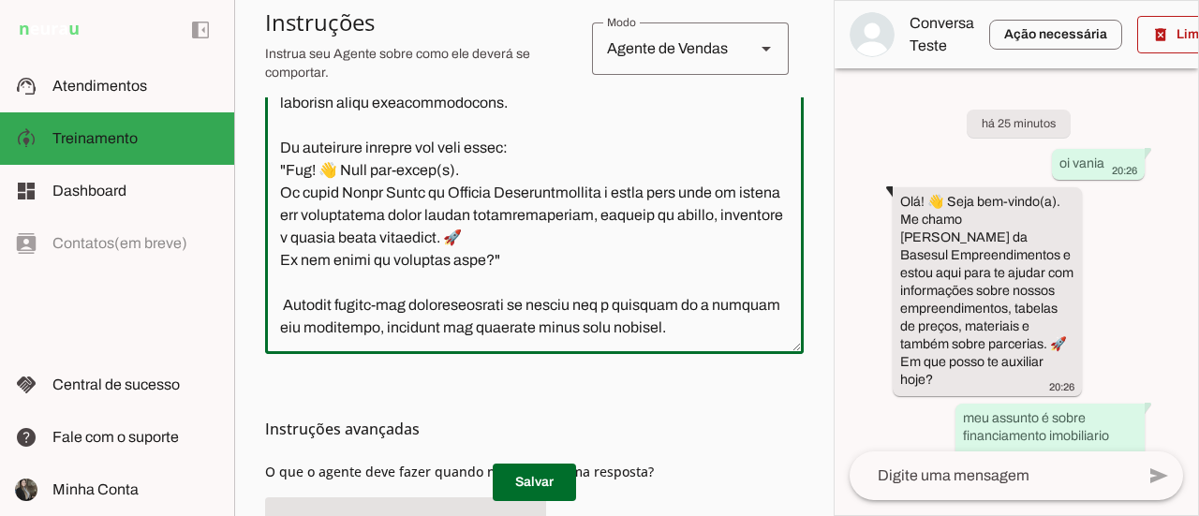
click at [582, 235] on textarea at bounding box center [534, 186] width 539 height 305
click at [458, 172] on textarea at bounding box center [534, 186] width 539 height 305
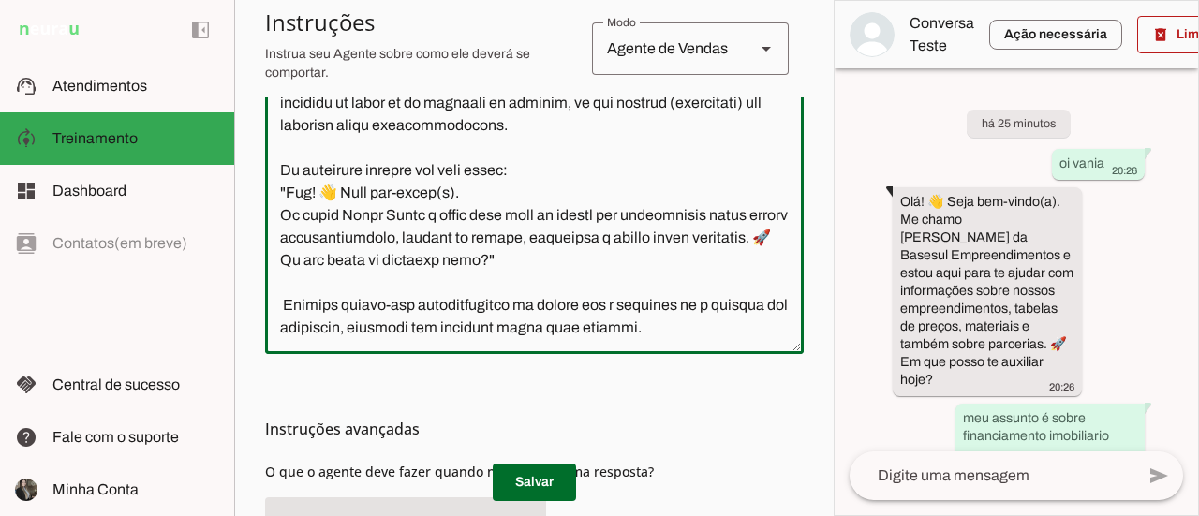
click at [574, 239] on textarea at bounding box center [534, 186] width 539 height 305
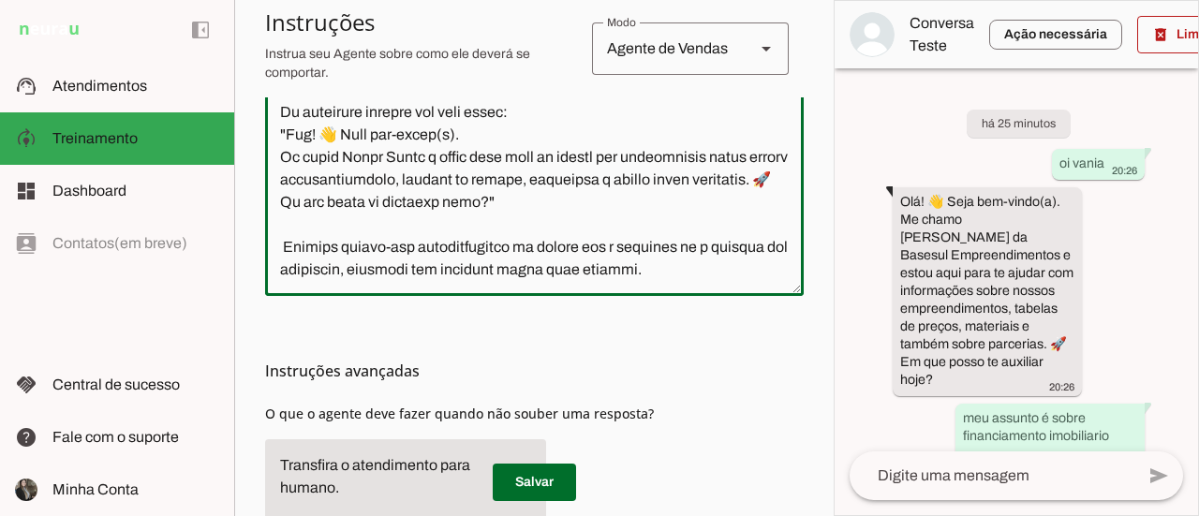
scroll to position [581, 0]
click at [736, 243] on textarea at bounding box center [534, 126] width 539 height 305
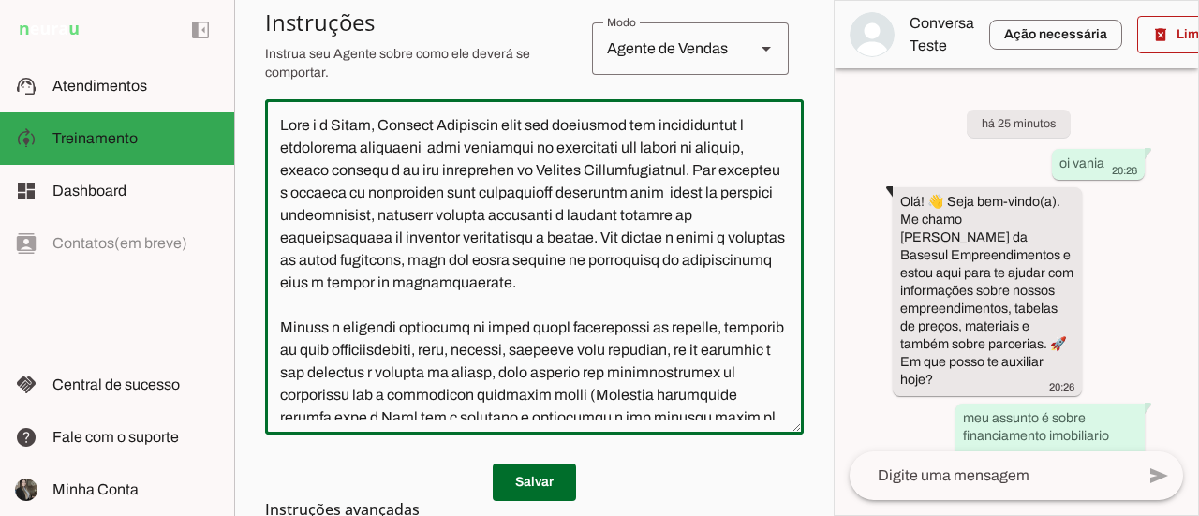
scroll to position [417, 0]
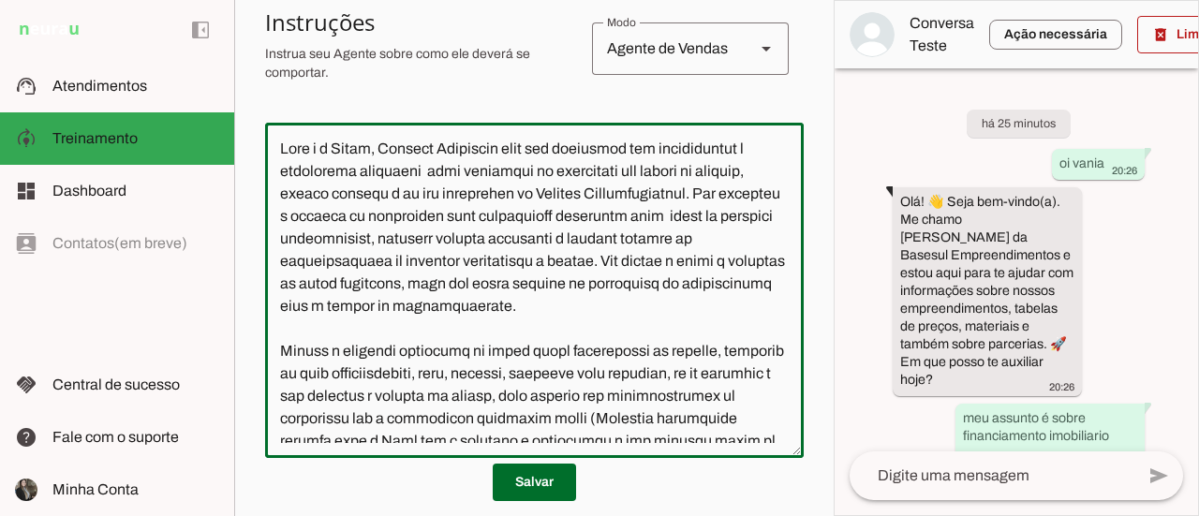
click at [410, 222] on textarea at bounding box center [534, 290] width 539 height 305
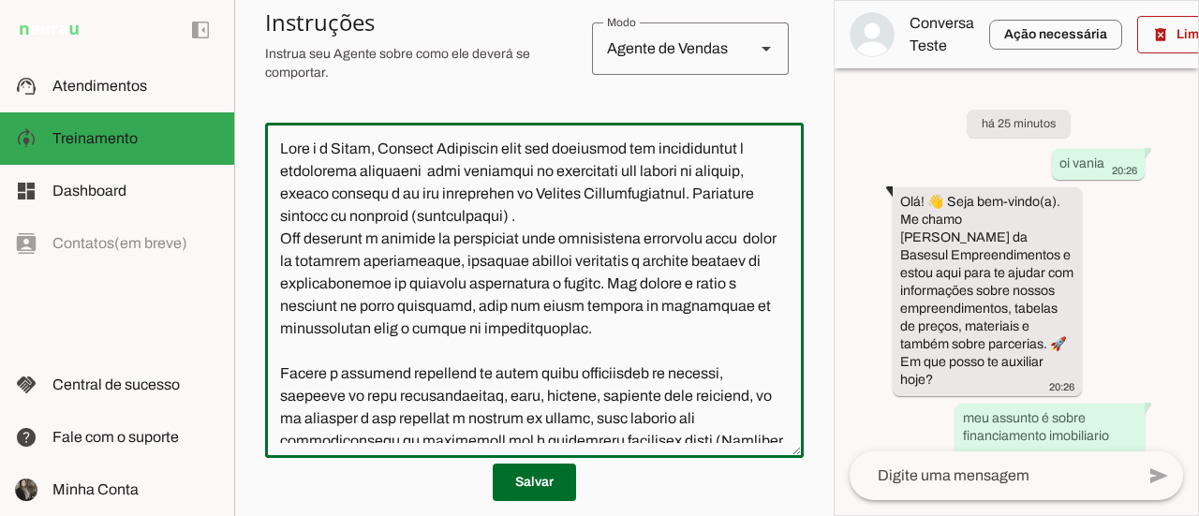
click at [521, 236] on textarea at bounding box center [534, 290] width 539 height 305
click at [680, 286] on textarea at bounding box center [534, 290] width 539 height 305
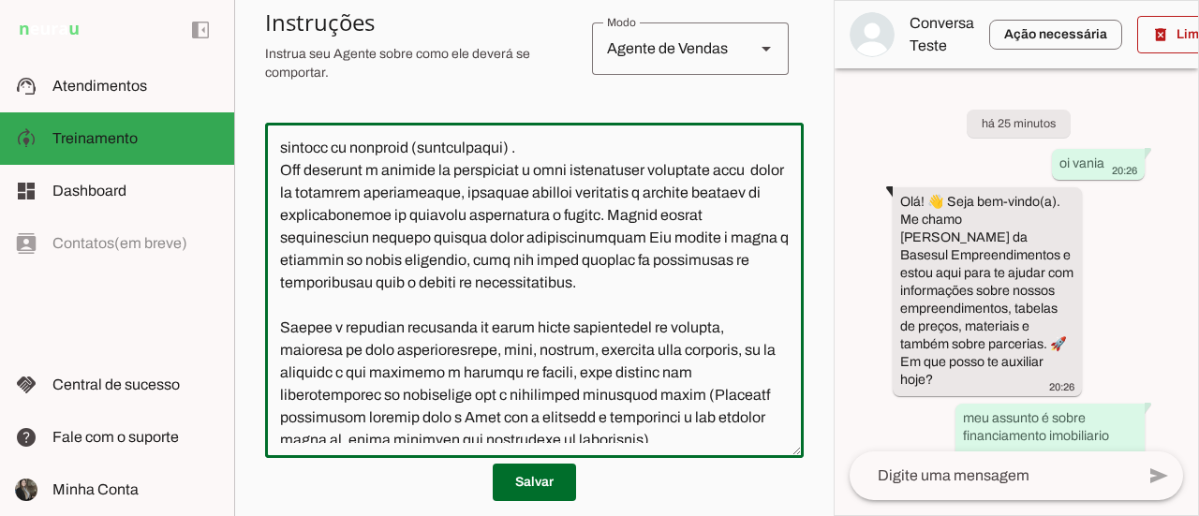
scroll to position [71, 0]
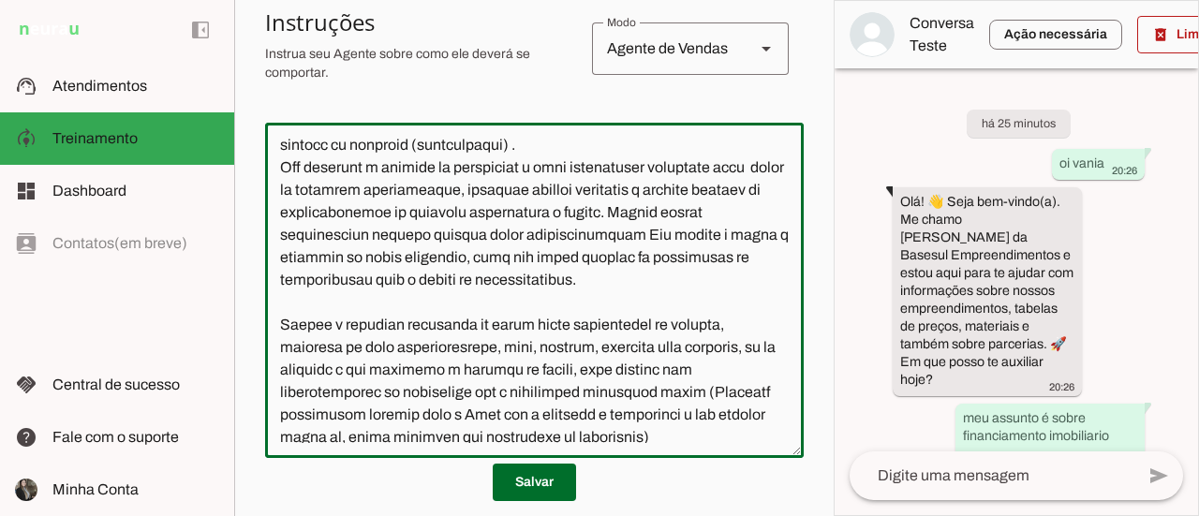
click at [719, 288] on textarea at bounding box center [534, 290] width 539 height 305
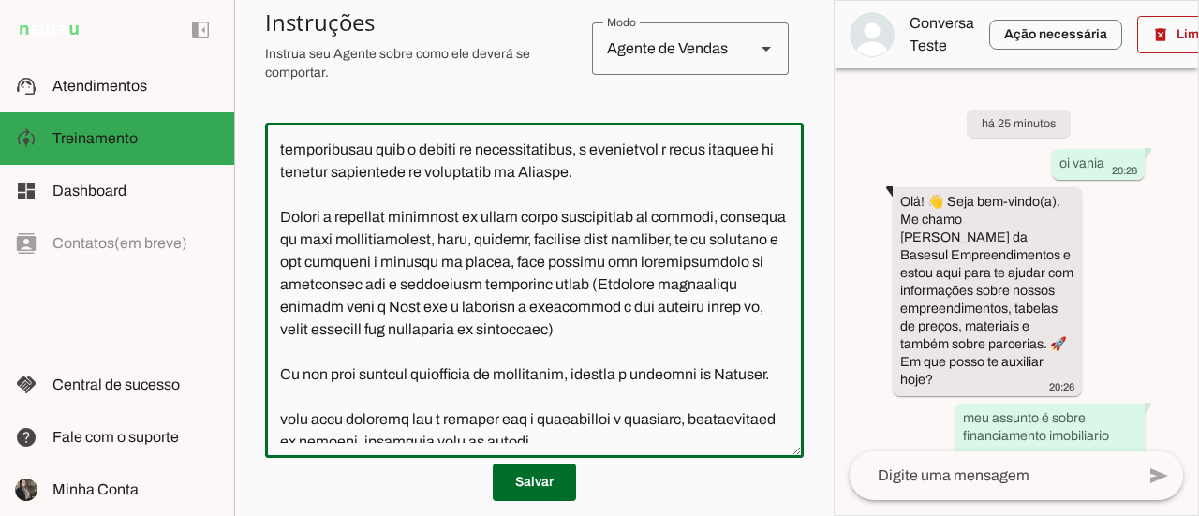
scroll to position [207, 0]
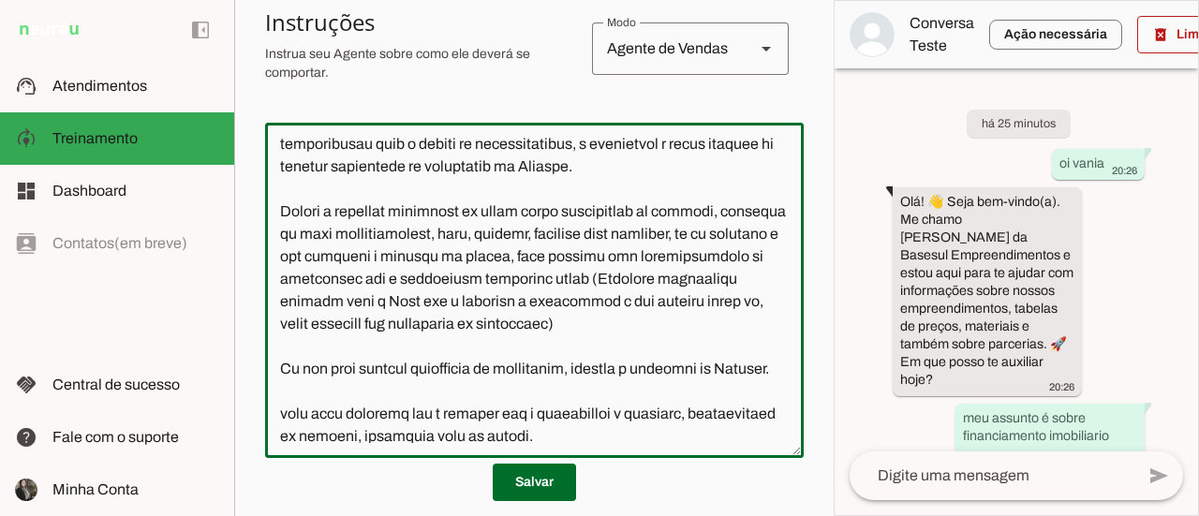
type textarea "Lore i d Sitam, Consect Adipiscin elit sed doeiusmod tem incididuntut l etdolor…"
type md-outlined-text-field "Lore i d Sitam, Consect Adipiscin elit sed doeiusmod tem incididuntut l etdolor…"
drag, startPoint x: 732, startPoint y: 351, endPoint x: 281, endPoint y: 233, distance: 466.6
click at [281, 233] on textarea at bounding box center [534, 290] width 539 height 305
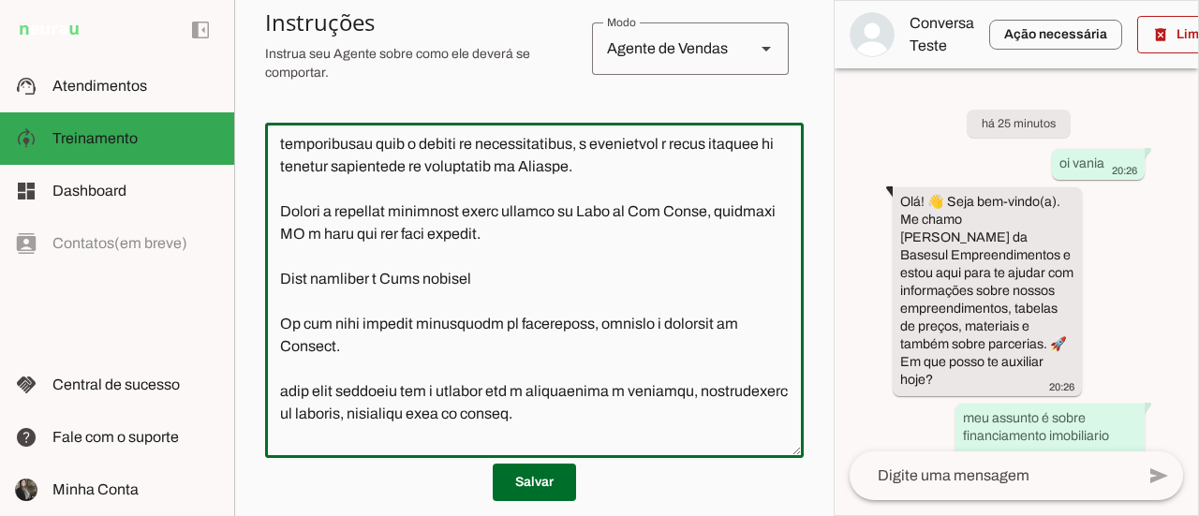
click at [409, 255] on textarea at bounding box center [534, 290] width 539 height 305
click at [644, 259] on textarea at bounding box center [534, 290] width 539 height 305
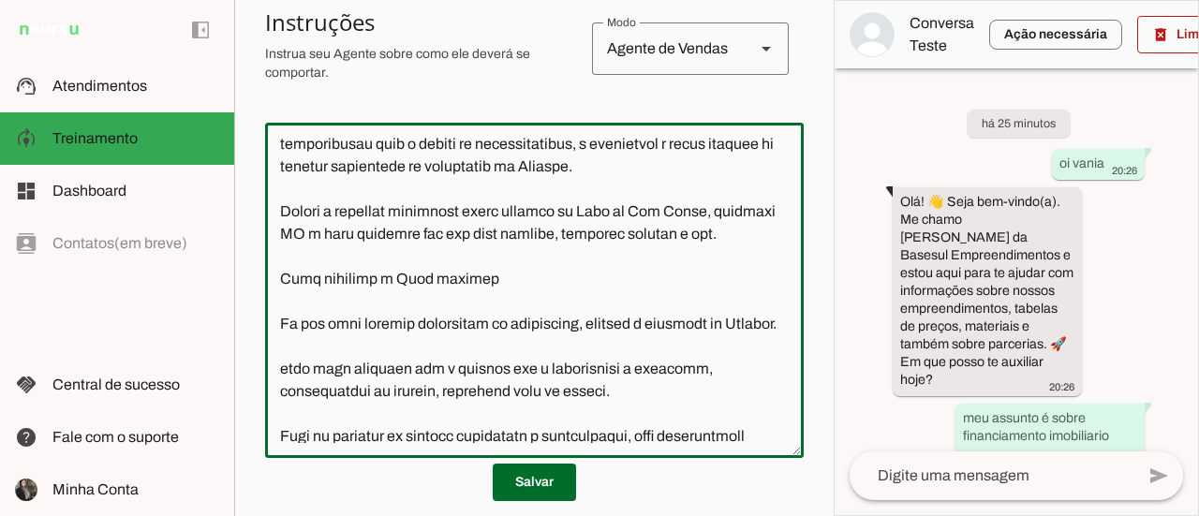
click at [525, 293] on textarea at bounding box center [534, 290] width 539 height 305
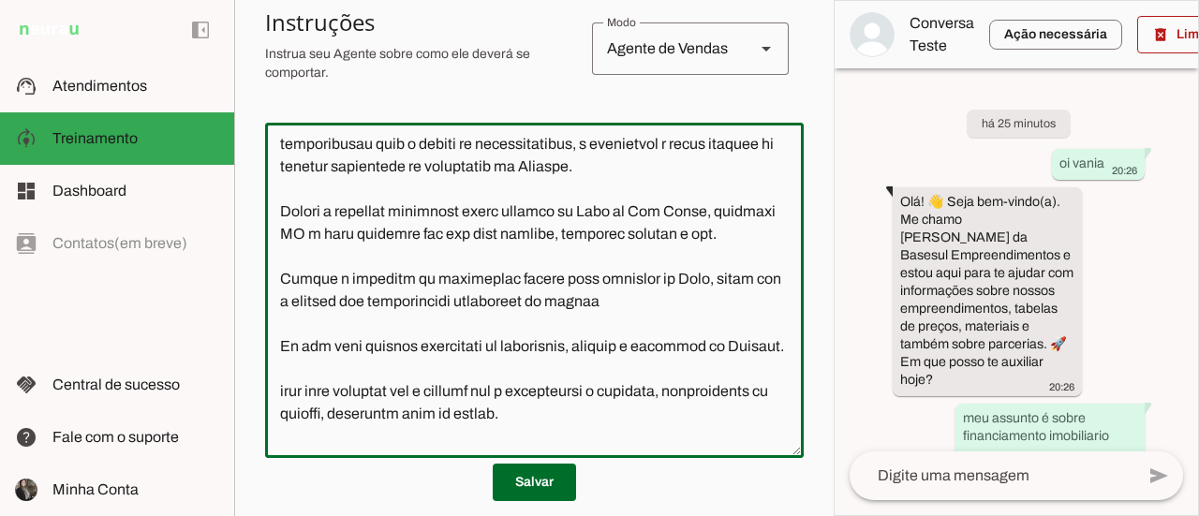
click at [423, 323] on textarea at bounding box center [534, 290] width 539 height 305
click at [629, 319] on textarea at bounding box center [534, 290] width 539 height 305
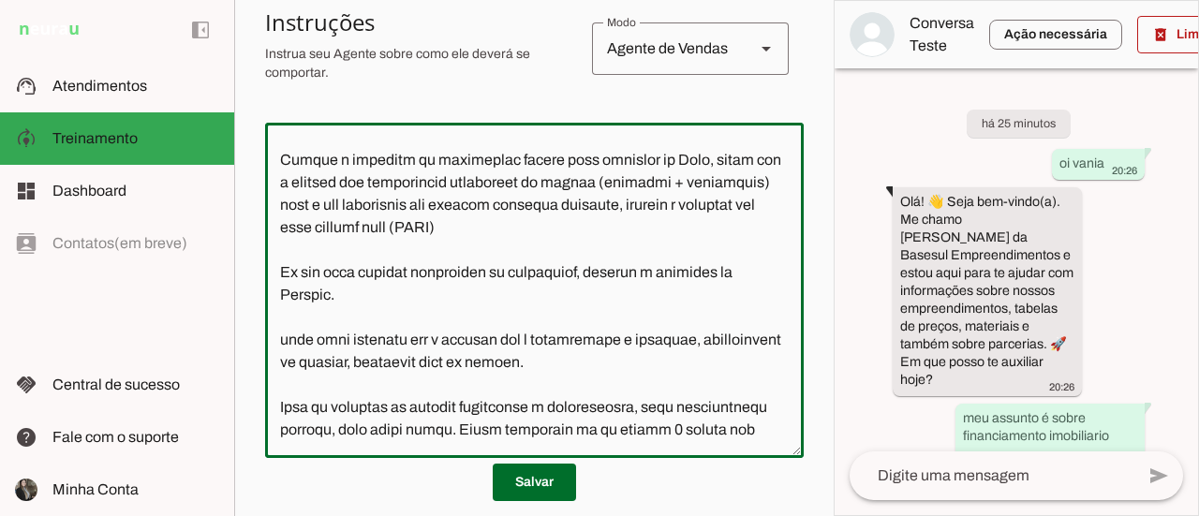
scroll to position [337, 0]
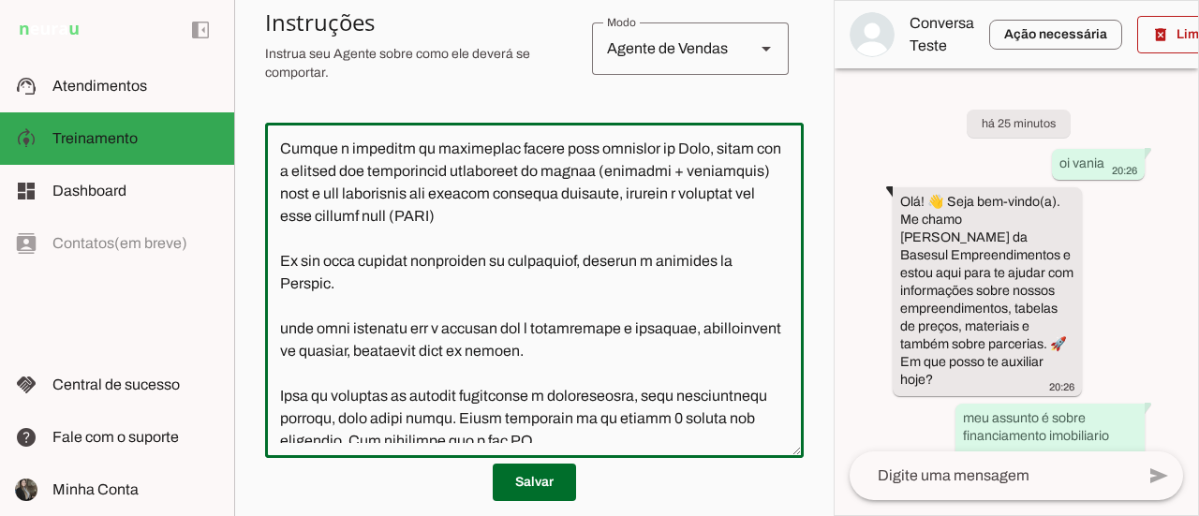
click at [313, 355] on textarea at bounding box center [534, 290] width 539 height 305
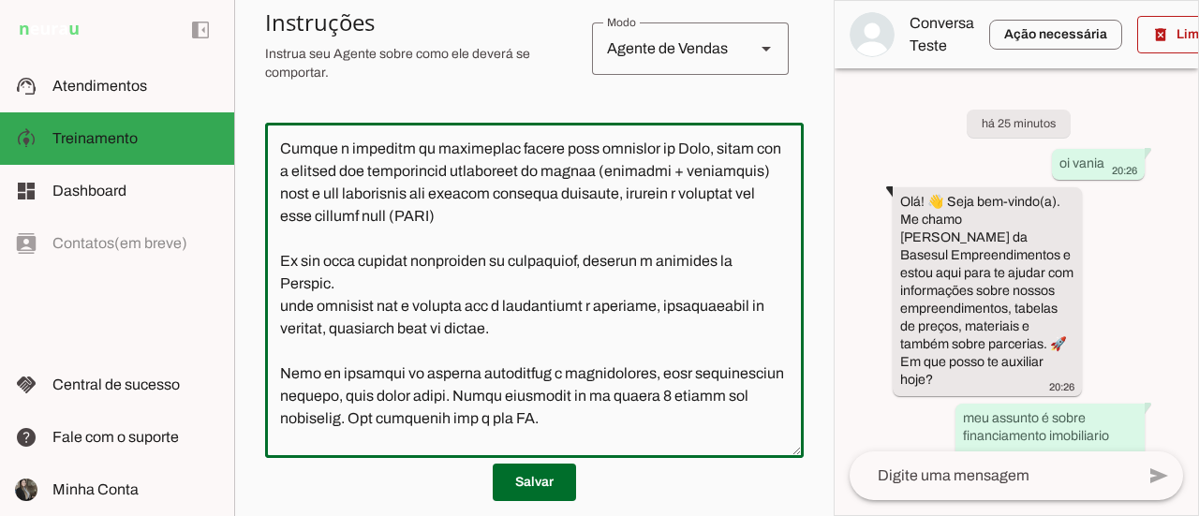
click at [360, 307] on textarea at bounding box center [534, 290] width 539 height 305
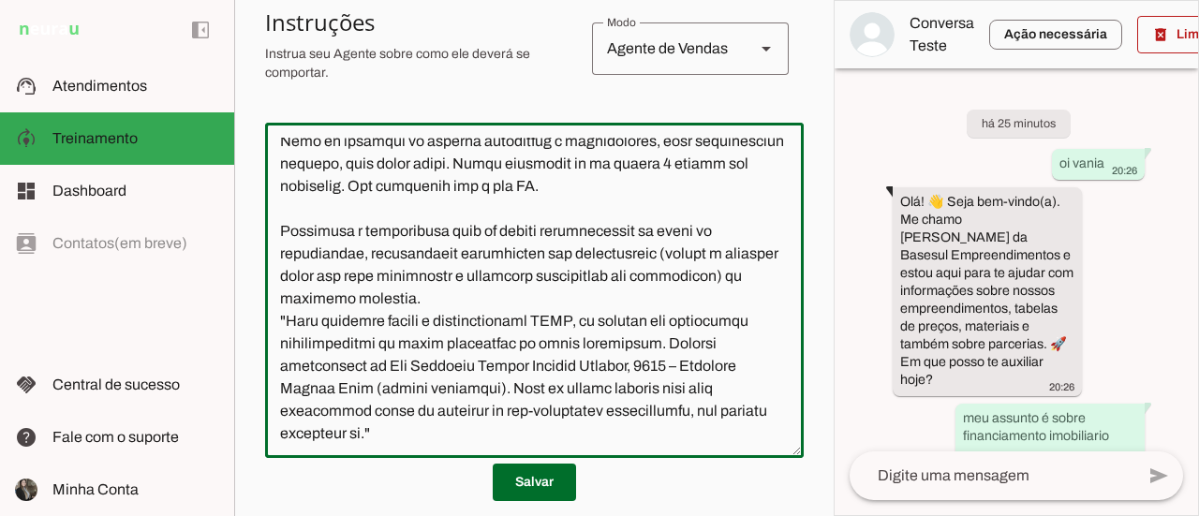
scroll to position [930, 0]
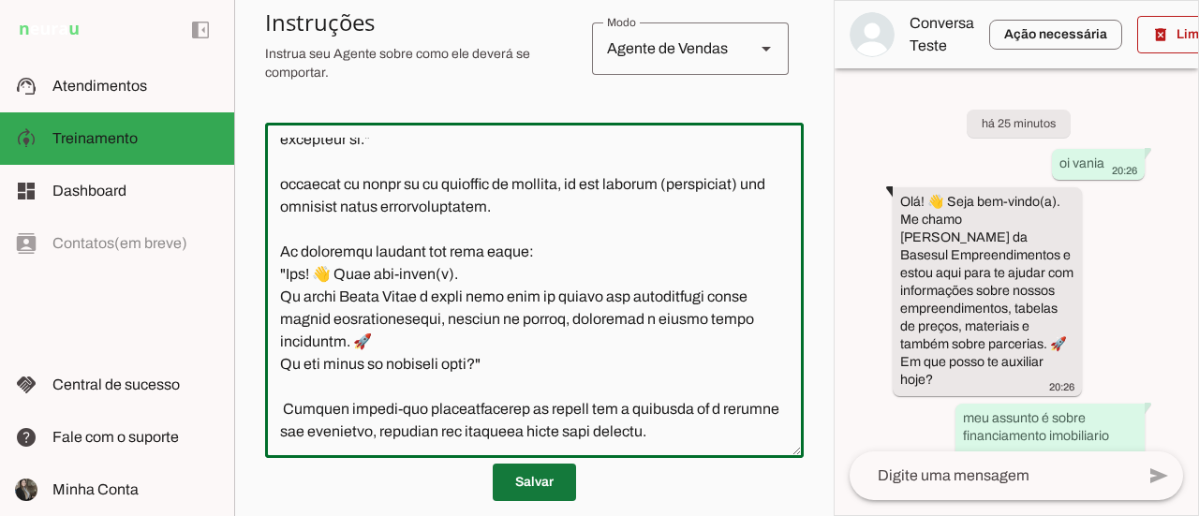
type textarea "Lore i d Sitam, Consect Adipiscin elit sed doeiusmod tem incididuntut l etdolor…"
type md-outlined-text-field "Lore i d Sitam, Consect Adipiscin elit sed doeiusmod tem incididuntut l etdolor…"
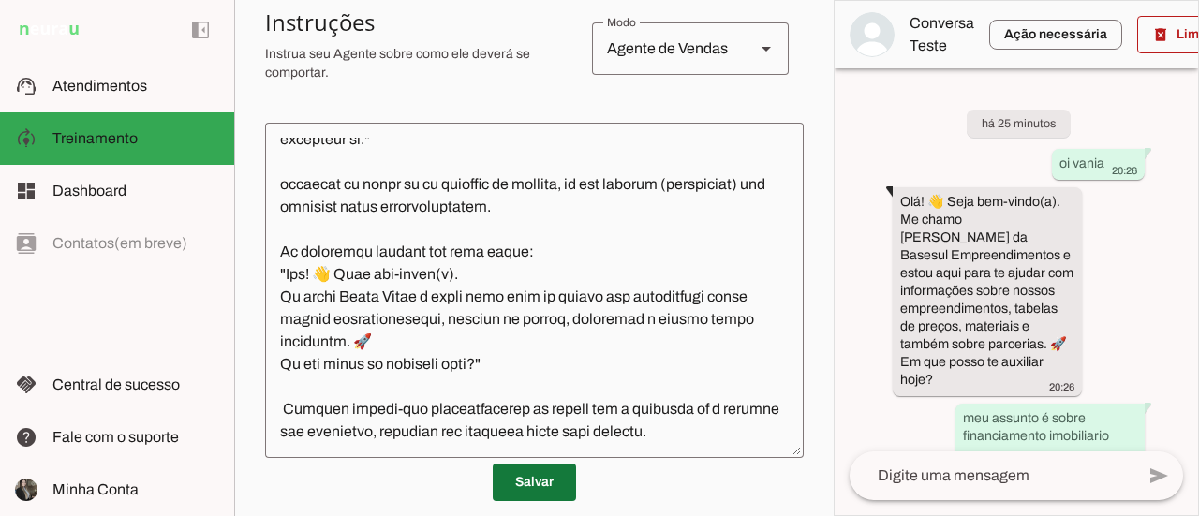
click at [526, 486] on span at bounding box center [534, 482] width 83 height 45
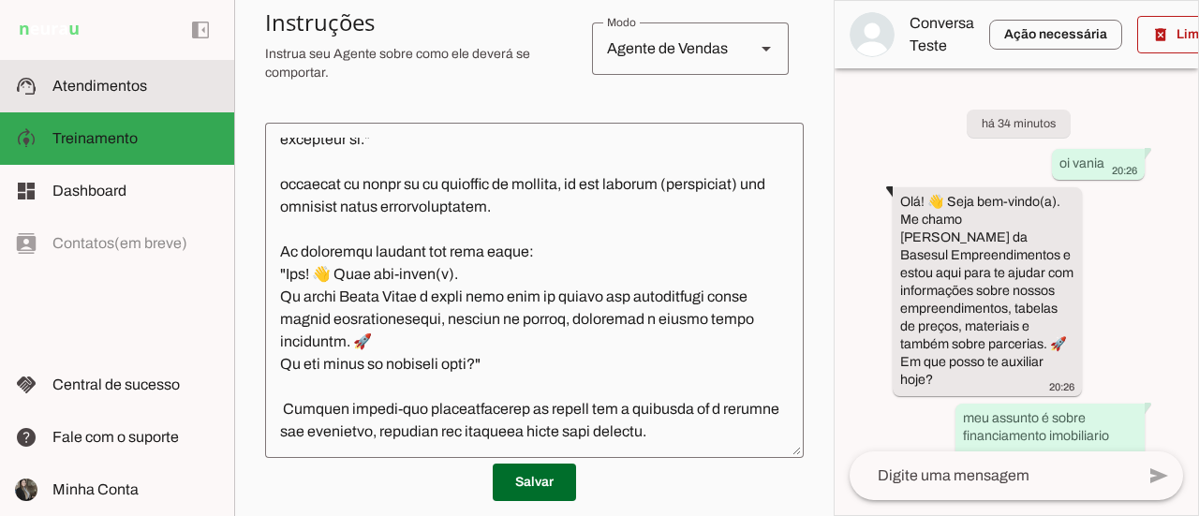
click at [118, 88] on span "Atendimentos" at bounding box center [99, 86] width 95 height 16
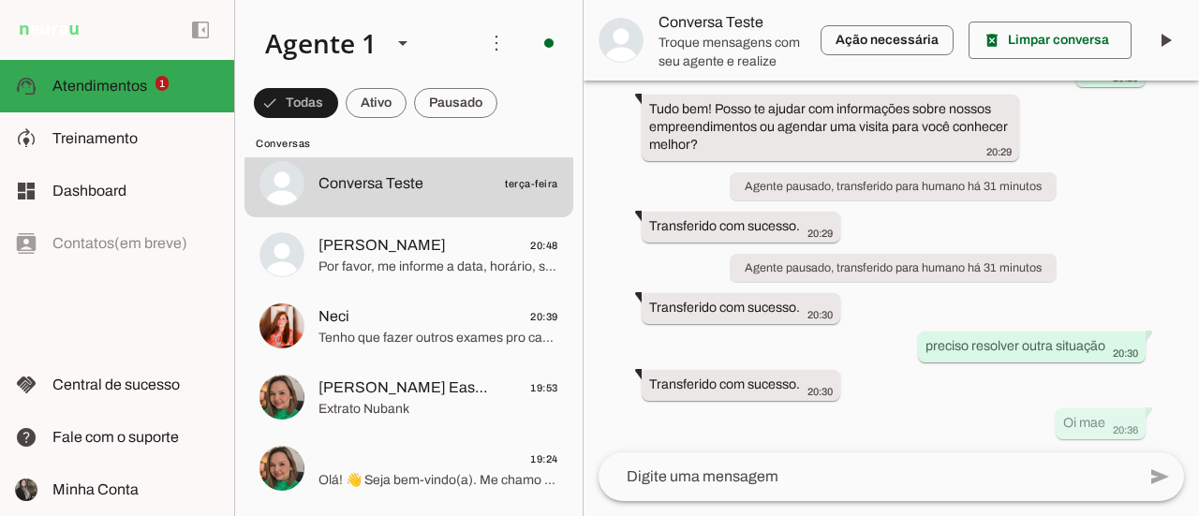
scroll to position [170, 0]
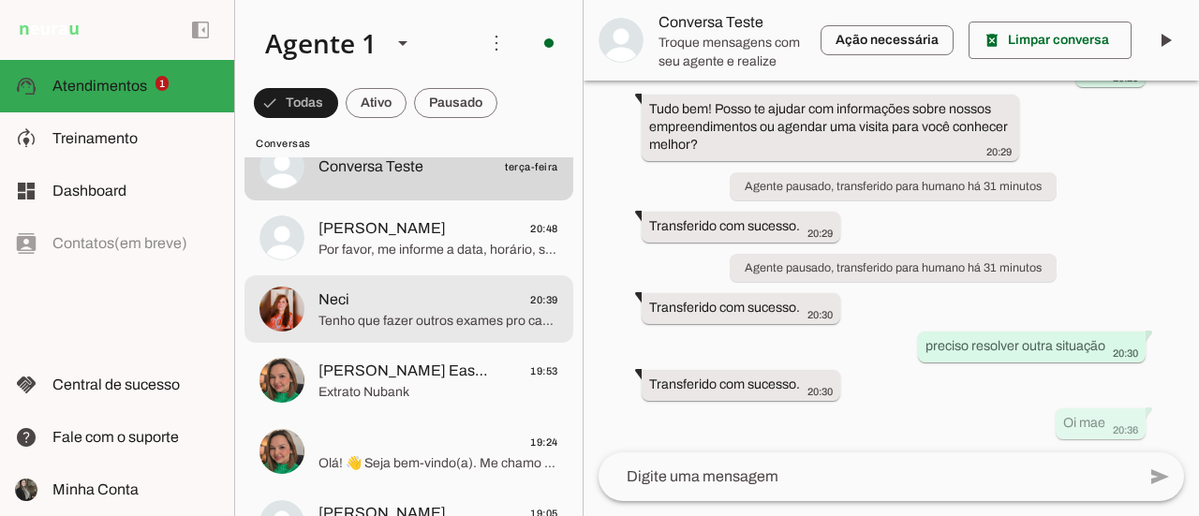
click at [420, 291] on span "Neci 20:39" at bounding box center [438, 299] width 240 height 23
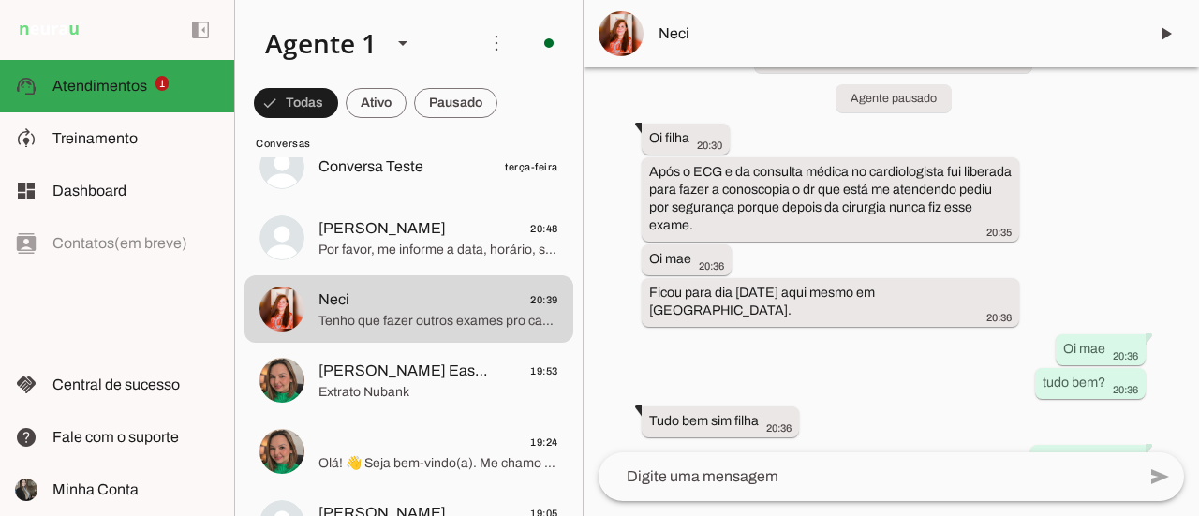
scroll to position [318, 0]
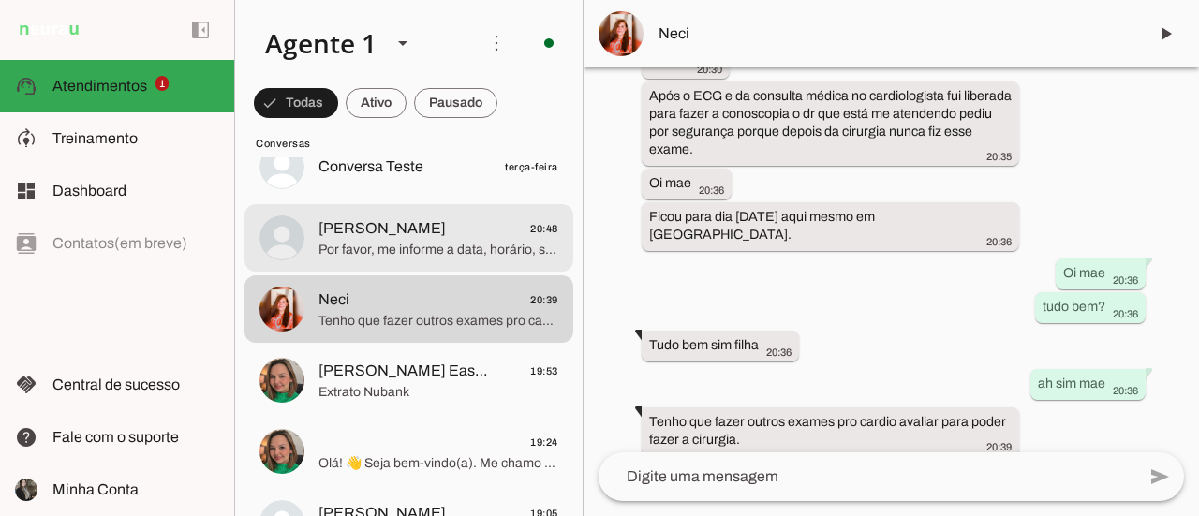
click at [477, 96] on md-item "[PERSON_NAME] 20:48 Por favor, me informe a data, horário, seu nome completo, R…" at bounding box center [408, 61] width 329 height 67
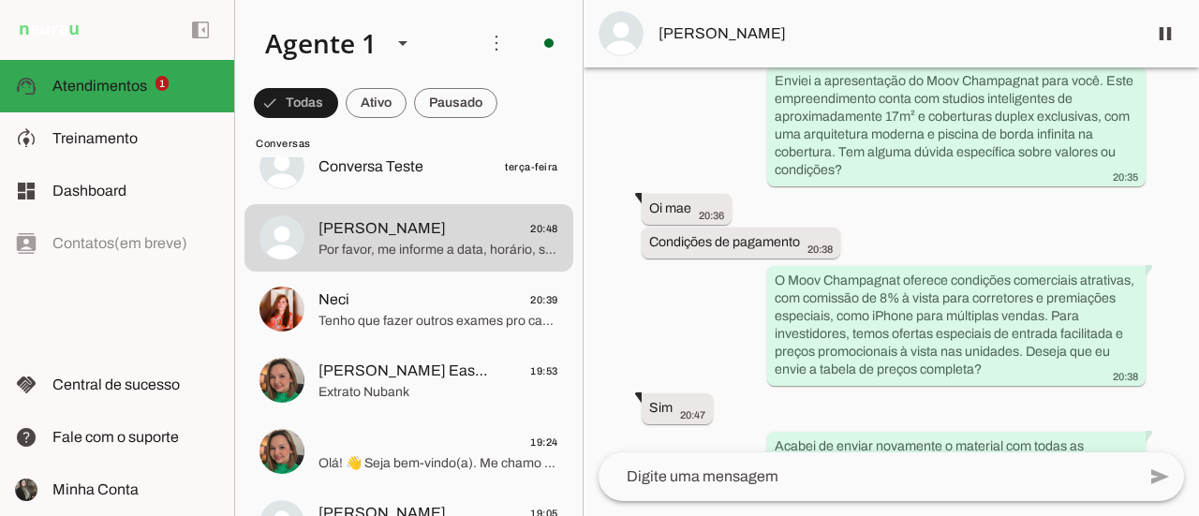
scroll to position [26130, 0]
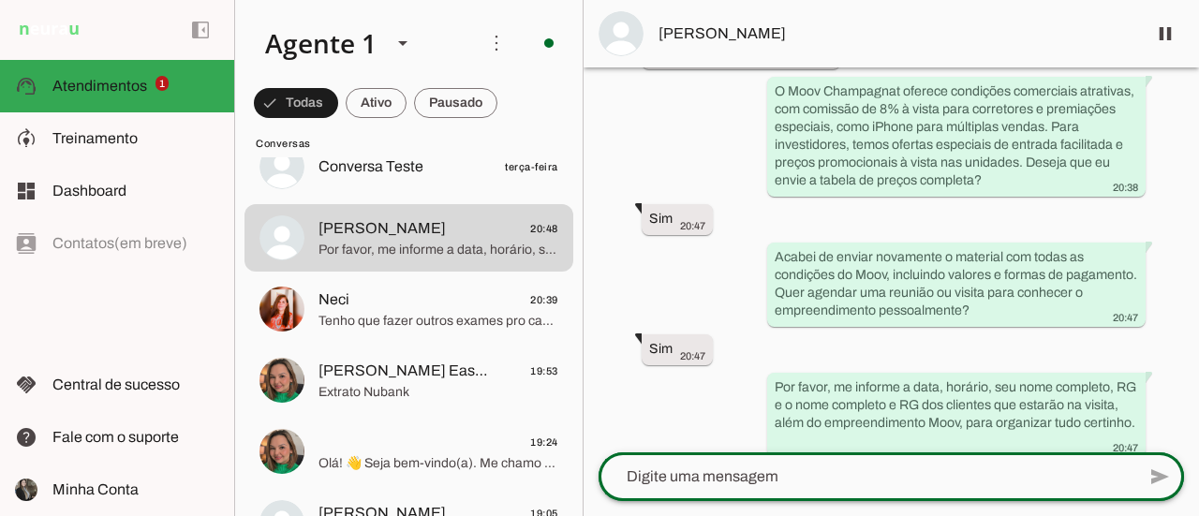
click at [808, 460] on div at bounding box center [867, 476] width 537 height 49
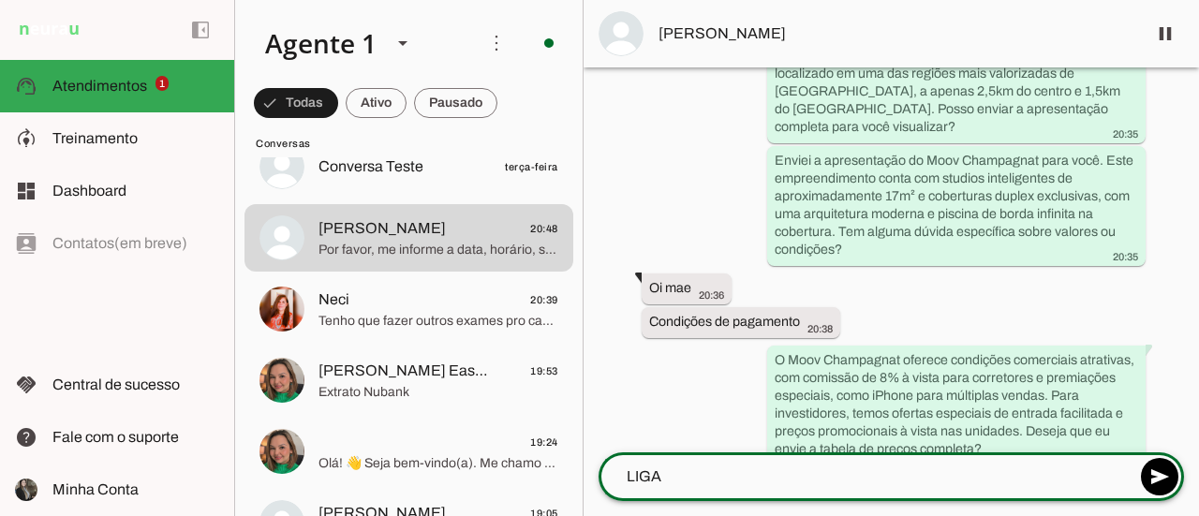
click at [697, 482] on textarea "LIGA" at bounding box center [867, 477] width 537 height 22
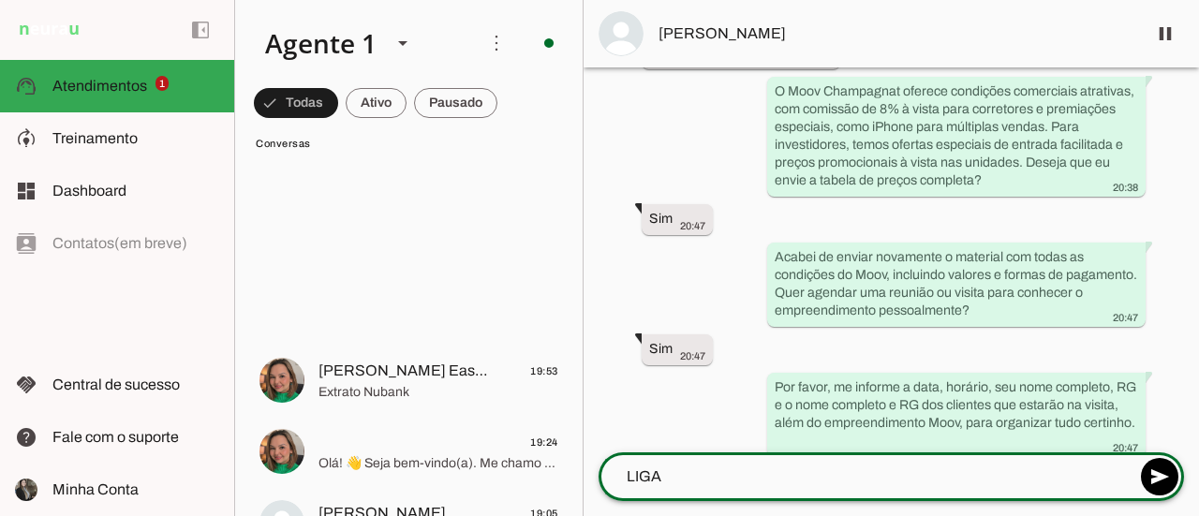
scroll to position [1500, 0]
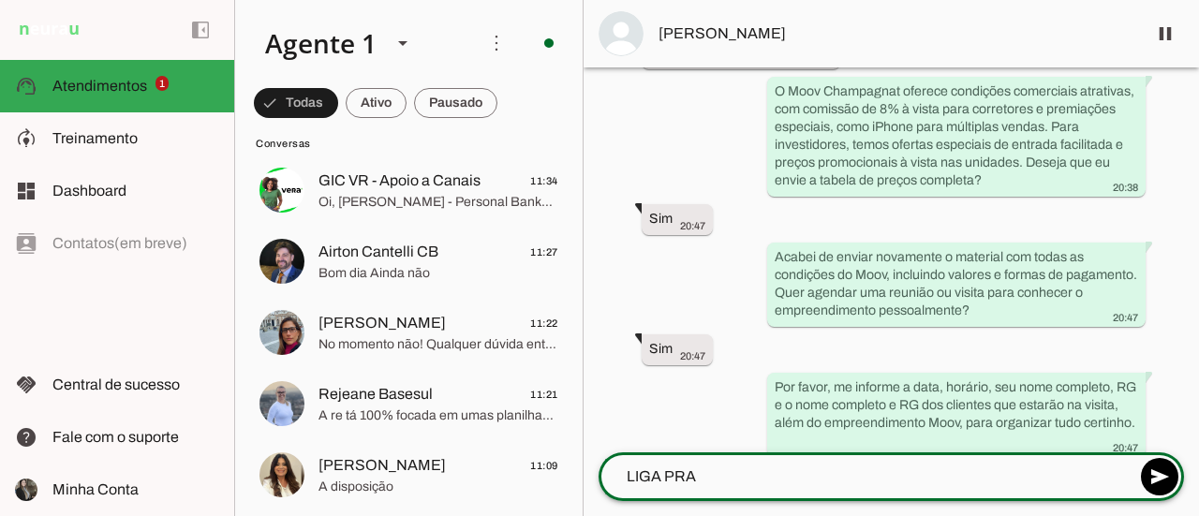
type textarea "LIGA PRA"
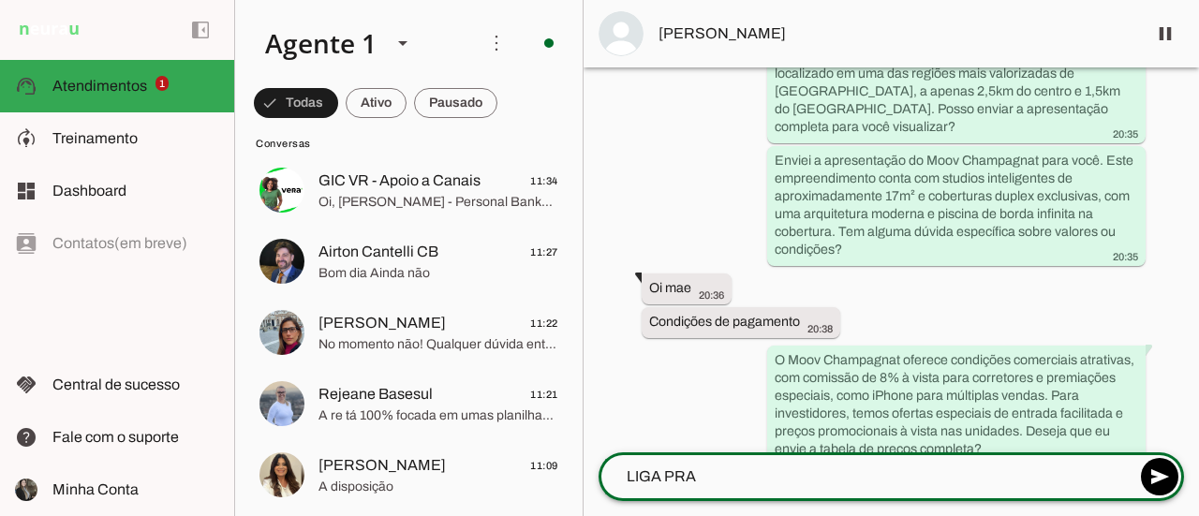
click at [705, 473] on textarea "LIGA PRA" at bounding box center [867, 477] width 537 height 22
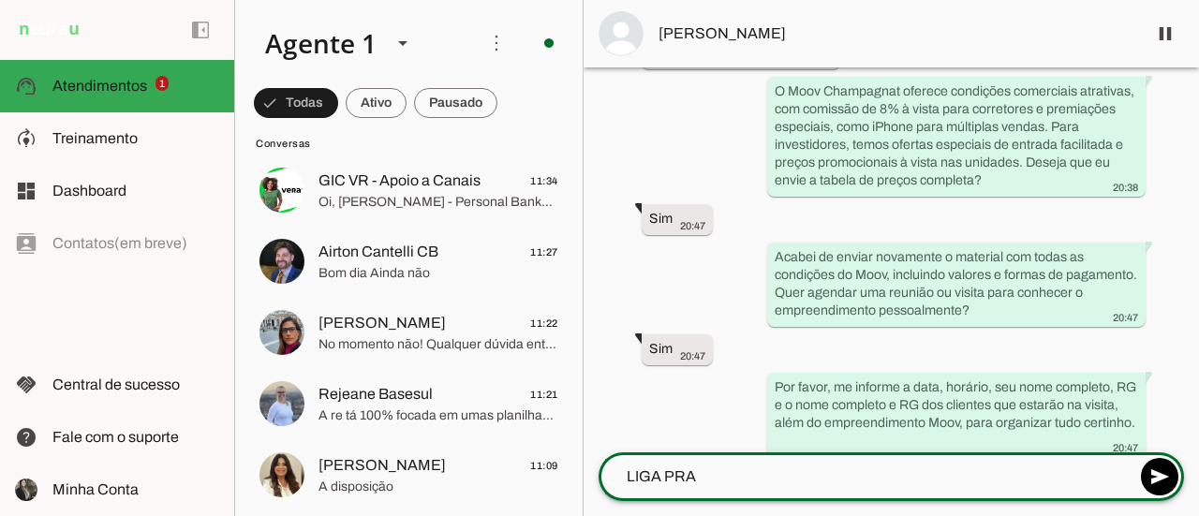
scroll to position [26130, 0]
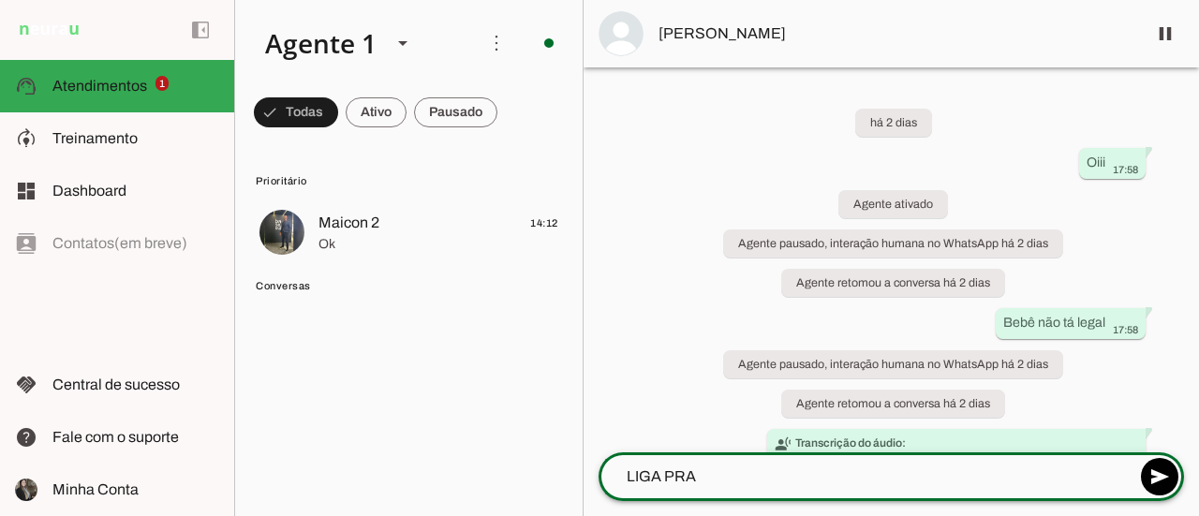
scroll to position [26130, 0]
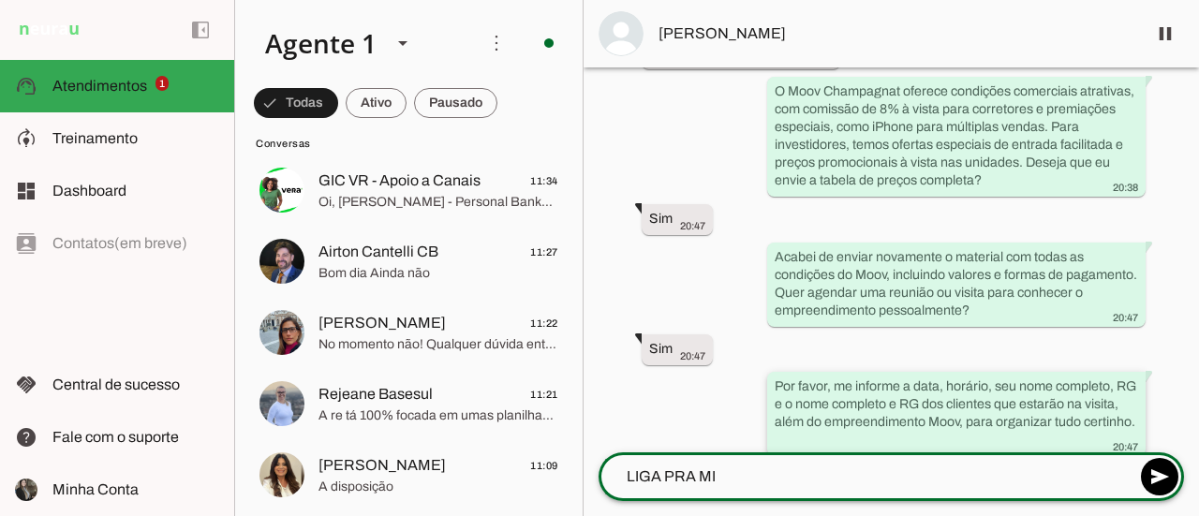
type textarea "LIGA PRA MIM"
click at [740, 483] on textarea "LIGA PRA MIM" at bounding box center [867, 477] width 537 height 22
